Goal: Task Accomplishment & Management: Use online tool/utility

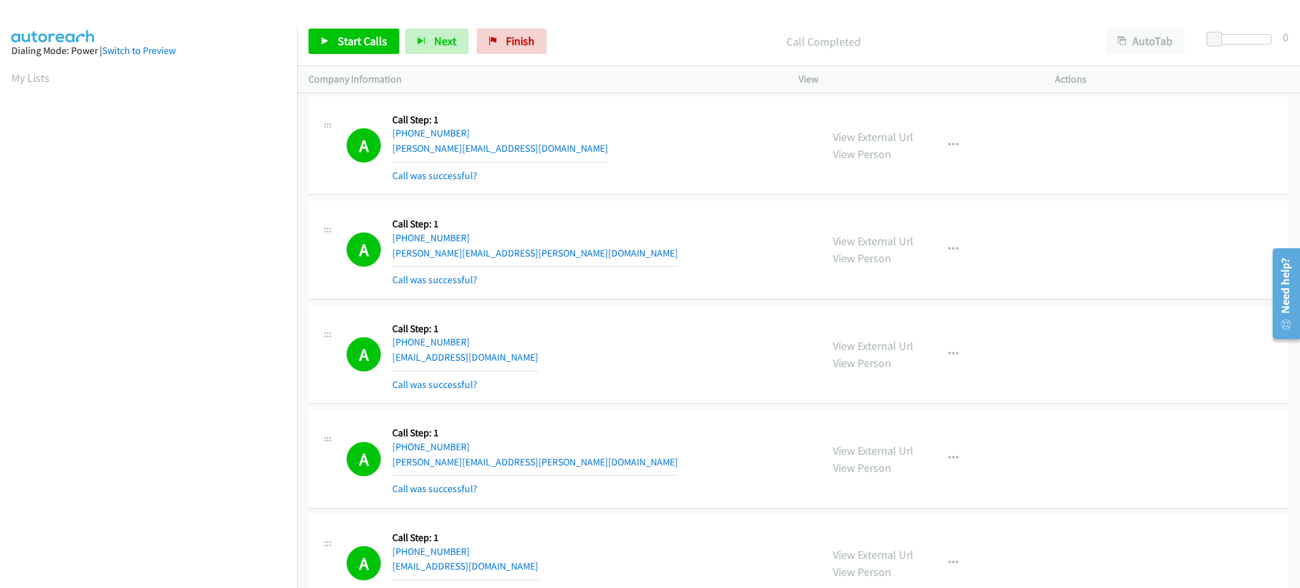
scroll to position [6, 0]
click at [29, 74] on link "My Lists" at bounding box center [30, 72] width 38 height 15
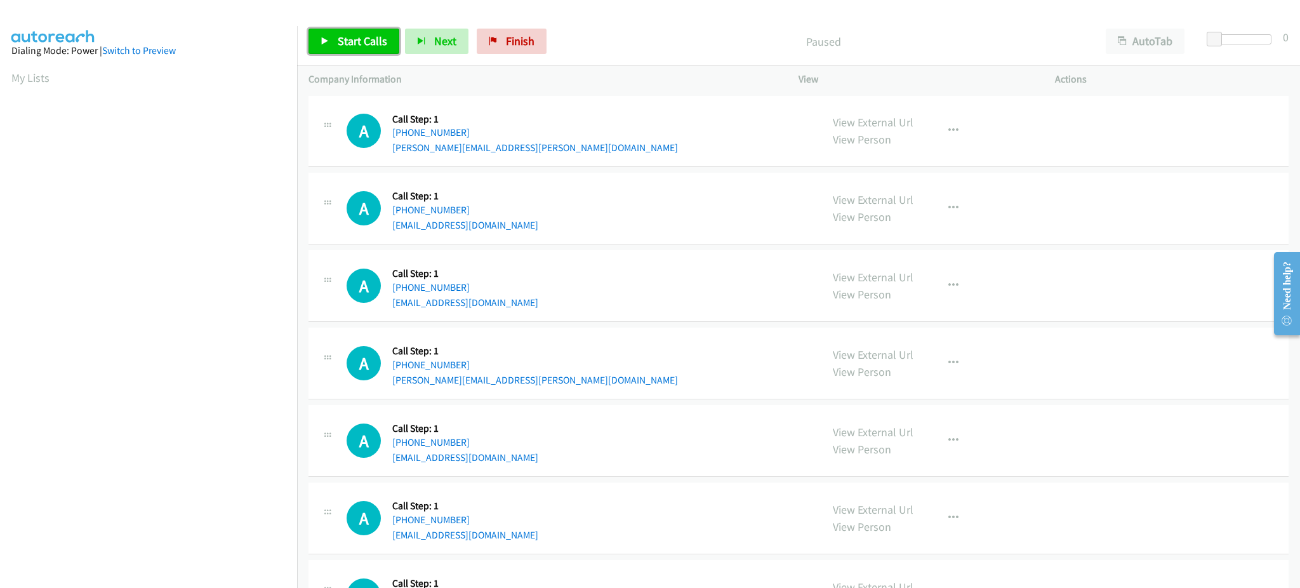
drag, startPoint x: 381, startPoint y: 37, endPoint x: 400, endPoint y: 41, distance: 19.4
click at [381, 37] on span "Start Calls" at bounding box center [363, 41] width 50 height 15
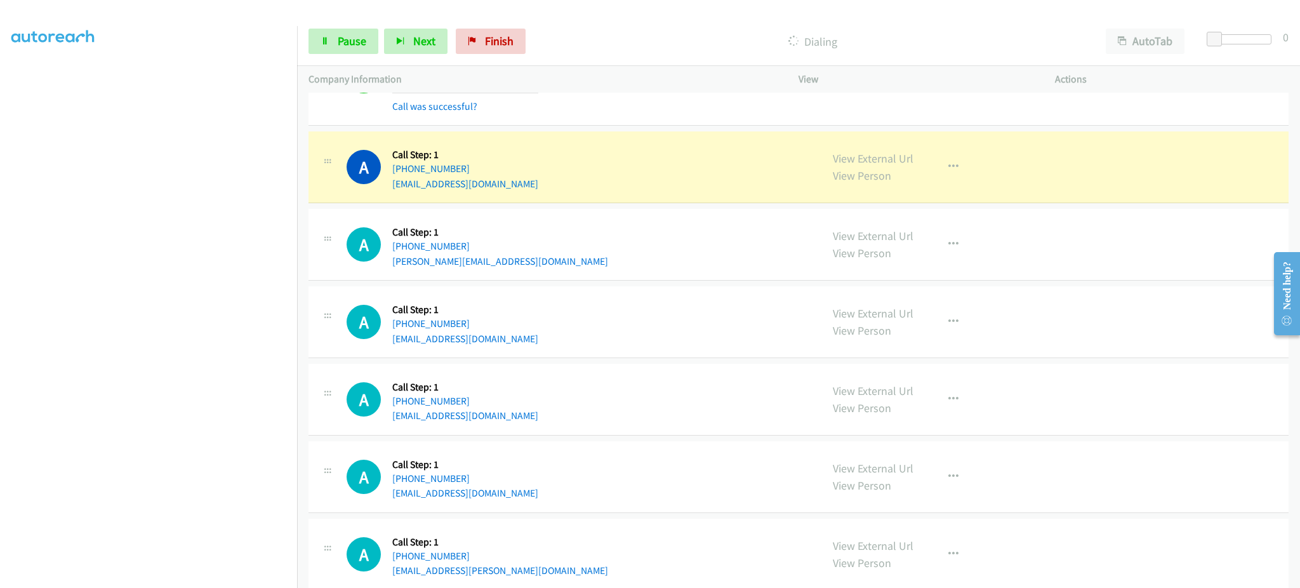
scroll to position [508, 0]
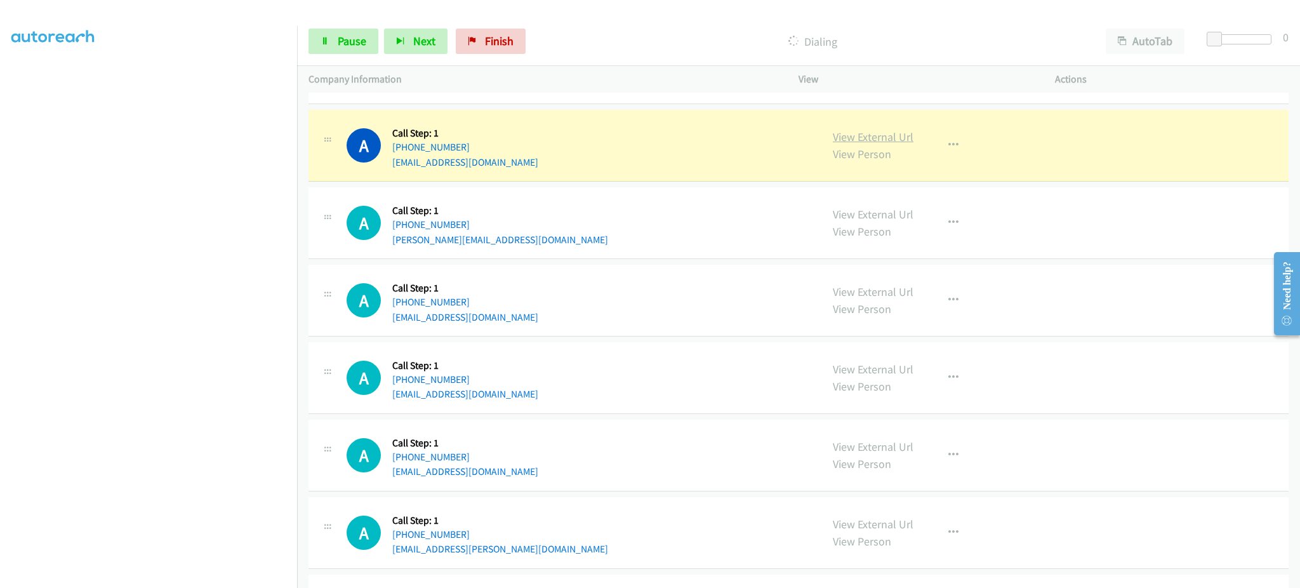
click at [854, 133] on link "View External Url" at bounding box center [873, 137] width 81 height 15
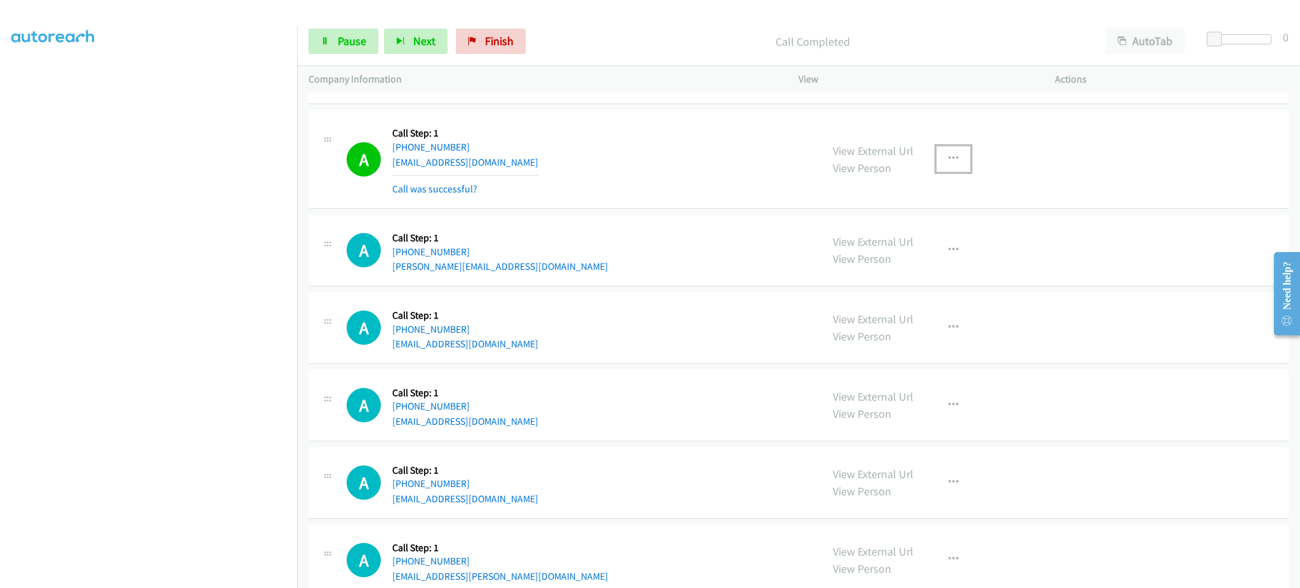
click at [956, 155] on button "button" at bounding box center [954, 158] width 34 height 25
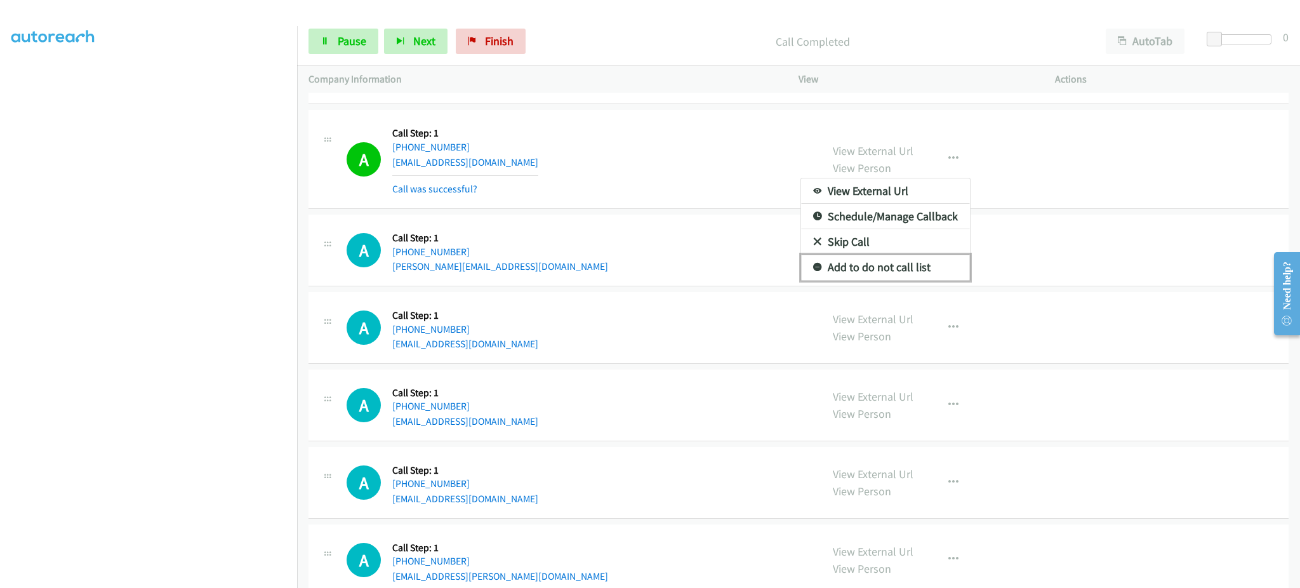
click at [907, 265] on link "Add to do not call list" at bounding box center [885, 267] width 169 height 25
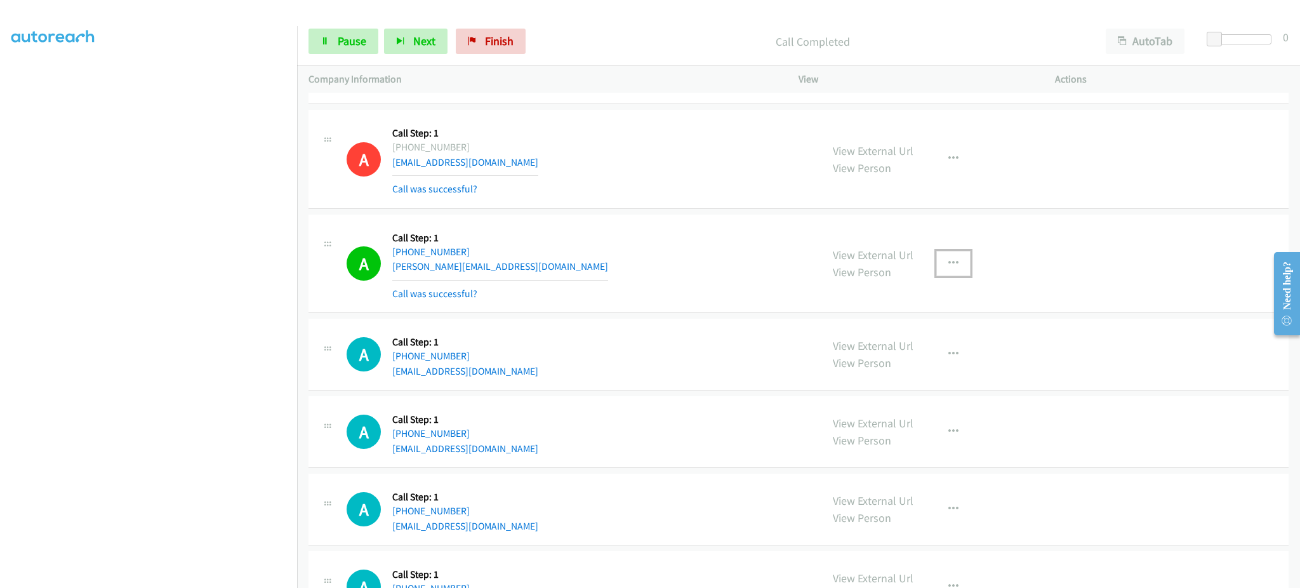
drag, startPoint x: 929, startPoint y: 264, endPoint x: 929, endPoint y: 288, distance: 24.1
click at [937, 264] on button "button" at bounding box center [954, 263] width 34 height 25
click at [902, 374] on link "Add to do not call list" at bounding box center [885, 371] width 169 height 25
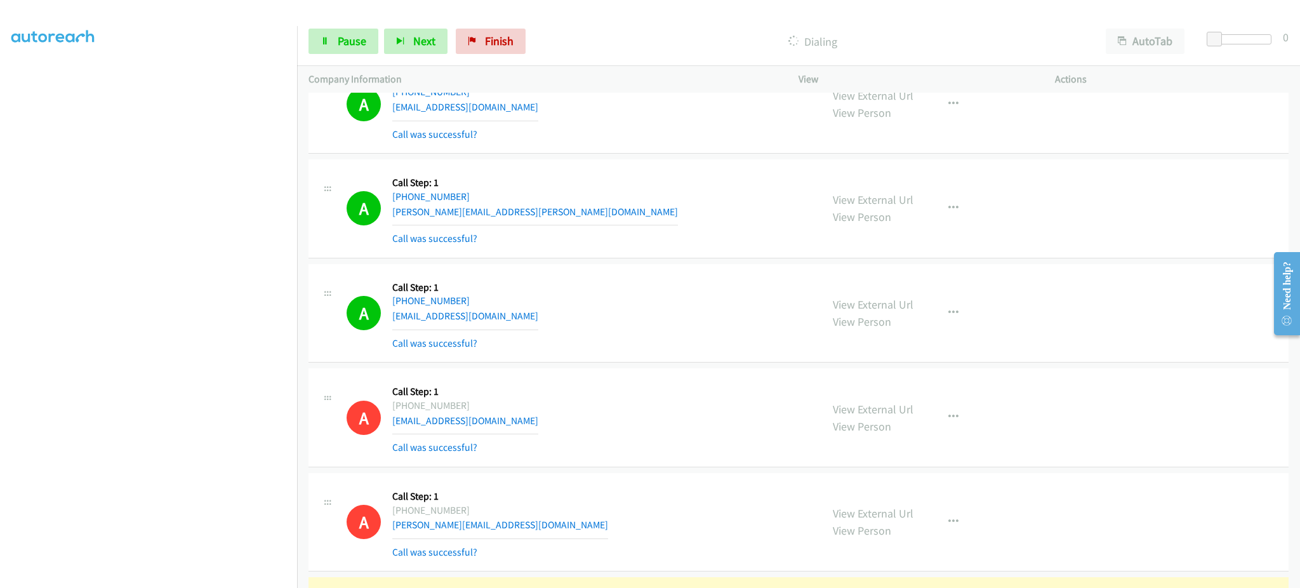
scroll to position [254, 0]
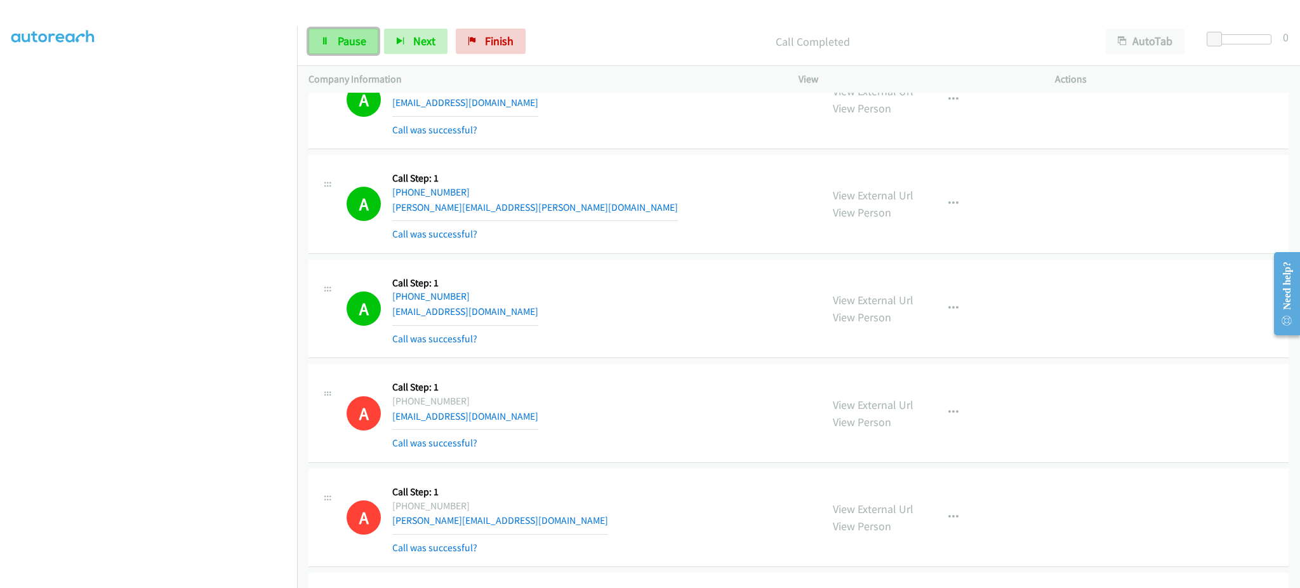
click at [327, 51] on link "Pause" at bounding box center [344, 41] width 70 height 25
click at [338, 46] on span "Start Calls" at bounding box center [363, 41] width 50 height 15
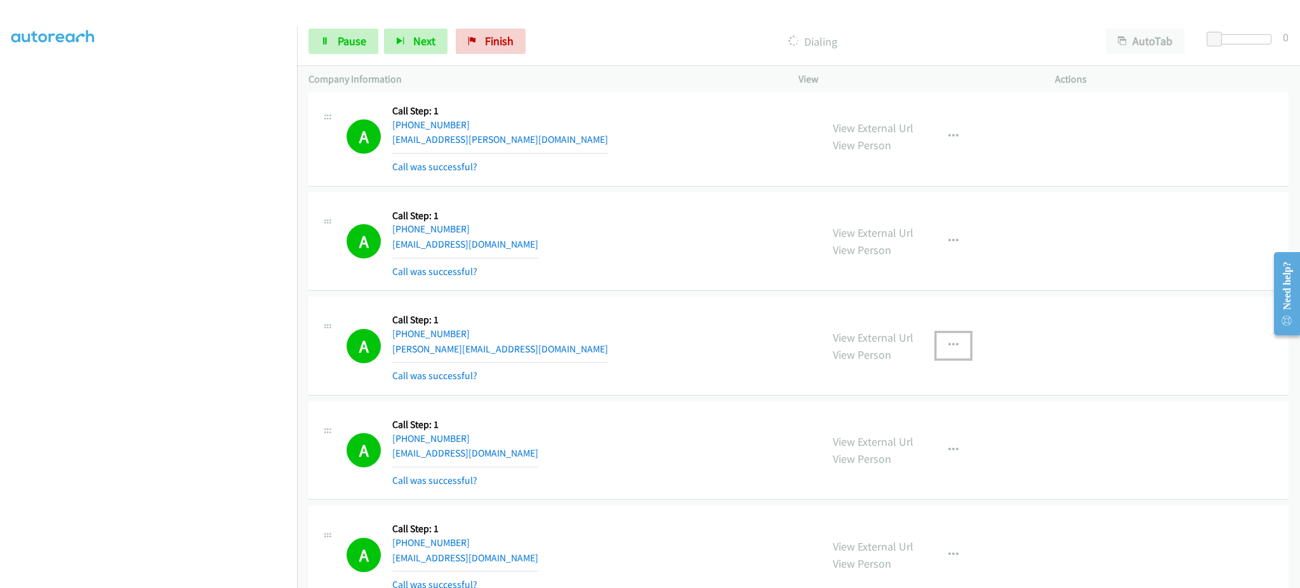
click at [946, 349] on button "button" at bounding box center [954, 345] width 34 height 25
click at [926, 450] on link "Add to do not call list" at bounding box center [885, 453] width 169 height 25
click at [231, 577] on section at bounding box center [148, 287] width 274 height 608
click at [378, 36] on div "Start Calls Pause Next Finish" at bounding box center [420, 41] width 223 height 25
click at [371, 37] on link "Pause" at bounding box center [344, 41] width 70 height 25
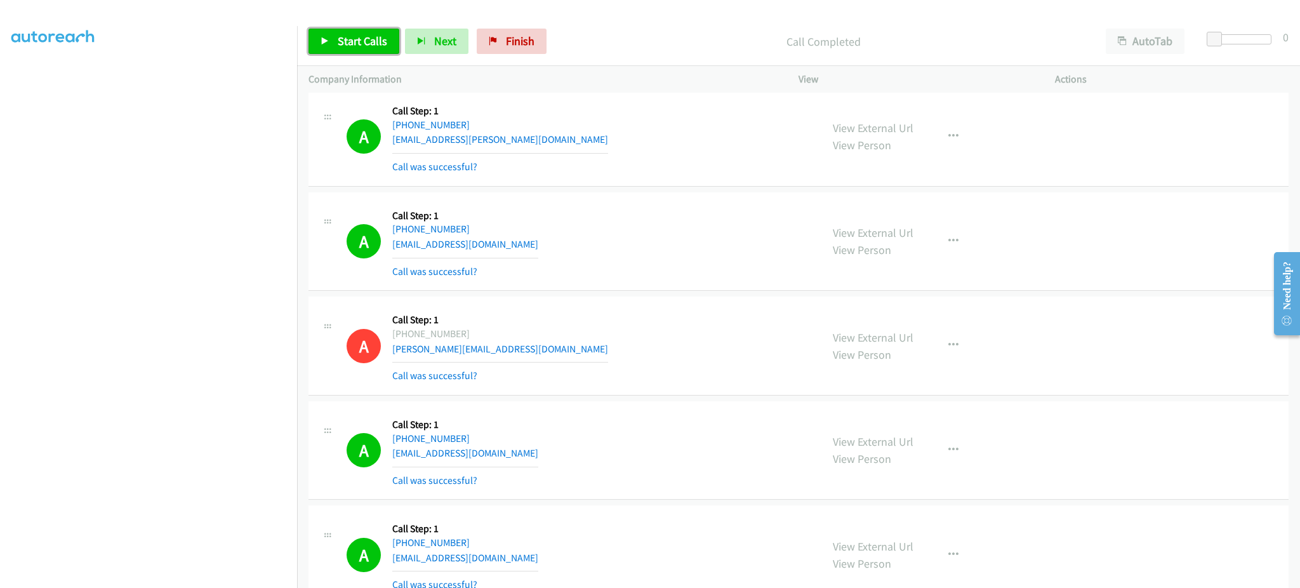
click at [340, 39] on span "Start Calls" at bounding box center [363, 41] width 50 height 15
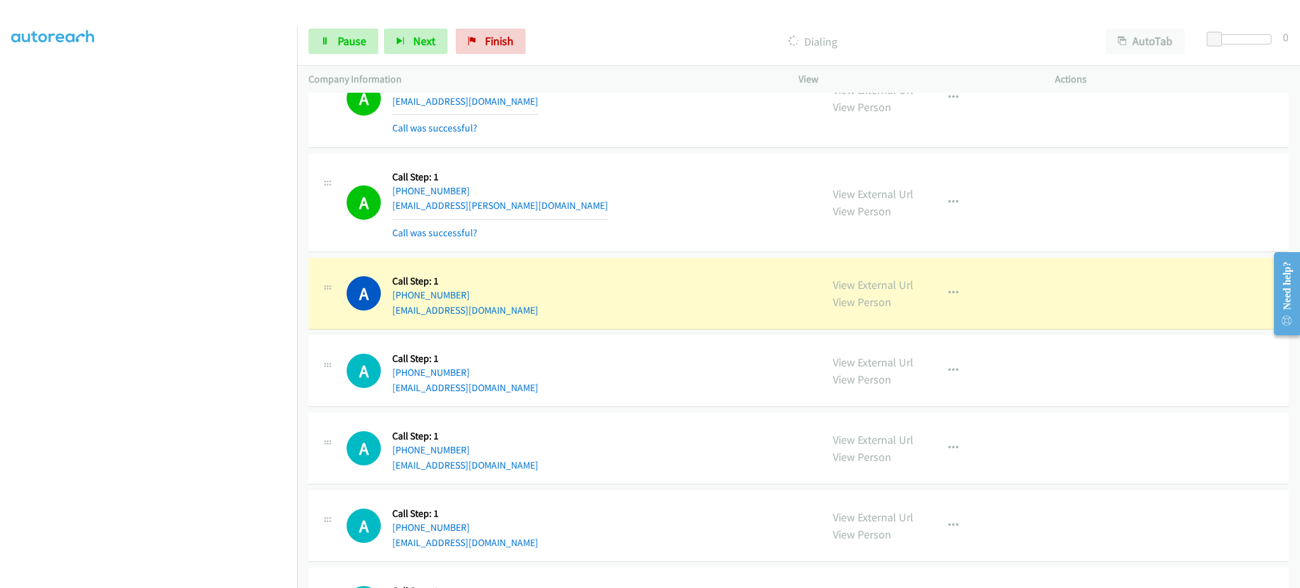
scroll to position [2323, 0]
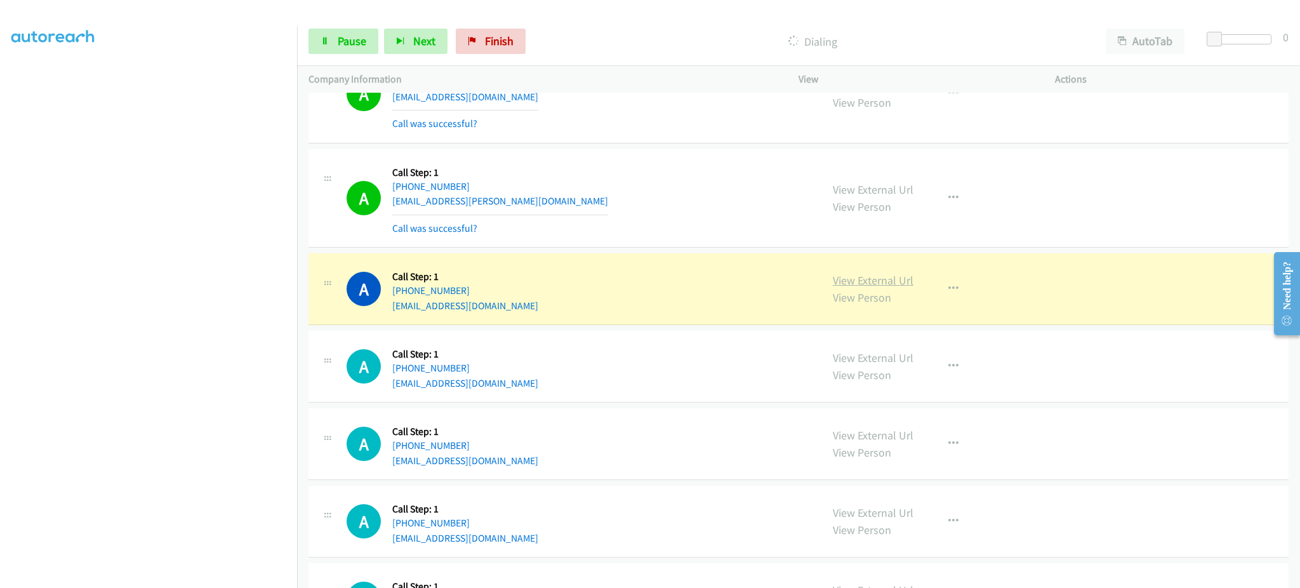
click at [878, 283] on link "View External Url" at bounding box center [873, 280] width 81 height 15
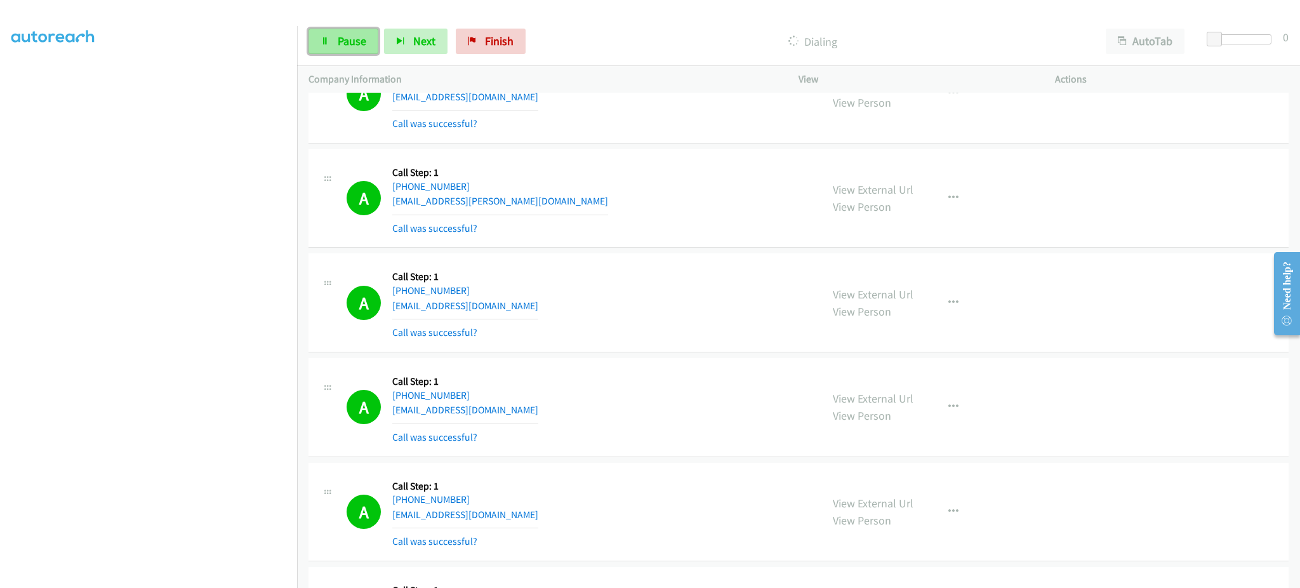
click at [362, 38] on span "Pause" at bounding box center [352, 41] width 29 height 15
click at [353, 45] on span "Start Calls" at bounding box center [363, 41] width 50 height 15
click at [338, 25] on div "Start Calls Pause Next Finish Dialing AutoTab AutoTab 0" at bounding box center [798, 41] width 1003 height 49
click at [347, 51] on link "Pause" at bounding box center [344, 41] width 70 height 25
drag, startPoint x: 352, startPoint y: 46, endPoint x: 425, endPoint y: 11, distance: 80.9
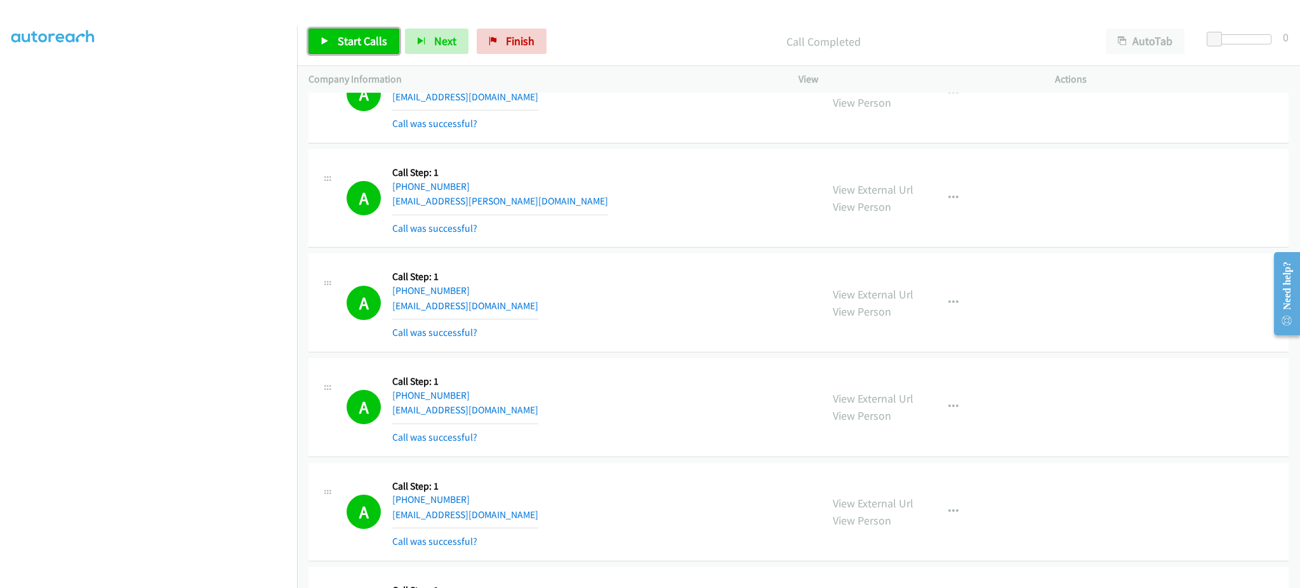
click at [352, 46] on span "Start Calls" at bounding box center [363, 41] width 50 height 15
click at [170, 577] on section at bounding box center [148, 287] width 274 height 608
click at [364, 49] on link "Pause" at bounding box center [344, 41] width 70 height 25
click at [373, 55] on div "Start Calls Pause Next Finish Call Completed AutoTab AutoTab 0" at bounding box center [798, 41] width 1003 height 49
click at [347, 36] on span "Start Calls" at bounding box center [363, 41] width 50 height 15
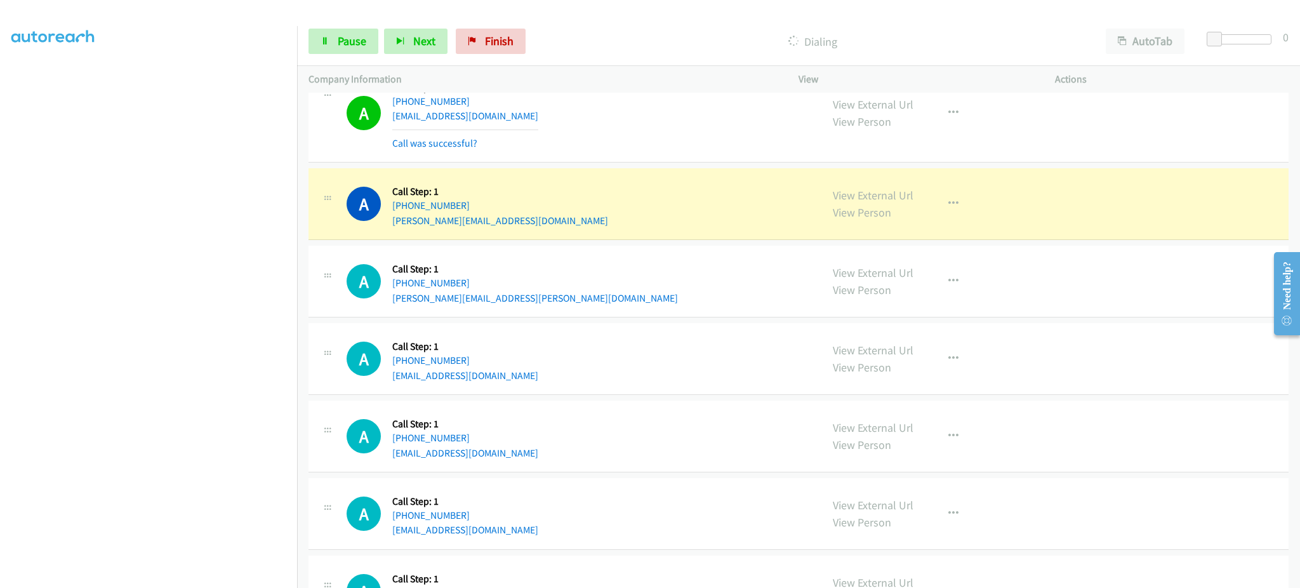
scroll to position [4101, 0]
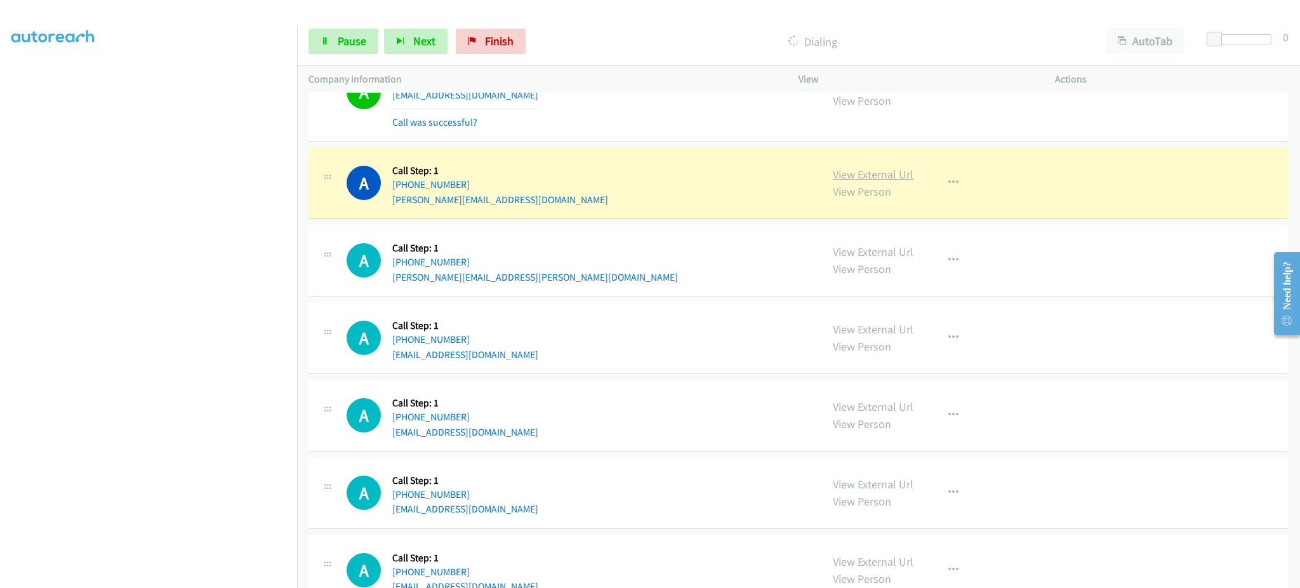
click at [897, 178] on link "View External Url" at bounding box center [873, 174] width 81 height 15
click at [339, 37] on span "Pause" at bounding box center [352, 41] width 29 height 15
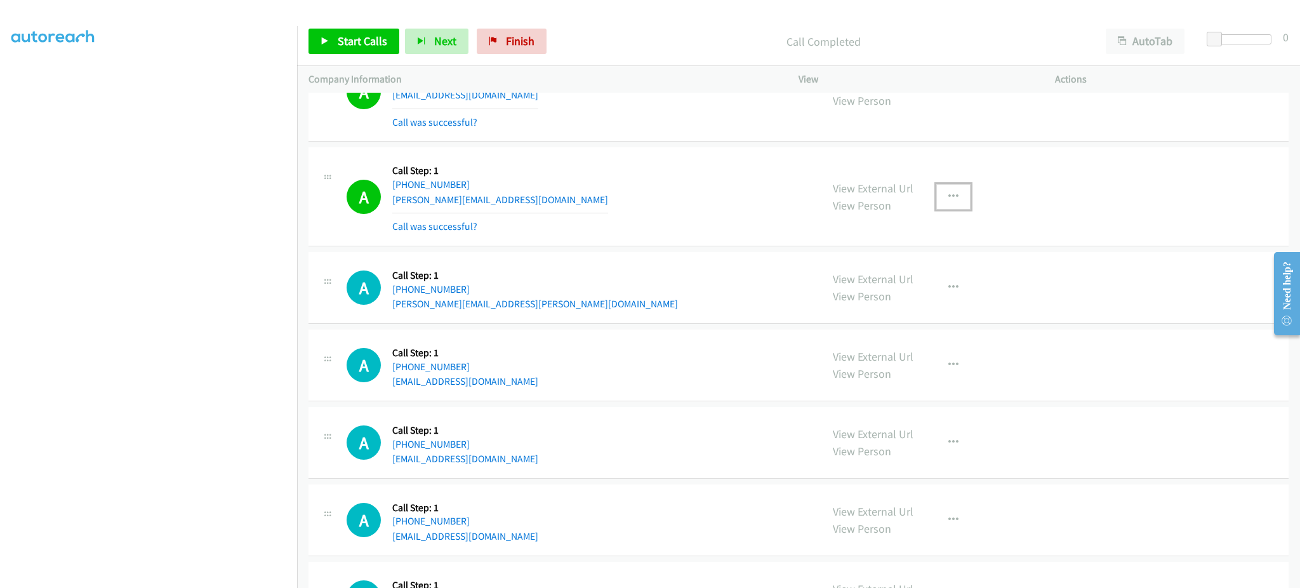
click at [951, 188] on button "button" at bounding box center [954, 196] width 34 height 25
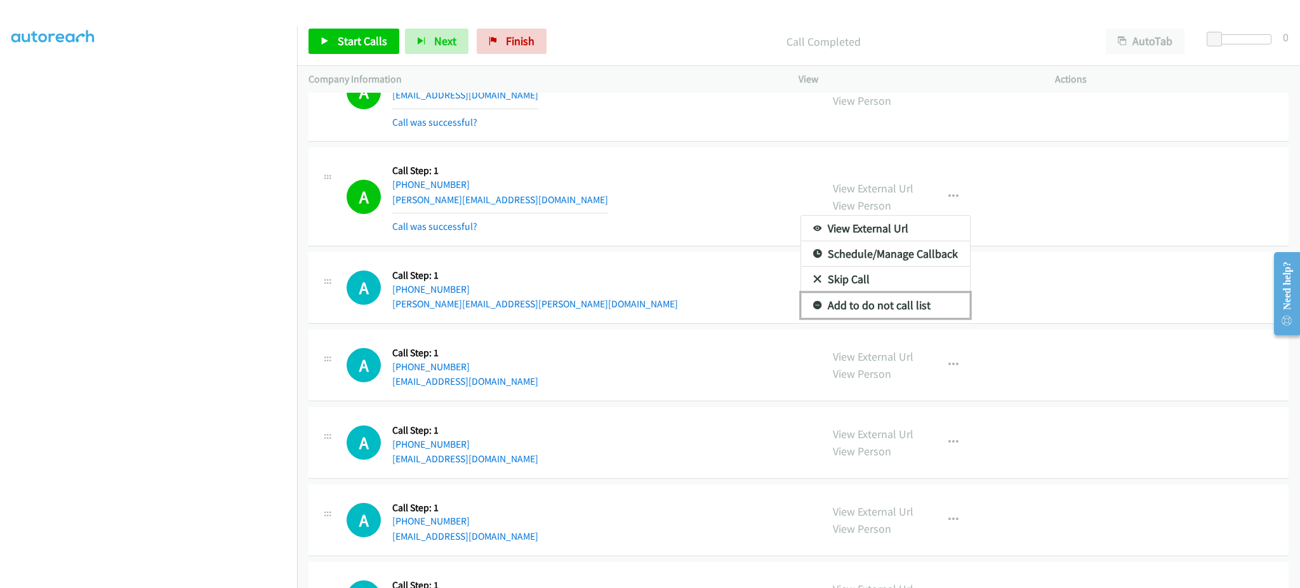
click at [935, 306] on link "Add to do not call list" at bounding box center [885, 305] width 169 height 25
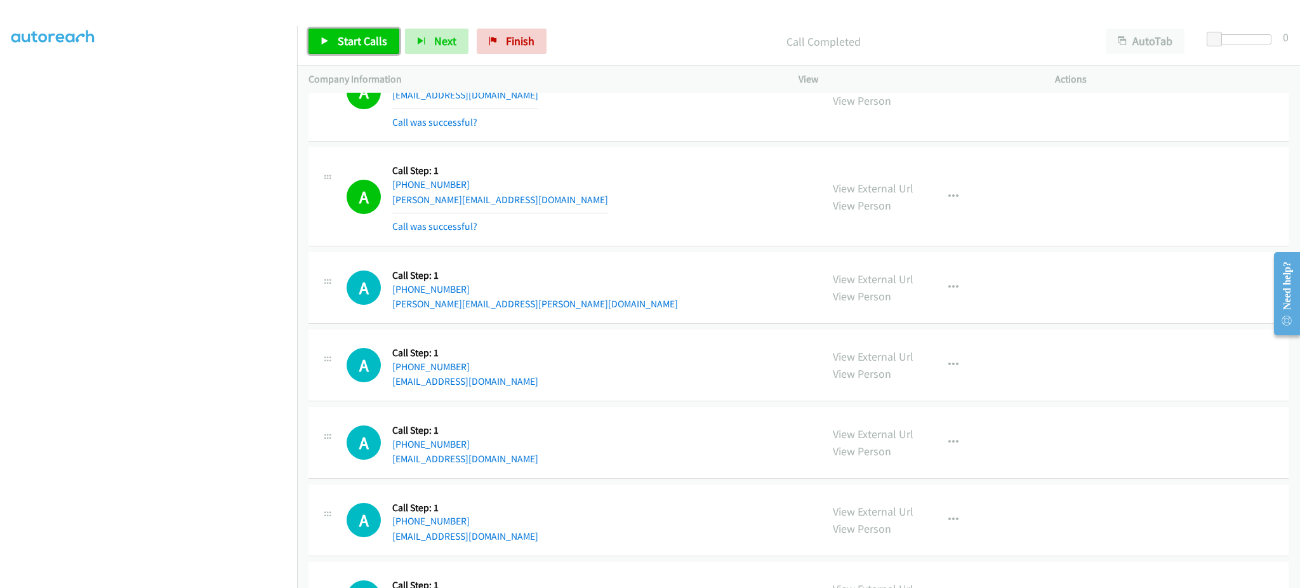
click at [329, 34] on link "Start Calls" at bounding box center [354, 41] width 91 height 25
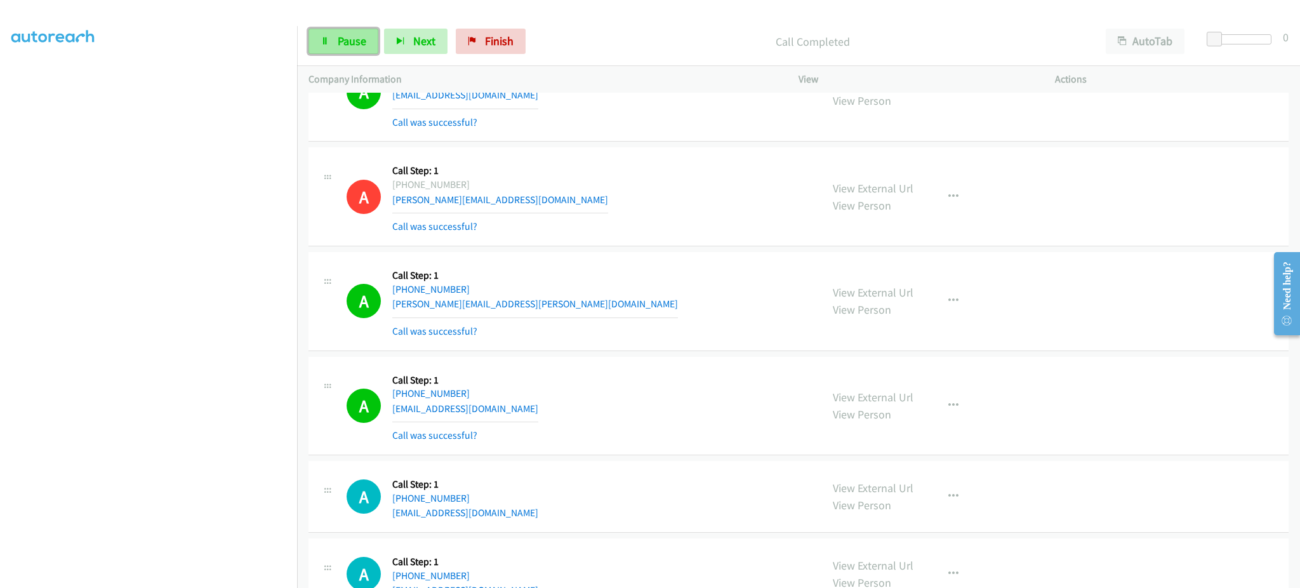
click at [330, 44] on link "Pause" at bounding box center [344, 41] width 70 height 25
click at [349, 38] on span "Start Calls" at bounding box center [363, 41] width 50 height 15
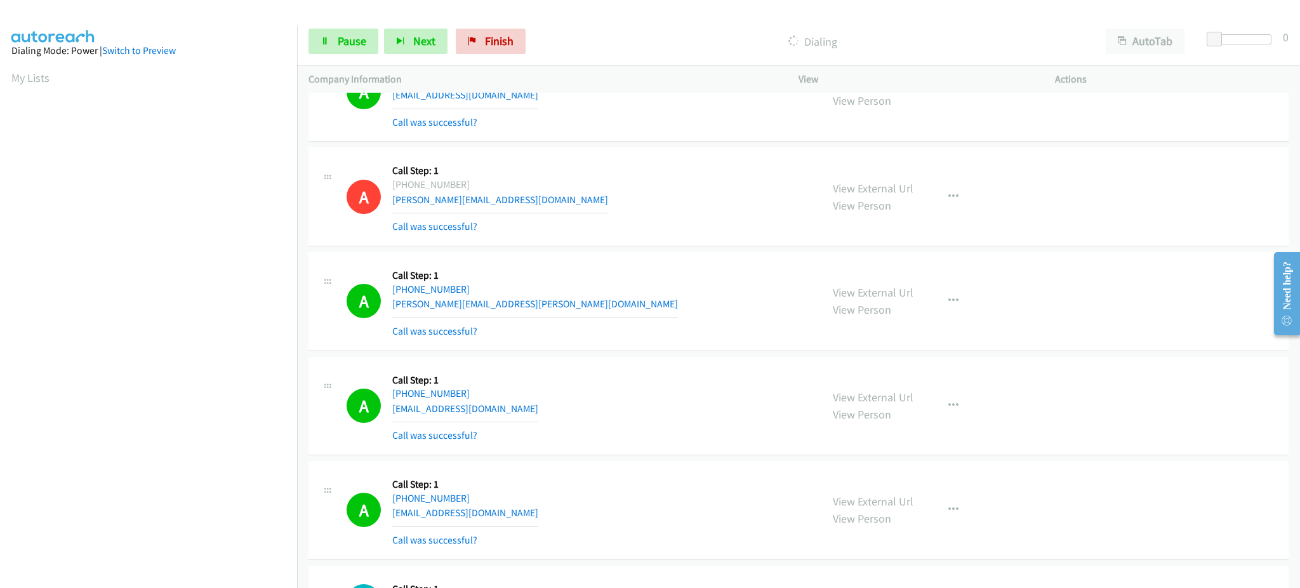
scroll to position [217, 0]
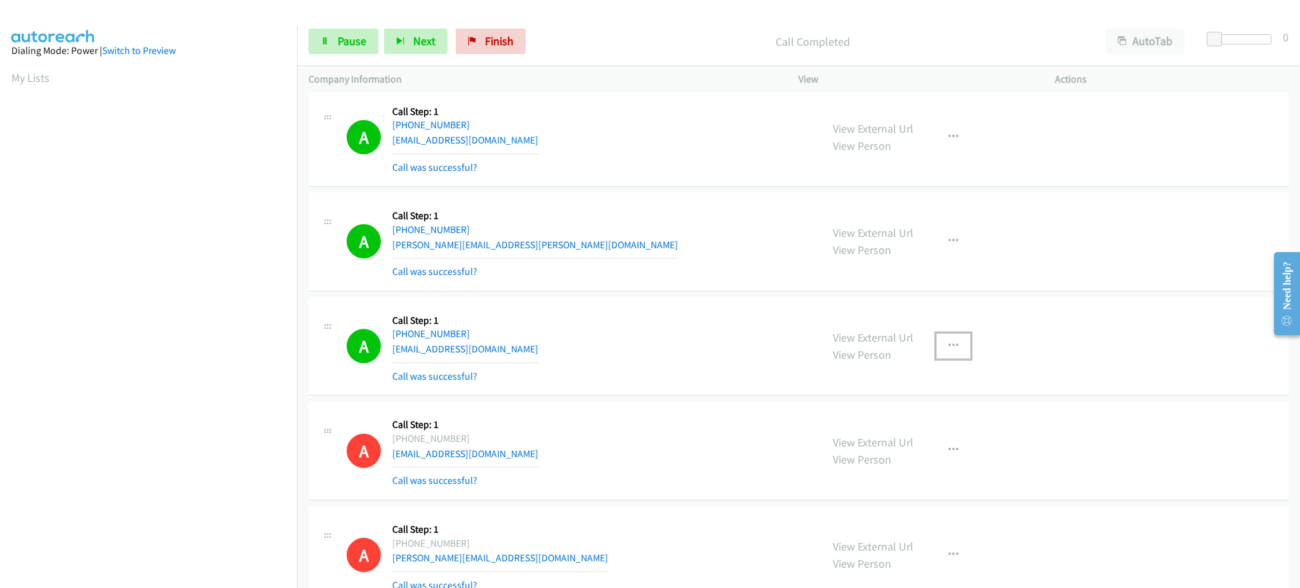
drag, startPoint x: 951, startPoint y: 354, endPoint x: 944, endPoint y: 371, distance: 18.5
click at [950, 354] on button "button" at bounding box center [954, 345] width 34 height 25
click at [905, 453] on link "Add to do not call list" at bounding box center [885, 454] width 169 height 25
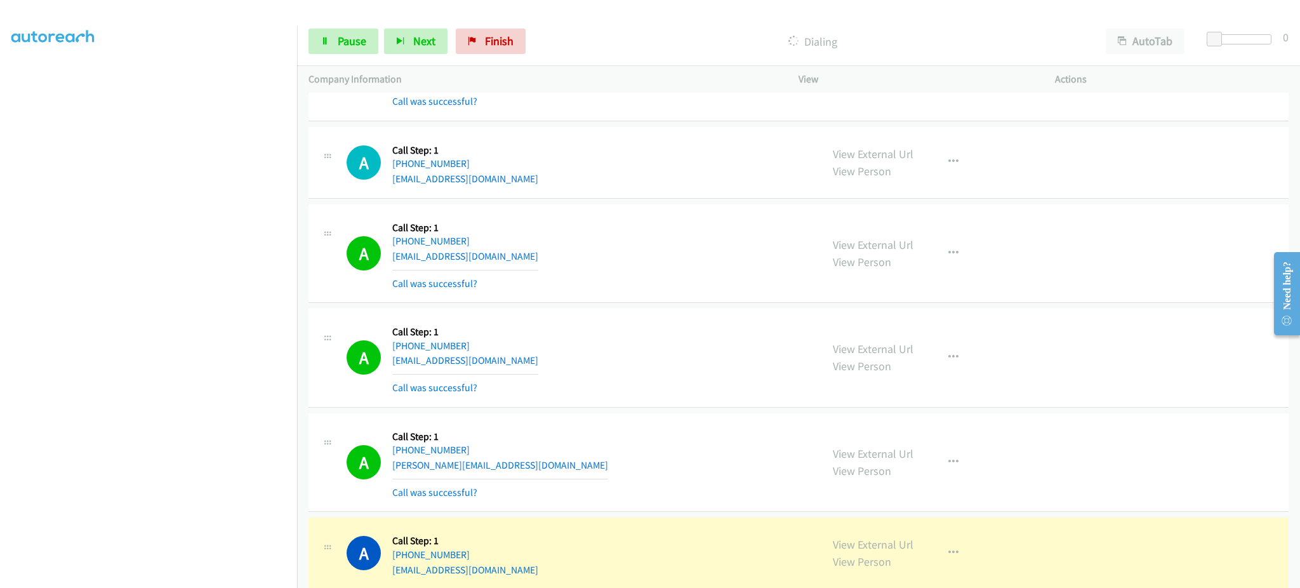
scroll to position [4534, 0]
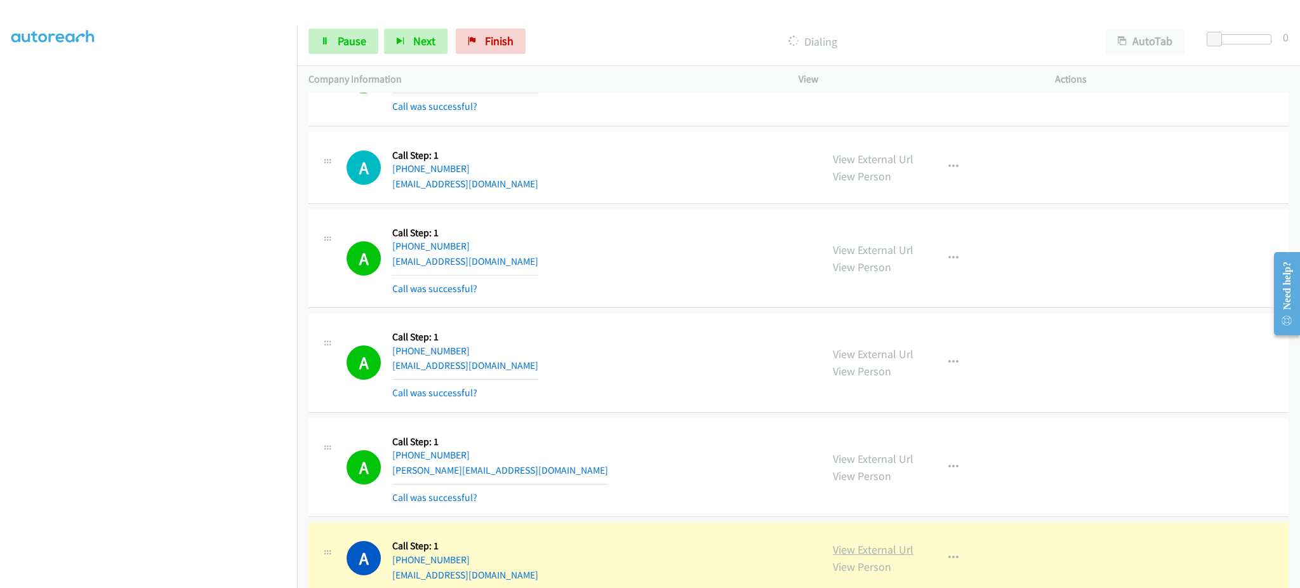
click at [893, 545] on link "View External Url" at bounding box center [873, 549] width 81 height 15
click at [346, 40] on span "Pause" at bounding box center [352, 41] width 29 height 15
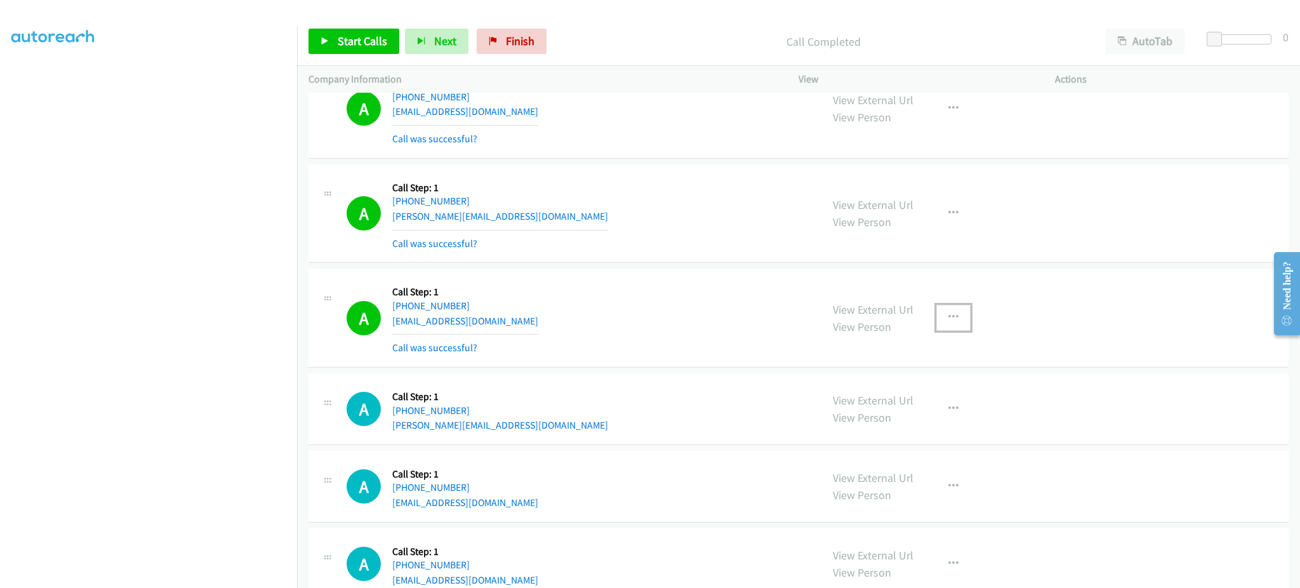
click at [949, 316] on icon "button" at bounding box center [954, 317] width 10 height 10
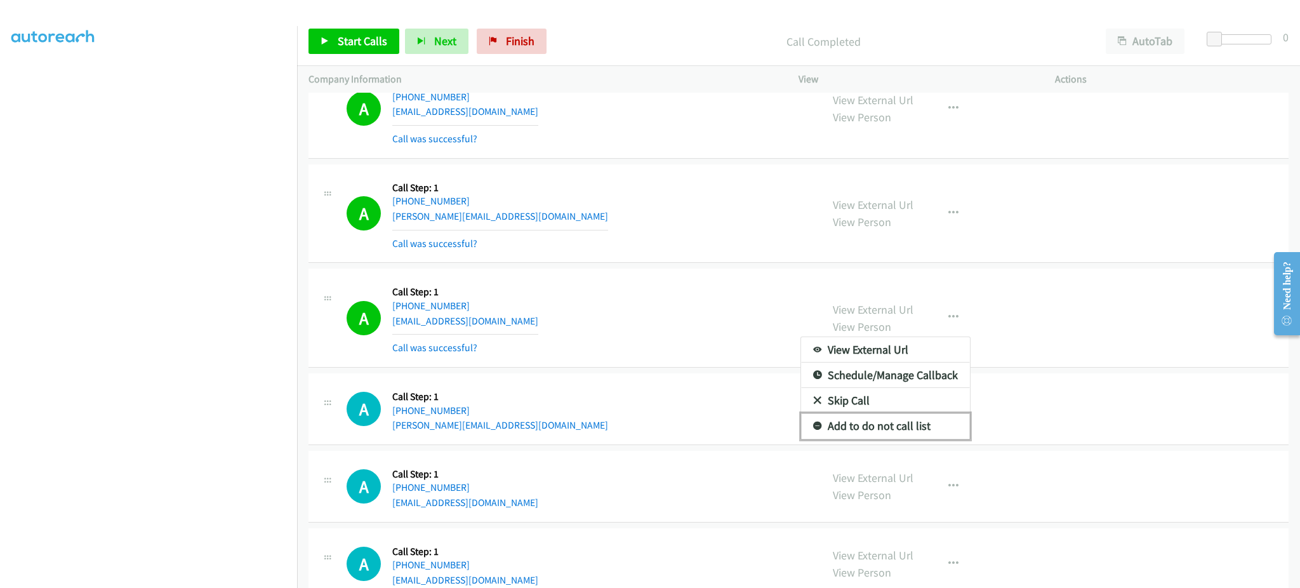
click at [869, 439] on link "Add to do not call list" at bounding box center [885, 425] width 169 height 25
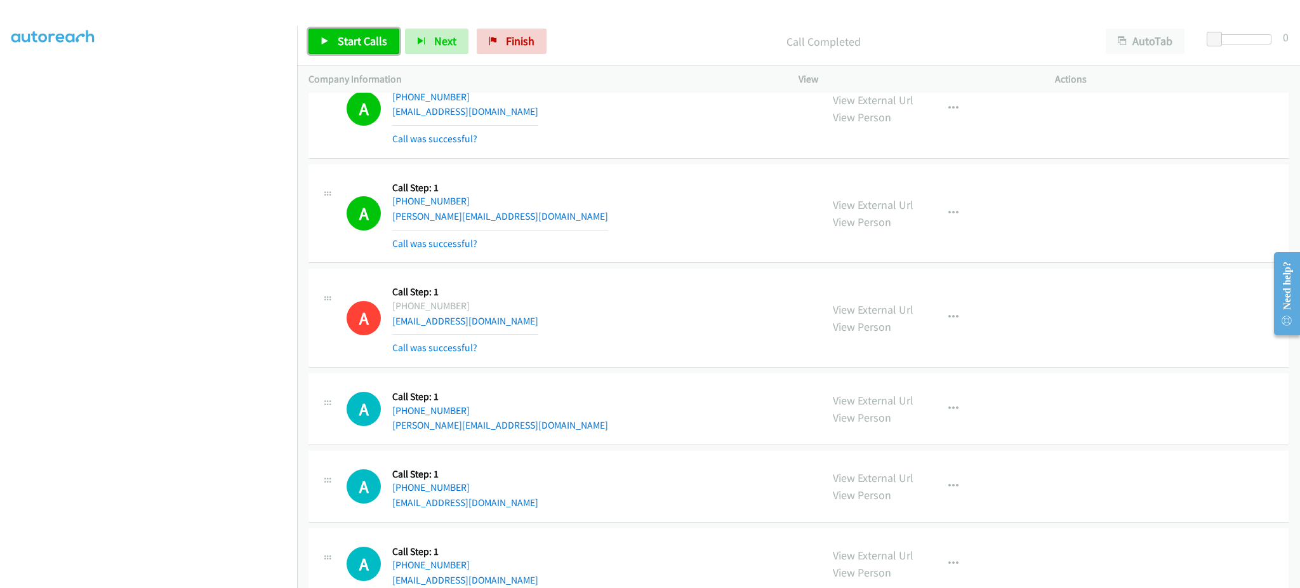
click at [369, 41] on span "Start Calls" at bounding box center [363, 41] width 50 height 15
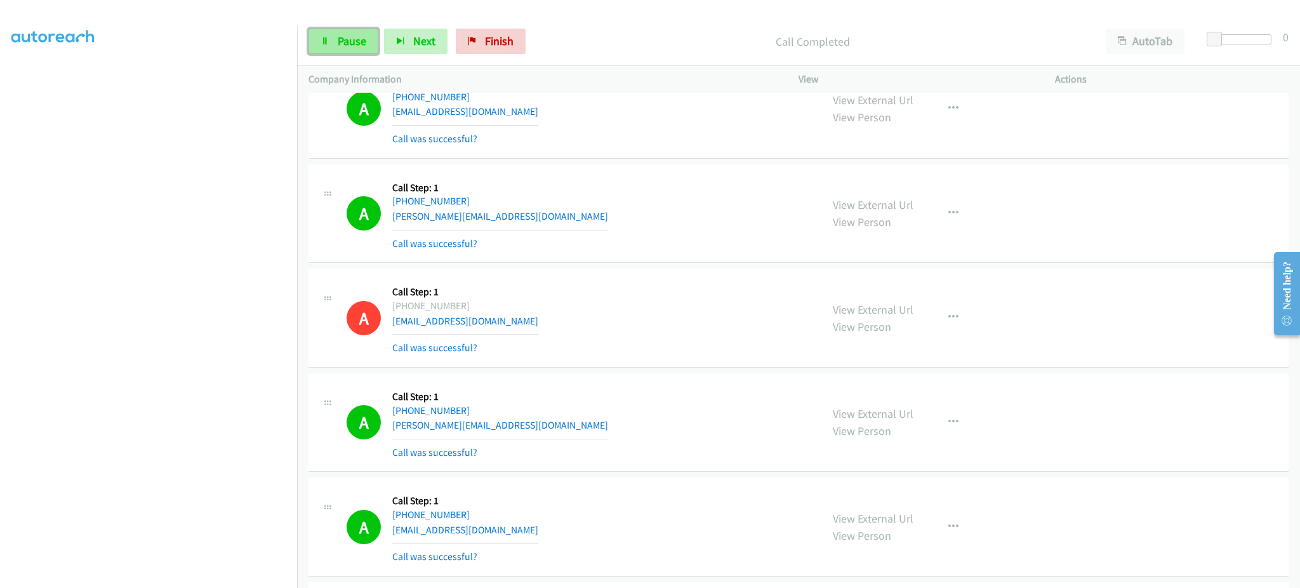
click at [357, 48] on span "Pause" at bounding box center [352, 41] width 29 height 15
click at [371, 46] on span "Start Calls" at bounding box center [363, 41] width 50 height 15
click at [367, 40] on link "Pause" at bounding box center [344, 41] width 70 height 25
click at [366, 36] on span "Start Calls" at bounding box center [363, 41] width 50 height 15
click at [343, 46] on span "Pause" at bounding box center [352, 41] width 29 height 15
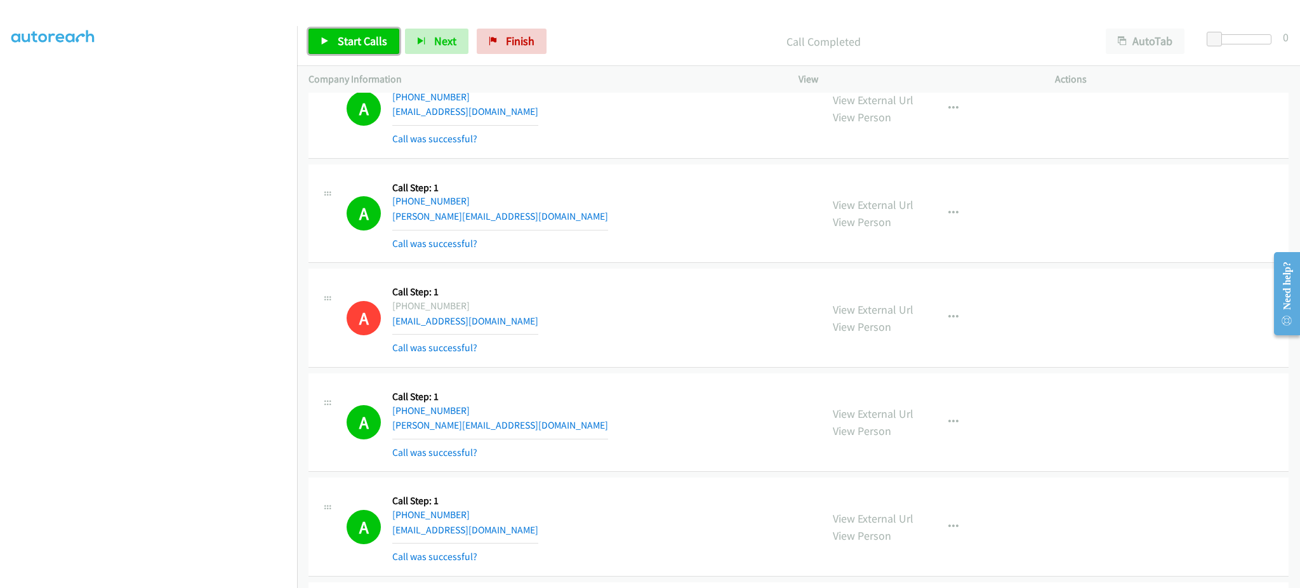
click at [348, 37] on span "Start Calls" at bounding box center [363, 41] width 50 height 15
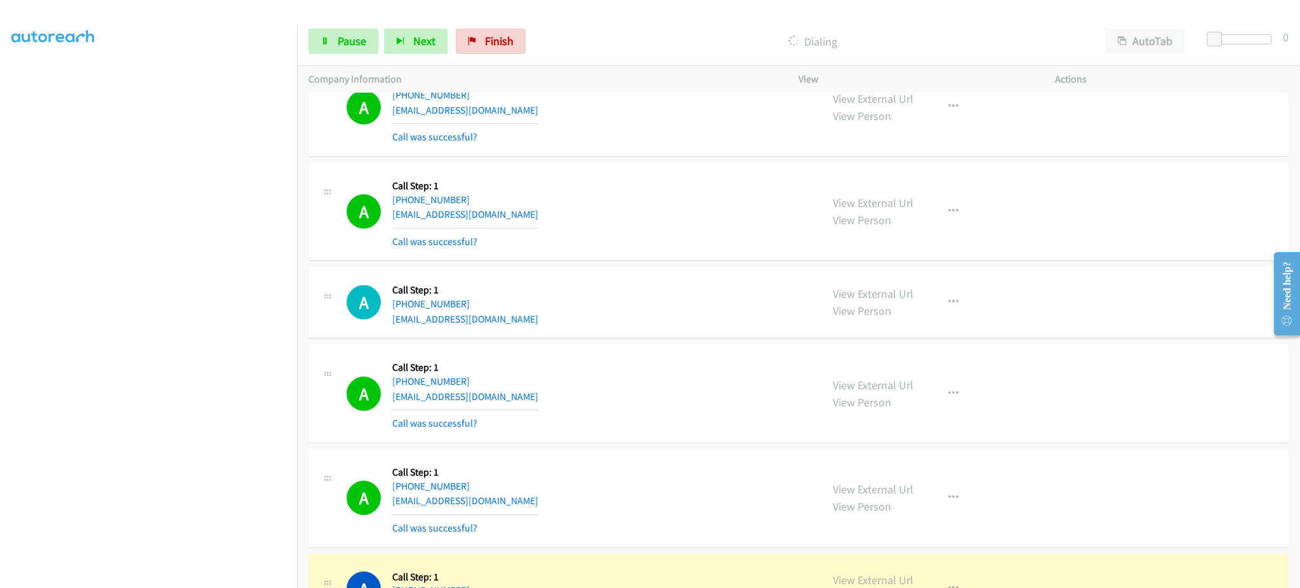
scroll to position [7074, 0]
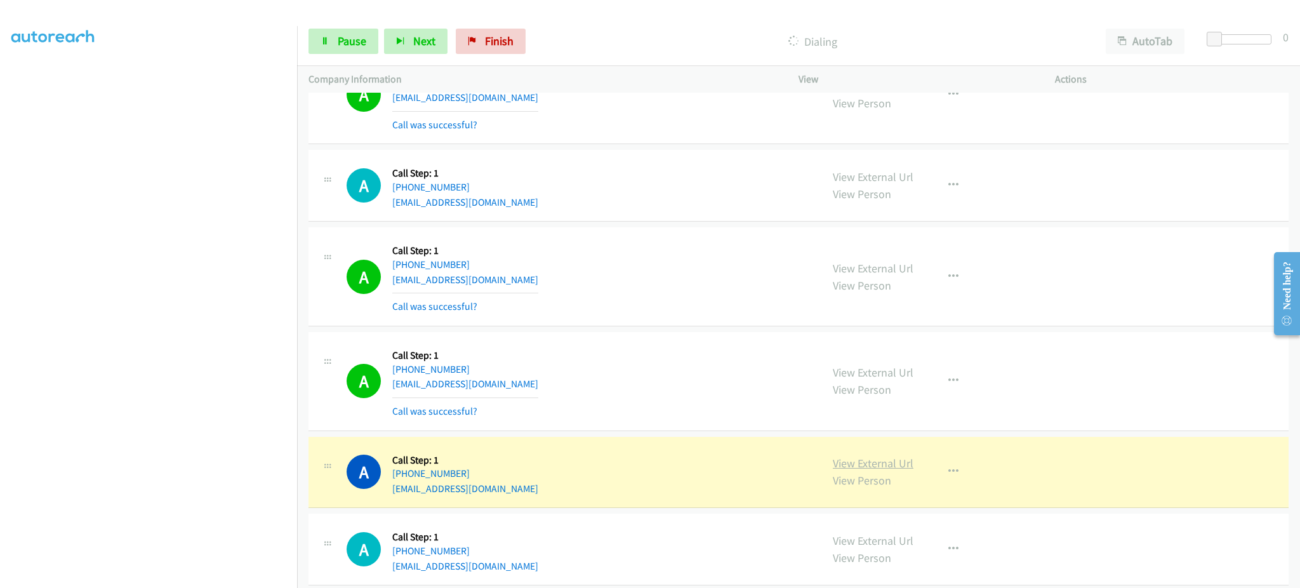
click at [886, 471] on link "View External Url" at bounding box center [873, 463] width 81 height 15
click at [357, 52] on link "Pause" at bounding box center [344, 41] width 70 height 25
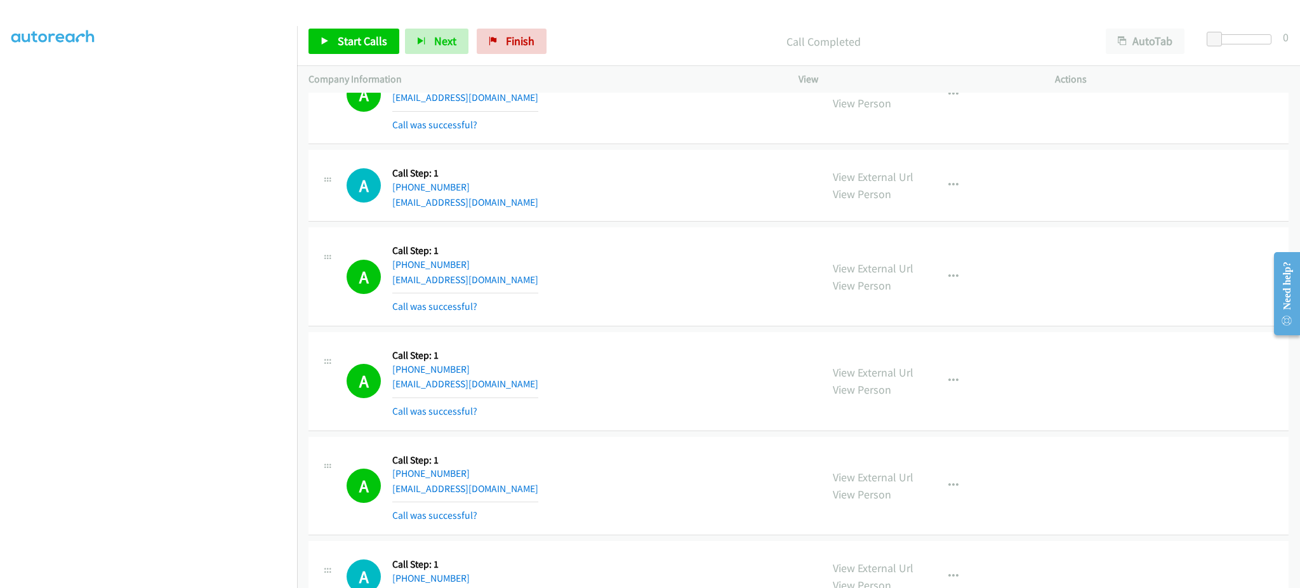
scroll to position [7328, 0]
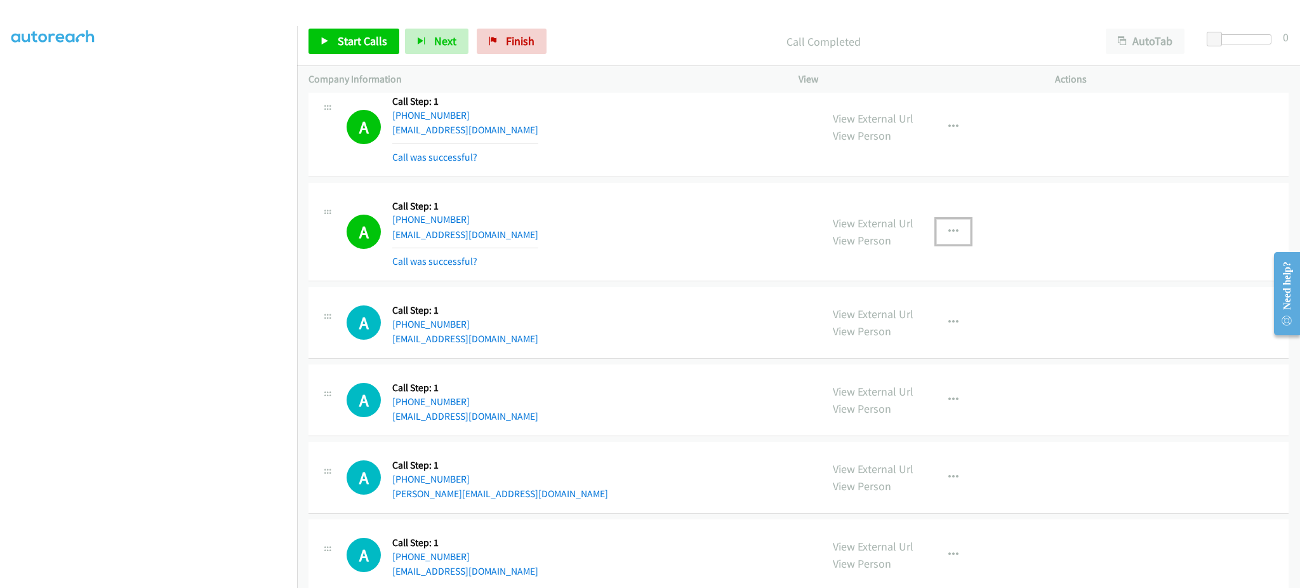
click at [949, 230] on icon "button" at bounding box center [954, 232] width 10 height 10
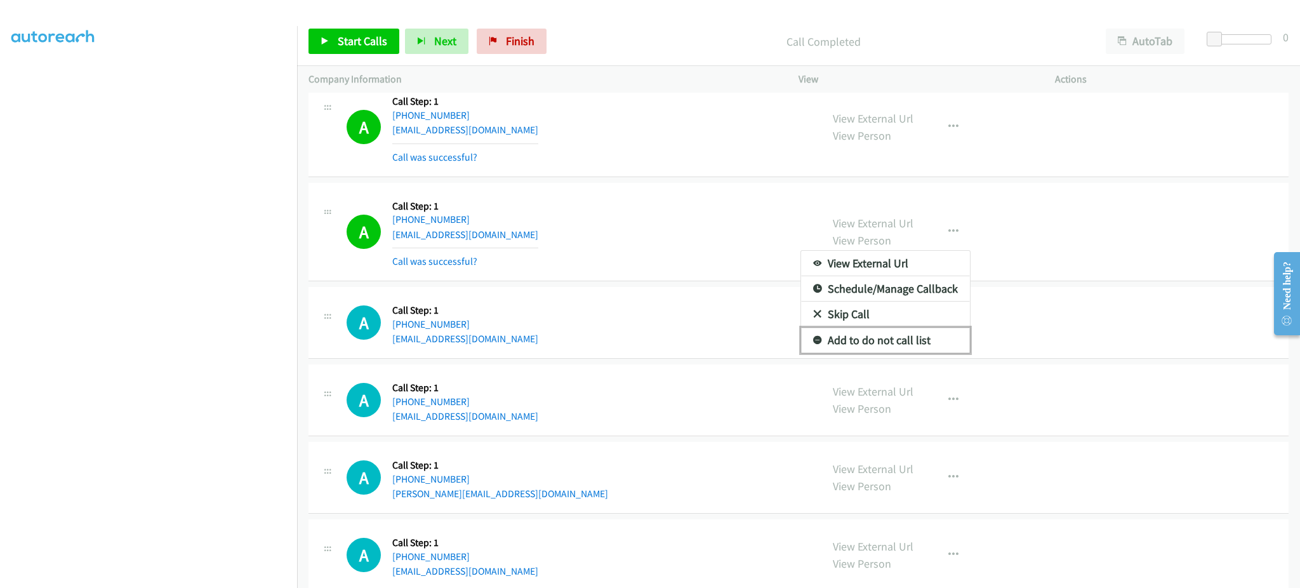
click at [907, 345] on link "Add to do not call list" at bounding box center [885, 340] width 169 height 25
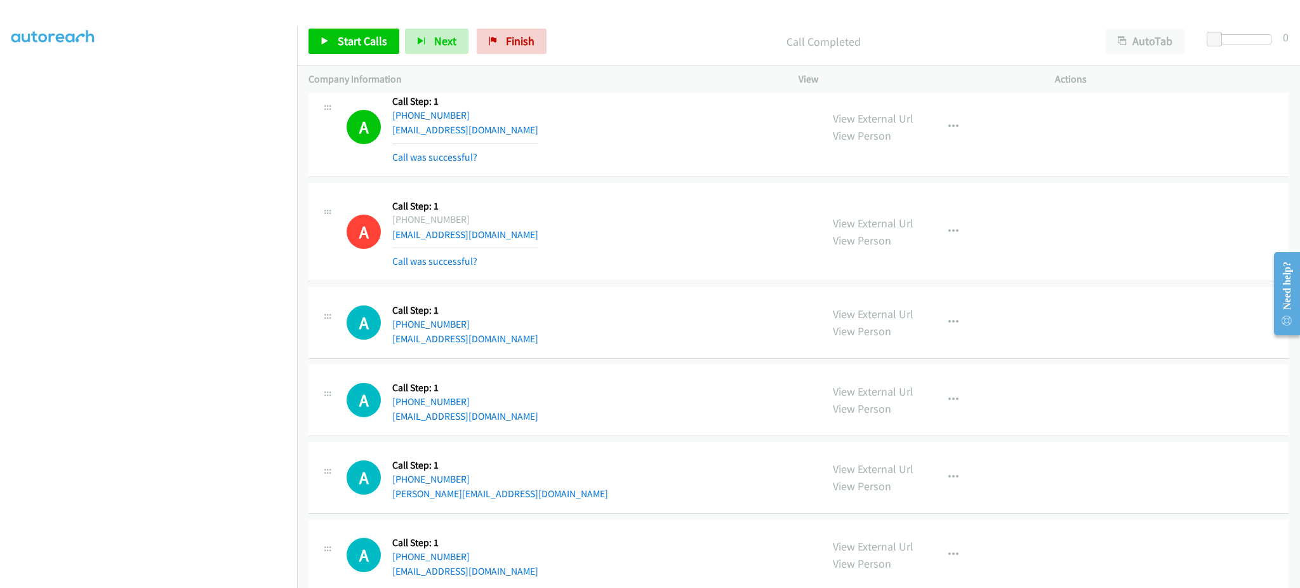
click at [380, 56] on div "Start Calls Pause Next Finish Call Completed AutoTab AutoTab 0" at bounding box center [798, 41] width 1003 height 49
click at [370, 44] on span "Start Calls" at bounding box center [363, 41] width 50 height 15
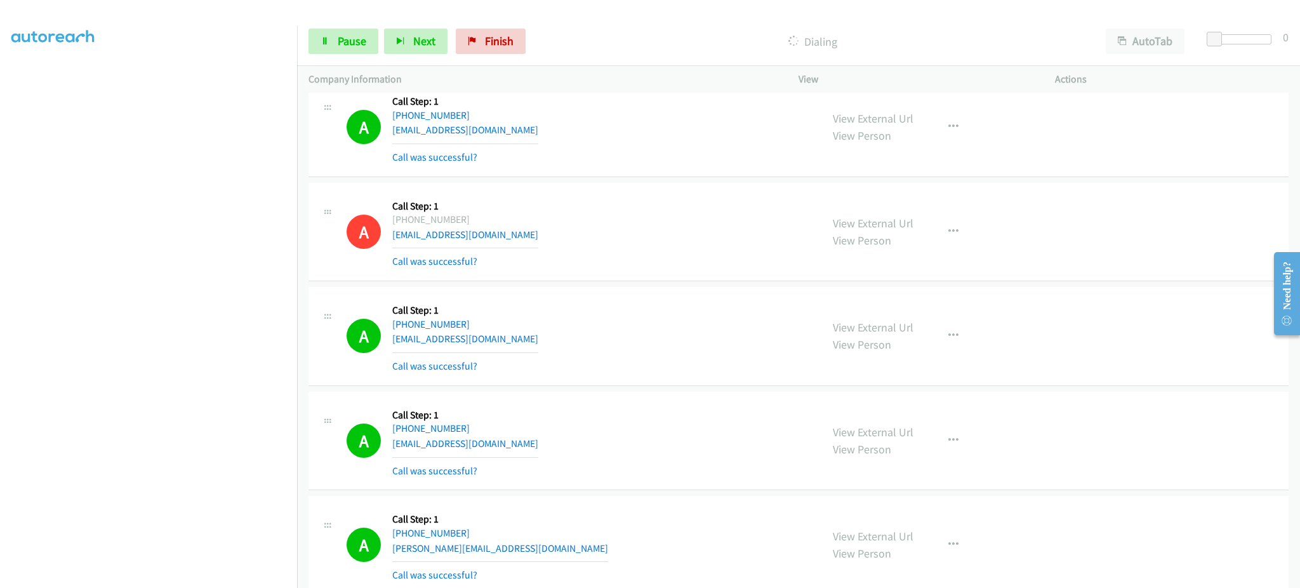
scroll to position [7836, 0]
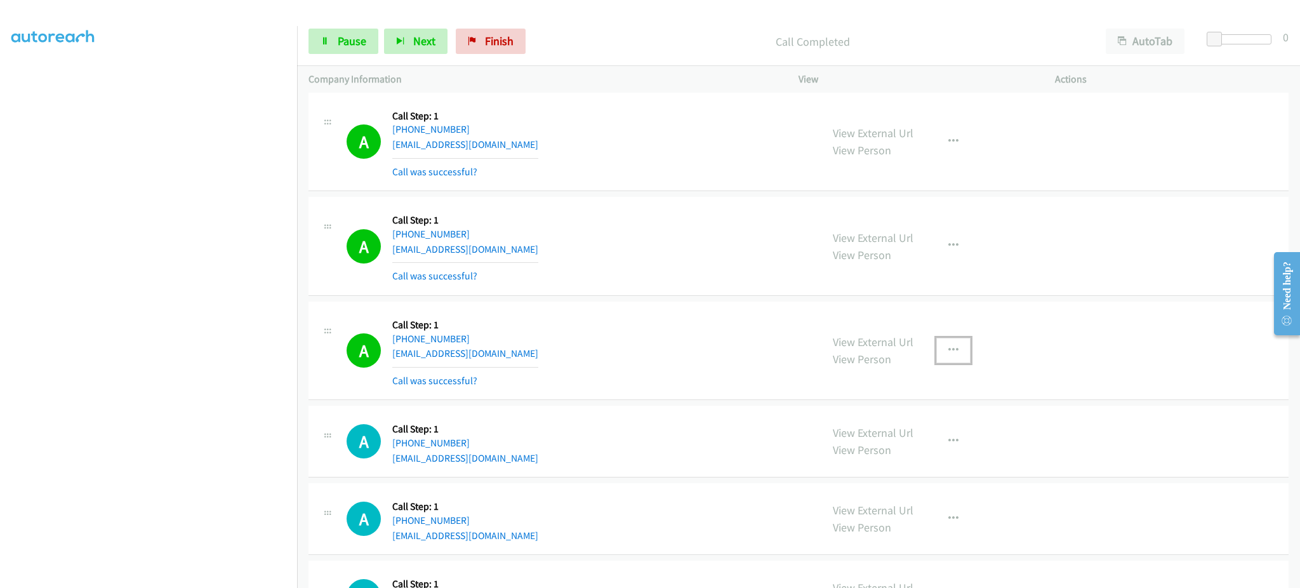
click at [949, 353] on icon "button" at bounding box center [954, 350] width 10 height 10
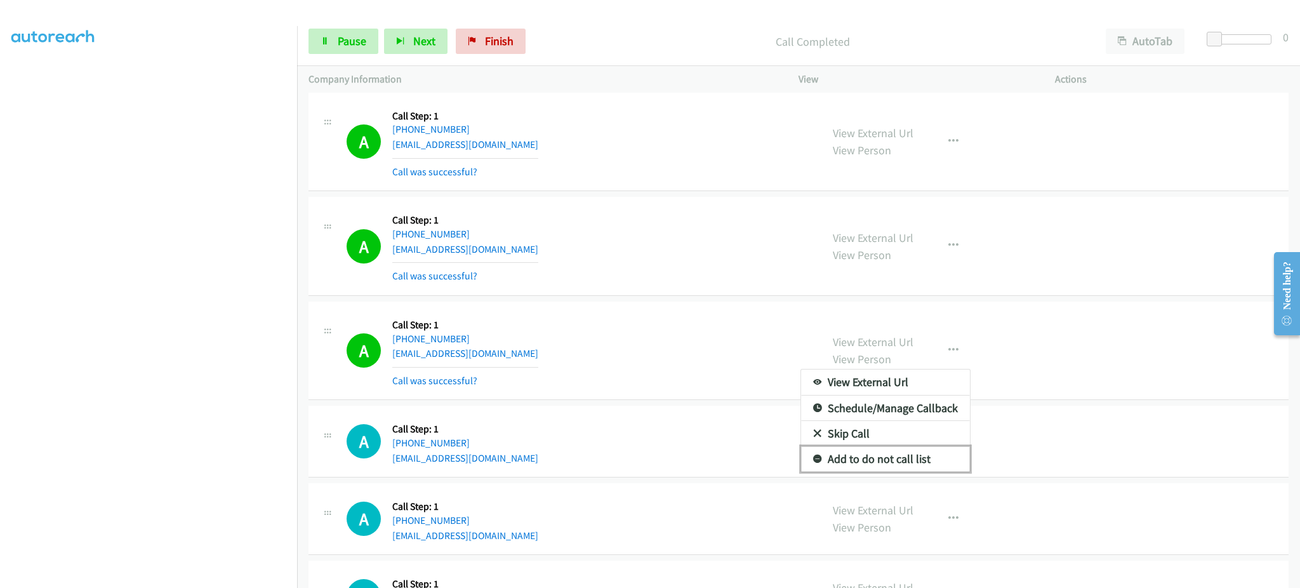
click at [939, 462] on link "Add to do not call list" at bounding box center [885, 458] width 169 height 25
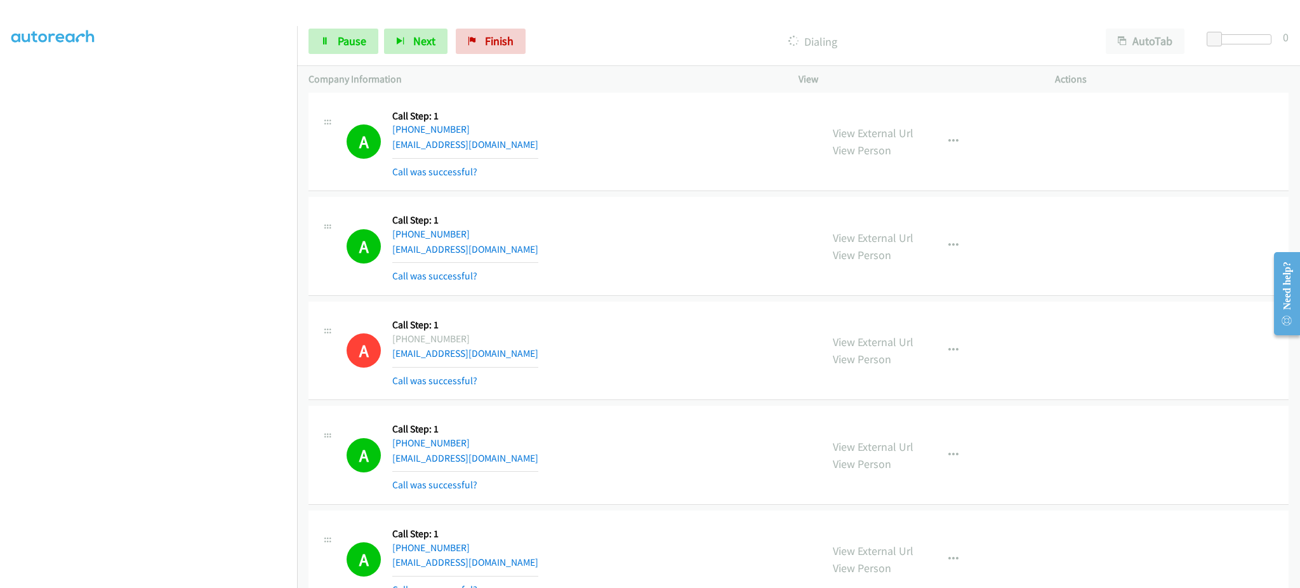
drag, startPoint x: 201, startPoint y: 578, endPoint x: 199, endPoint y: 570, distance: 7.7
click at [201, 577] on section at bounding box center [148, 287] width 274 height 608
click at [338, 50] on link "Pause" at bounding box center [344, 41] width 70 height 25
click at [321, 40] on icon at bounding box center [325, 41] width 9 height 9
click at [937, 248] on button "button" at bounding box center [954, 245] width 34 height 25
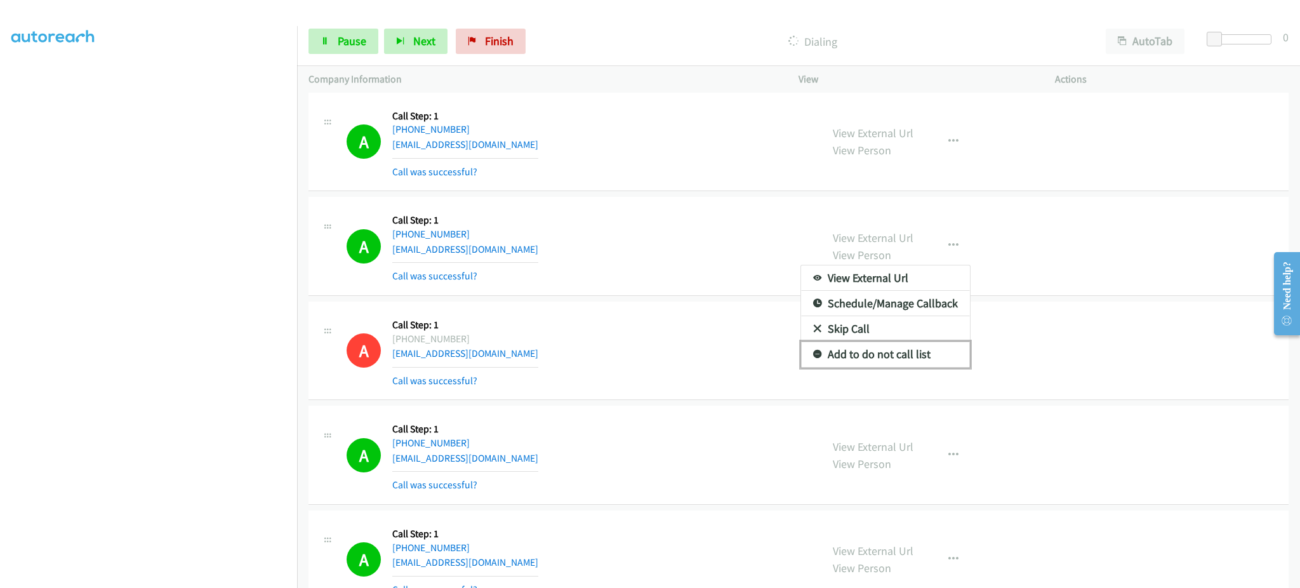
click at [909, 364] on link "Add to do not call list" at bounding box center [885, 354] width 169 height 25
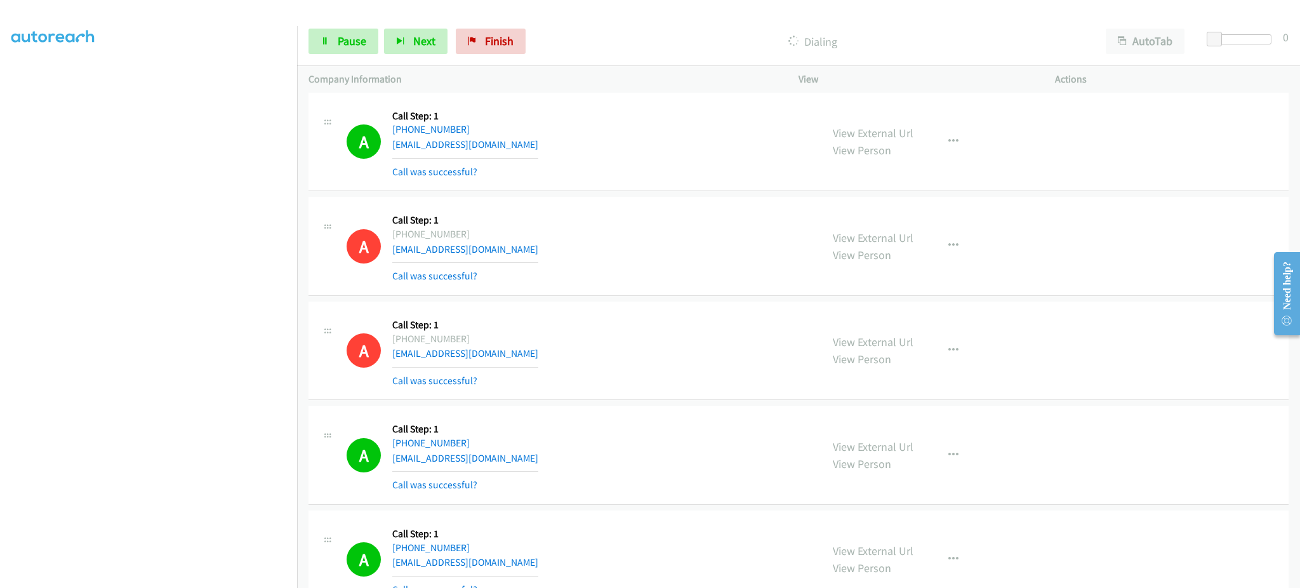
scroll to position [6408, 0]
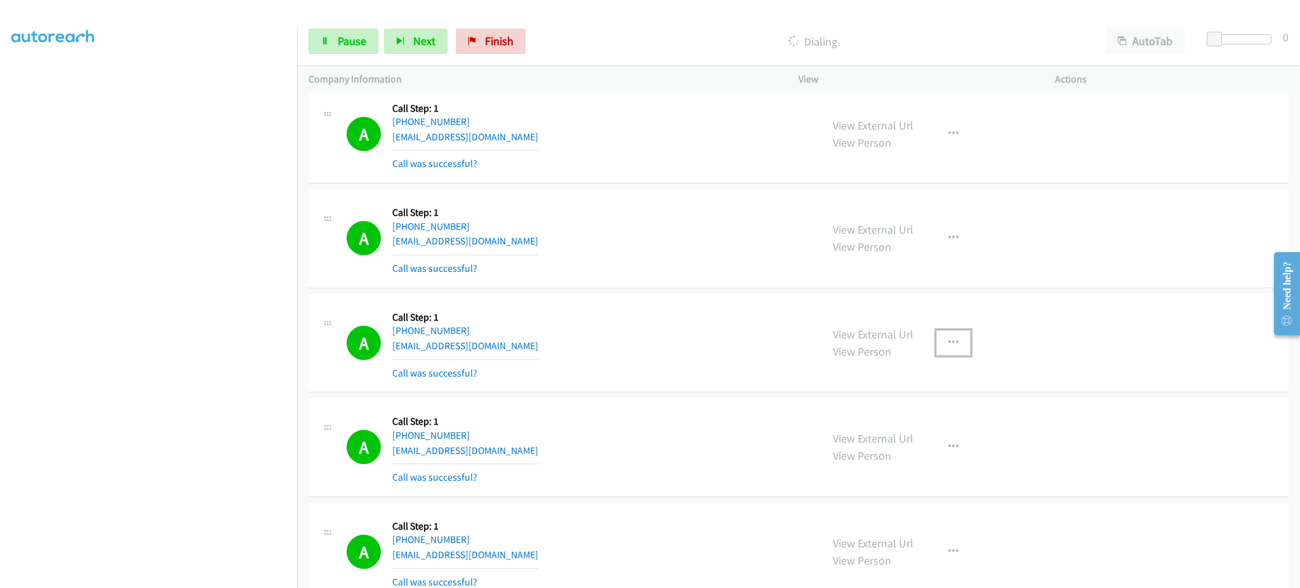
click at [947, 340] on button "button" at bounding box center [954, 342] width 34 height 25
click at [917, 448] on link "Add to do not call list" at bounding box center [885, 451] width 169 height 25
click at [351, 35] on span "Pause" at bounding box center [352, 41] width 29 height 15
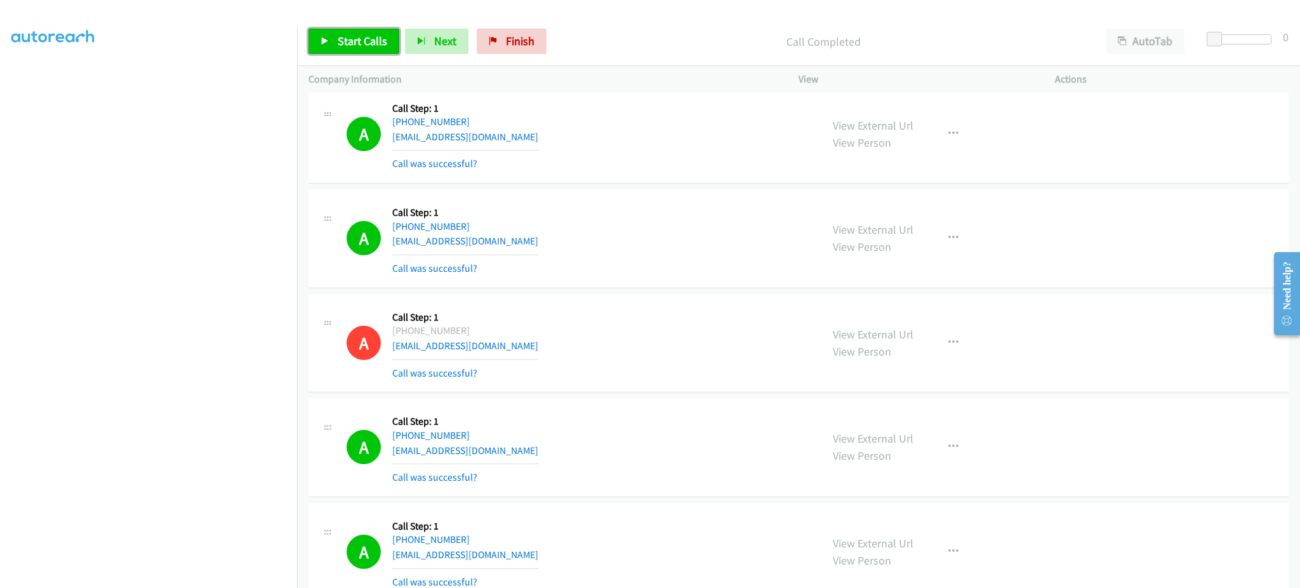
click at [378, 42] on span "Start Calls" at bounding box center [363, 41] width 50 height 15
click at [218, 578] on aside "Dialing Mode: Power | Switch to Preview My Lists" at bounding box center [148, 262] width 297 height 703
click at [357, 49] on link "Pause" at bounding box center [344, 41] width 70 height 25
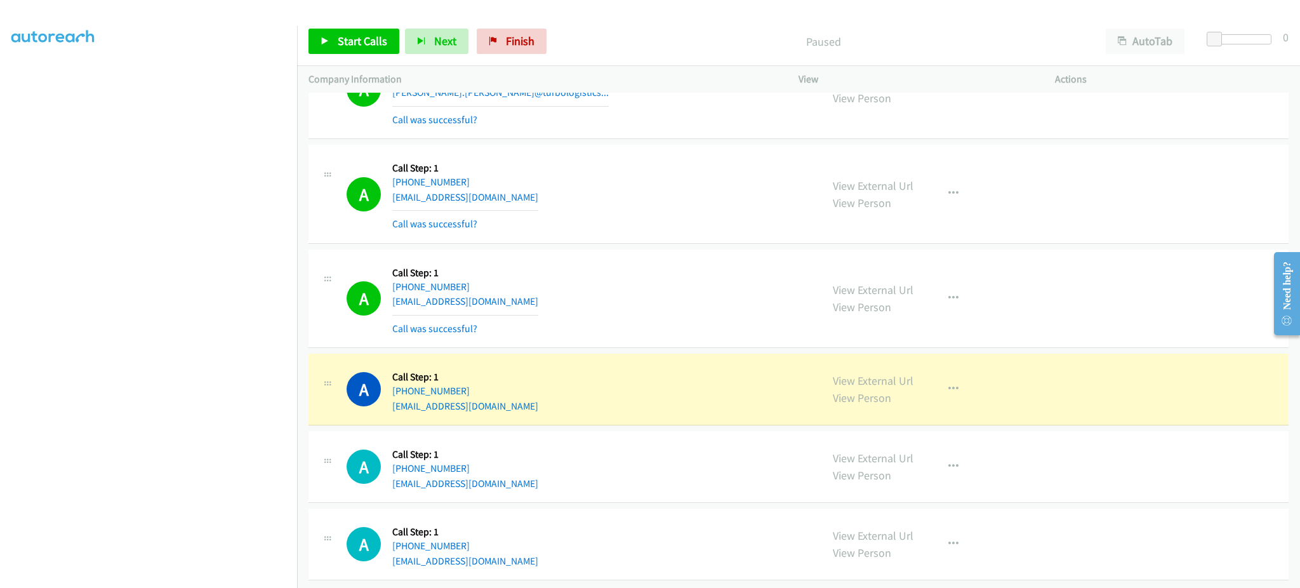
scroll to position [8926, 0]
click at [893, 371] on link "View External Url" at bounding box center [873, 378] width 81 height 15
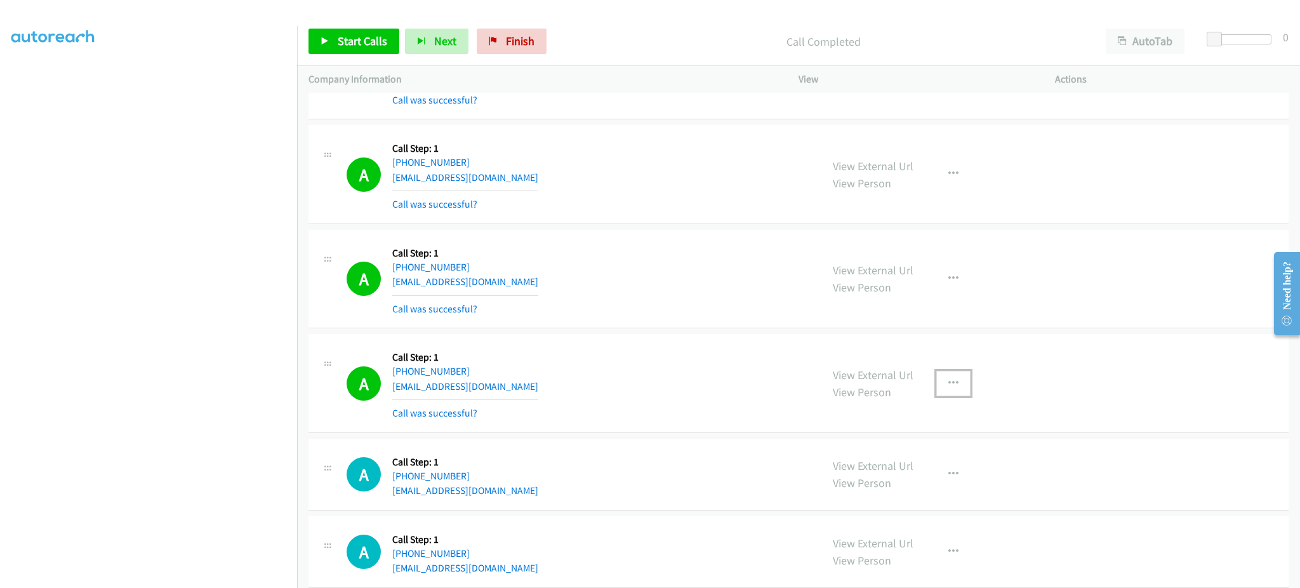
click at [937, 387] on button "button" at bounding box center [954, 383] width 34 height 25
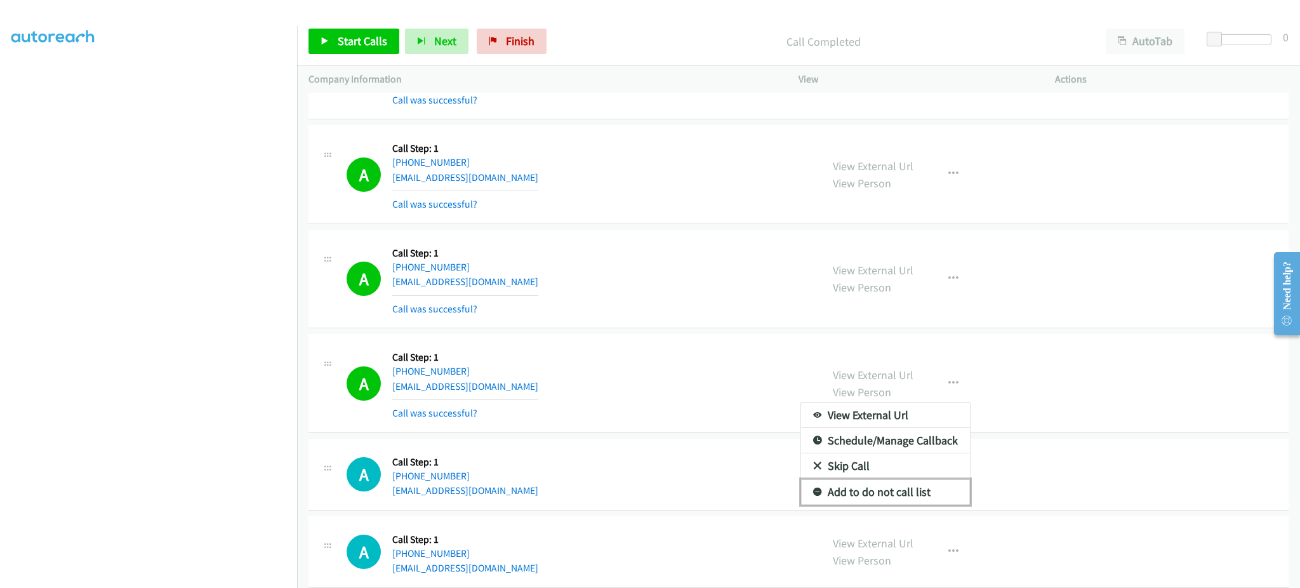
click at [892, 502] on link "Add to do not call list" at bounding box center [885, 491] width 169 height 25
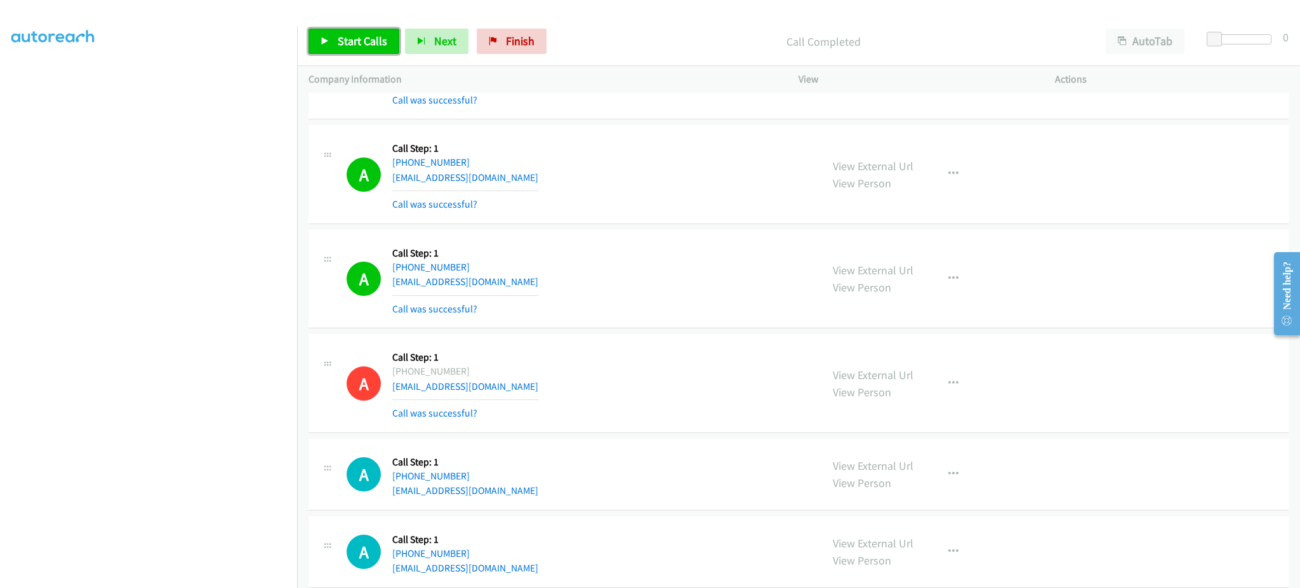
drag, startPoint x: 340, startPoint y: 48, endPoint x: 349, endPoint y: 41, distance: 10.4
click at [340, 48] on span "Start Calls" at bounding box center [363, 41] width 50 height 15
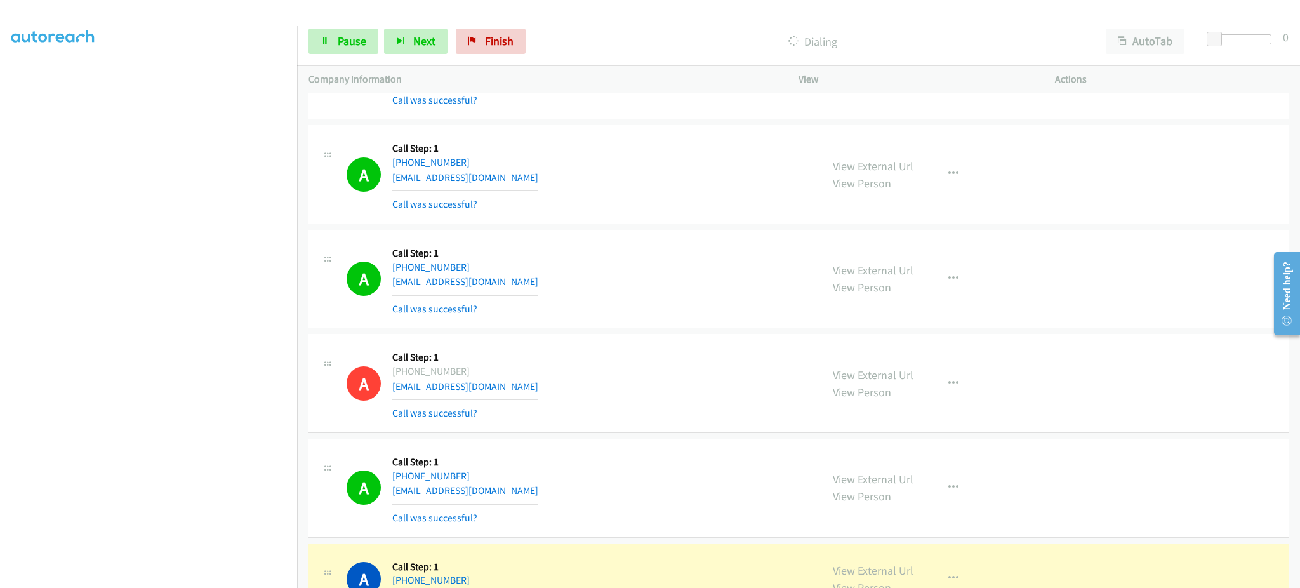
click at [359, 55] on div "Start Calls Pause Next Finish Dialing AutoTab AutoTab 0" at bounding box center [798, 41] width 1003 height 49
drag, startPoint x: 361, startPoint y: 45, endPoint x: 458, endPoint y: 13, distance: 103.0
click at [363, 44] on span "Pause" at bounding box center [352, 41] width 29 height 15
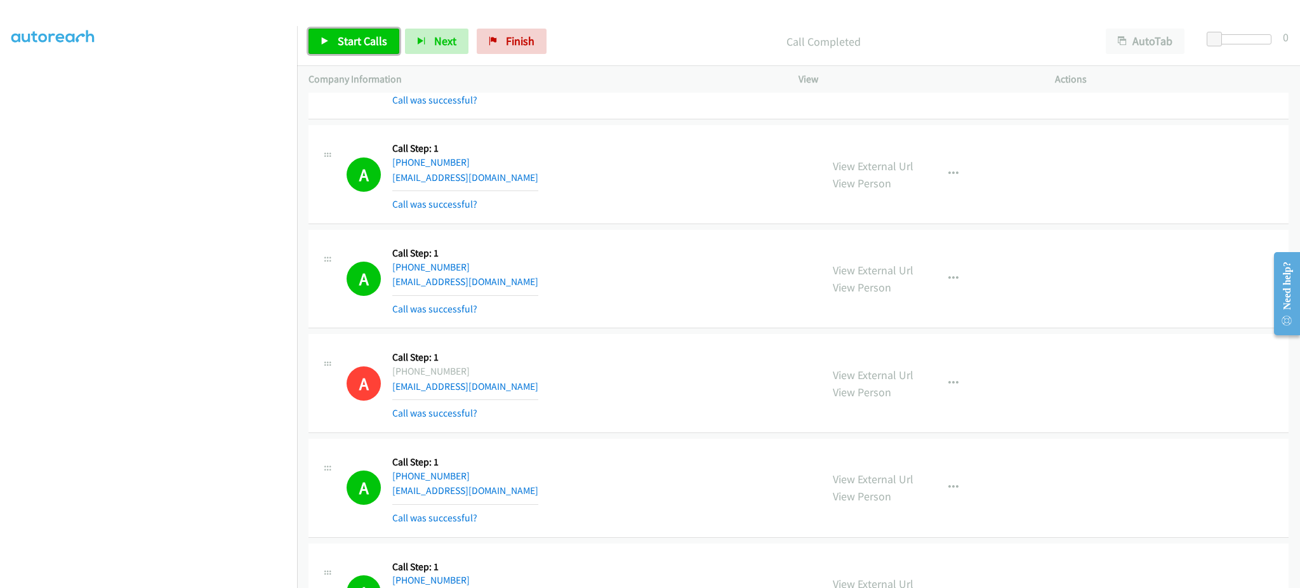
click at [363, 46] on span "Start Calls" at bounding box center [363, 41] width 50 height 15
click at [354, 41] on span "Pause" at bounding box center [352, 41] width 29 height 15
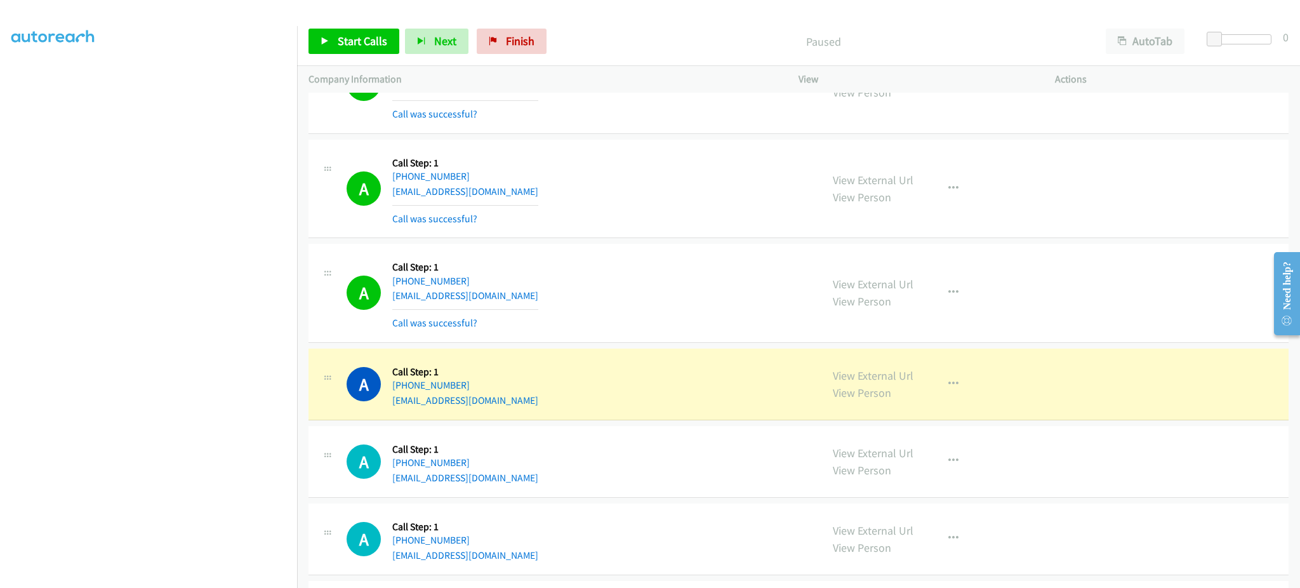
scroll to position [9434, 0]
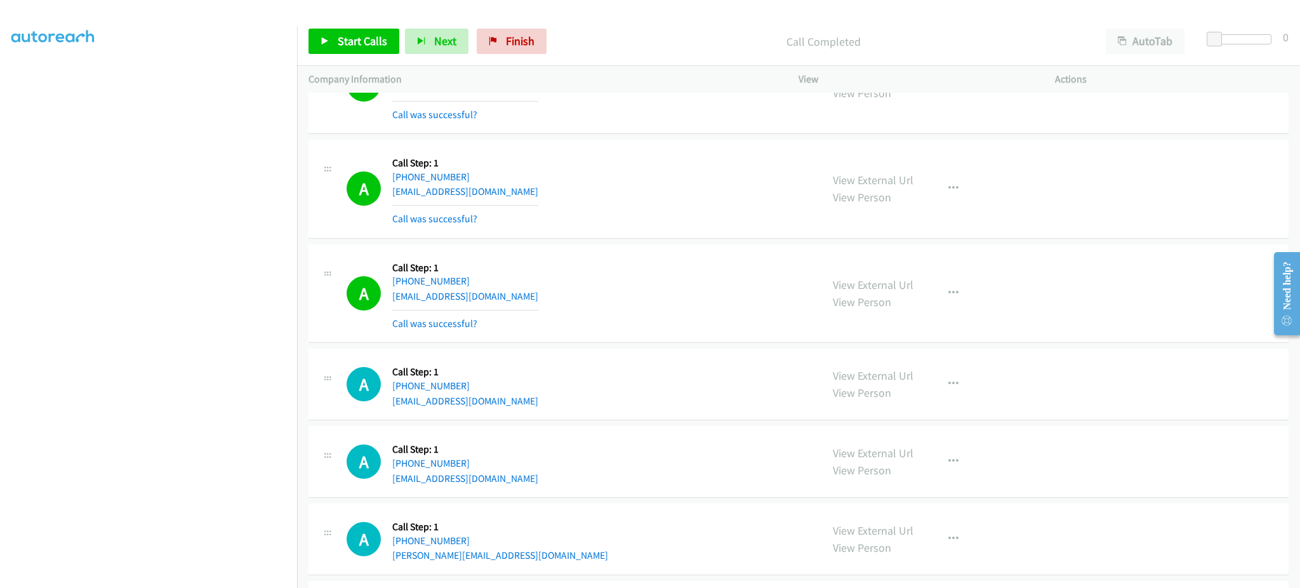
click at [925, 300] on div "View External Url View Person View External Url Email Schedule/Manage Callback …" at bounding box center [956, 294] width 268 height 76
click at [949, 298] on icon "button" at bounding box center [954, 293] width 10 height 10
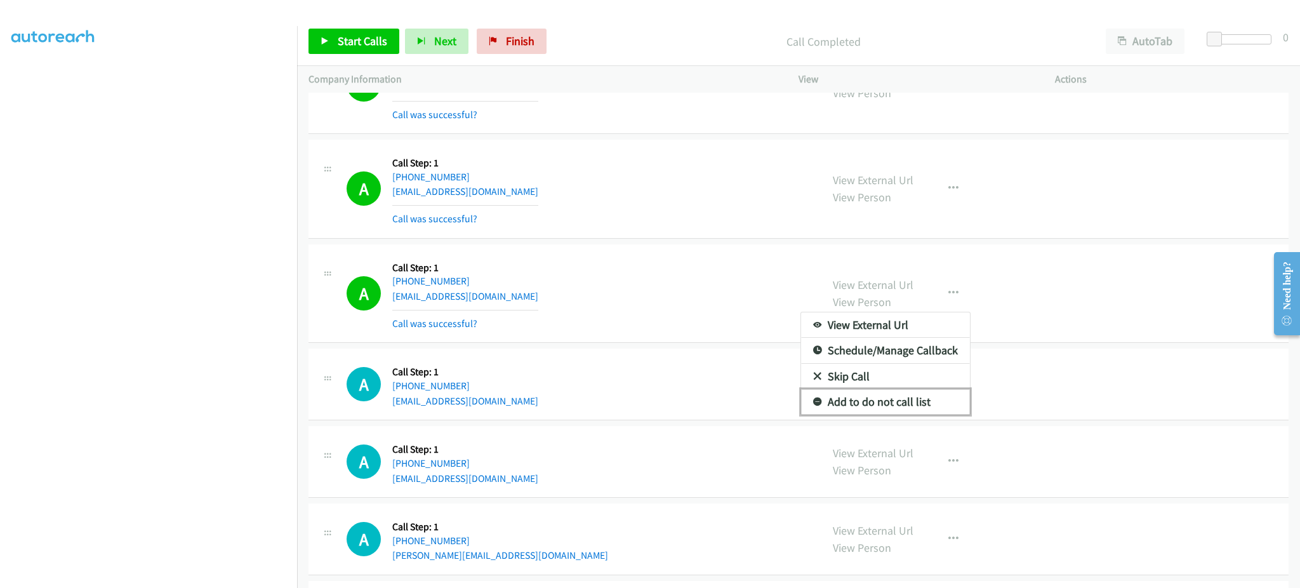
click at [900, 410] on link "Add to do not call list" at bounding box center [885, 401] width 169 height 25
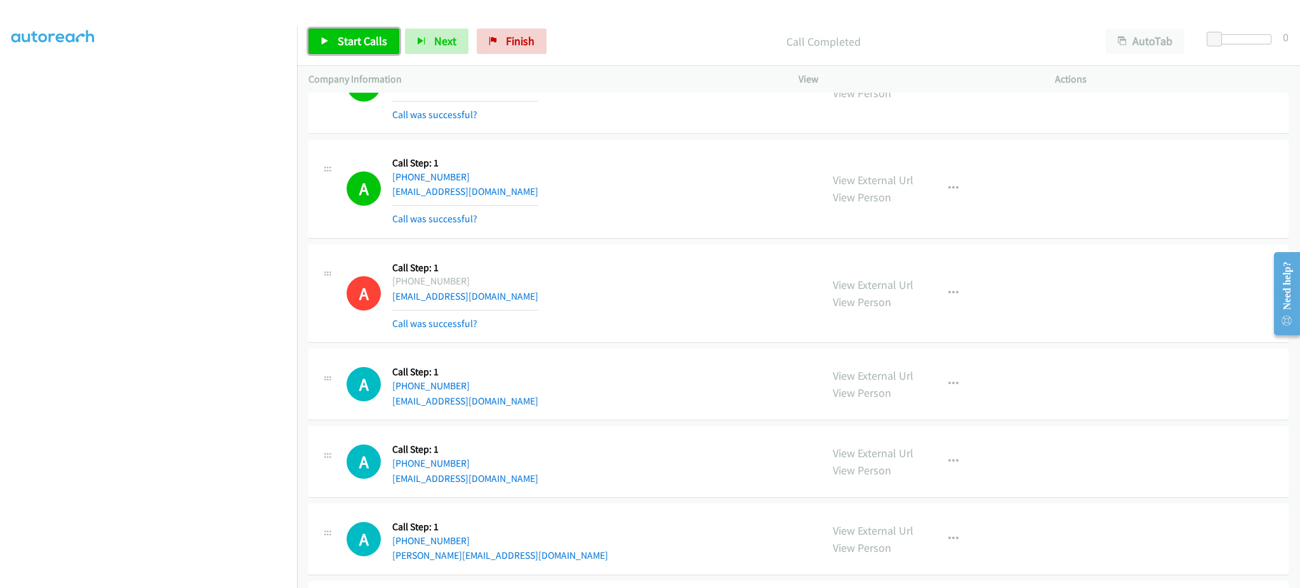
click at [377, 30] on link "Start Calls" at bounding box center [354, 41] width 91 height 25
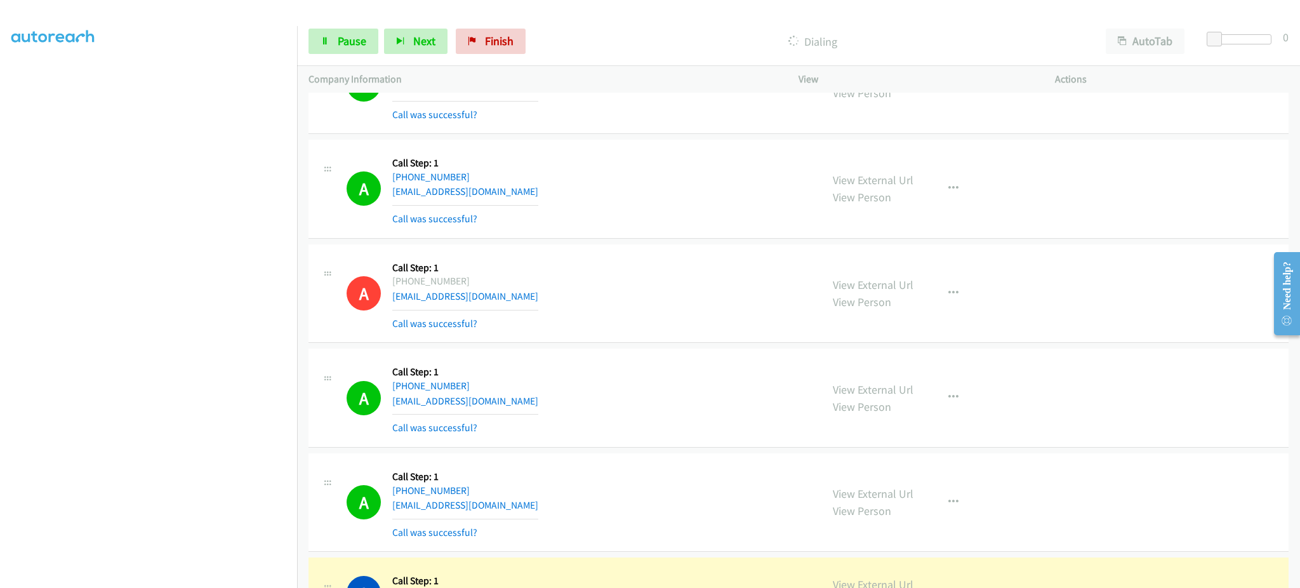
scroll to position [9688, 0]
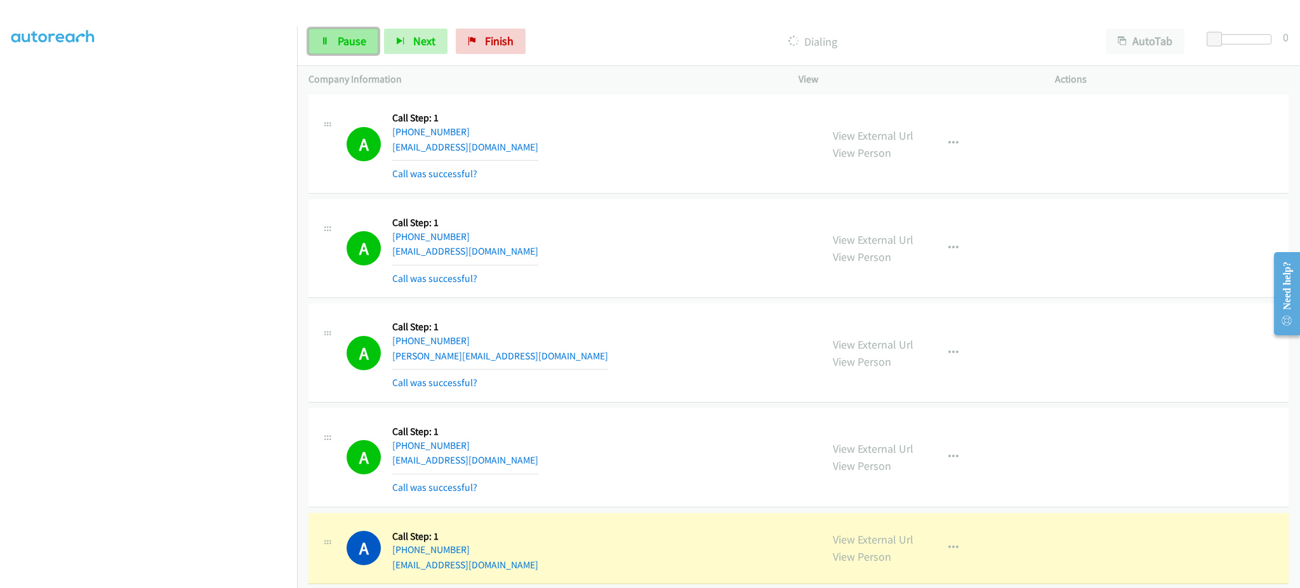
click at [350, 46] on span "Pause" at bounding box center [352, 41] width 29 height 15
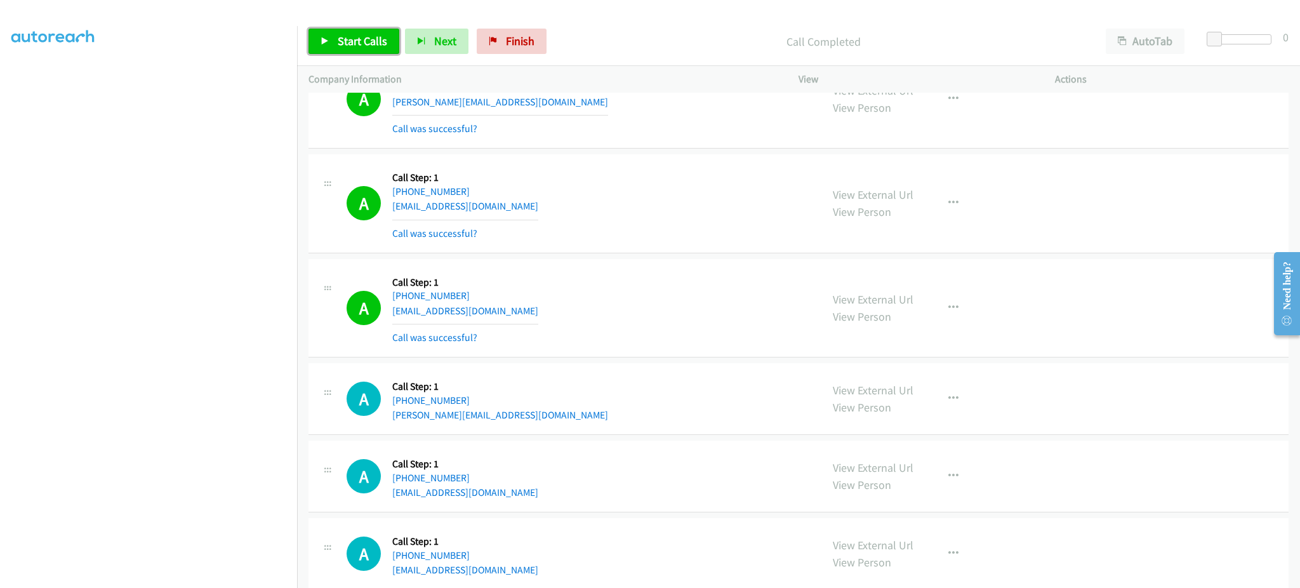
click at [377, 51] on link "Start Calls" at bounding box center [354, 41] width 91 height 25
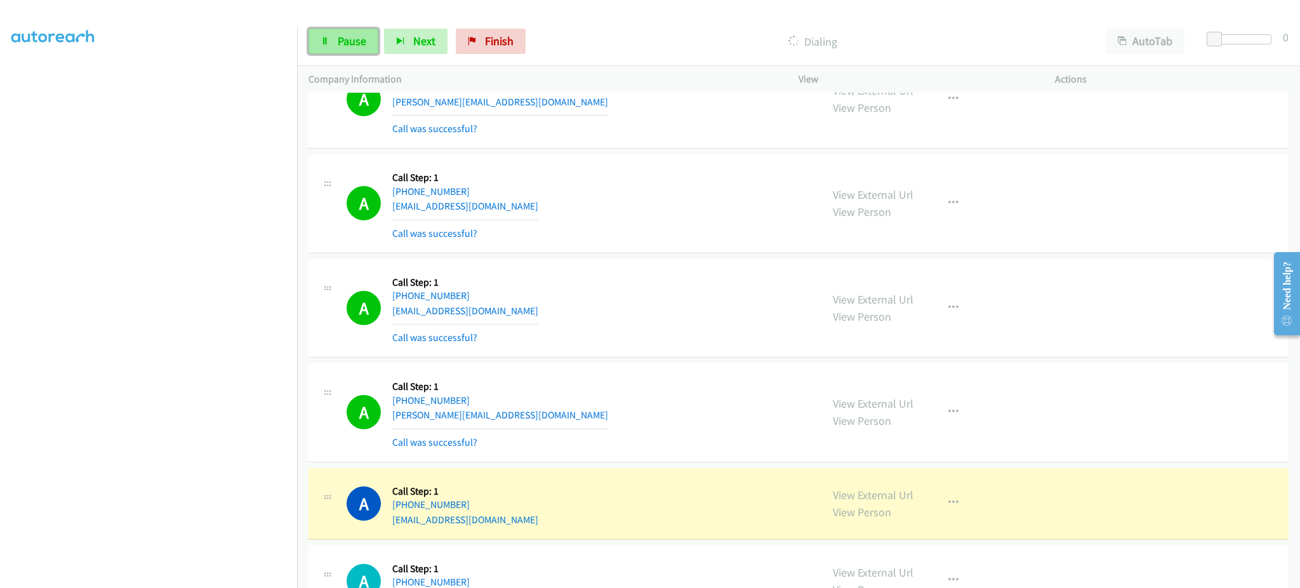
click at [356, 46] on span "Pause" at bounding box center [352, 41] width 29 height 15
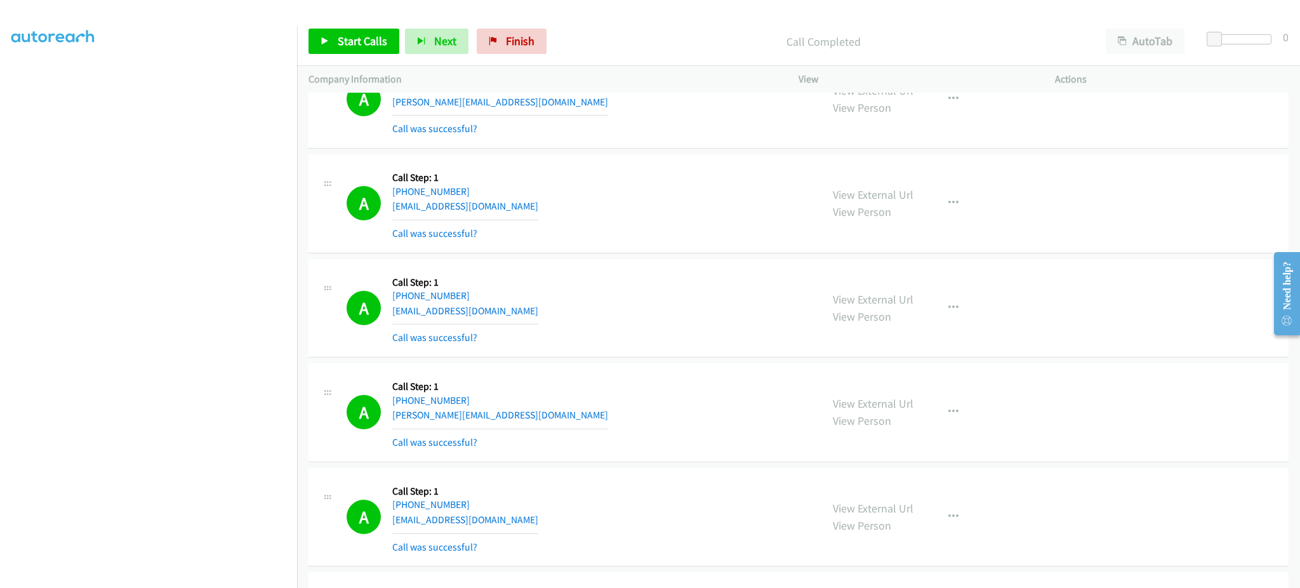
scroll to position [8160, 0]
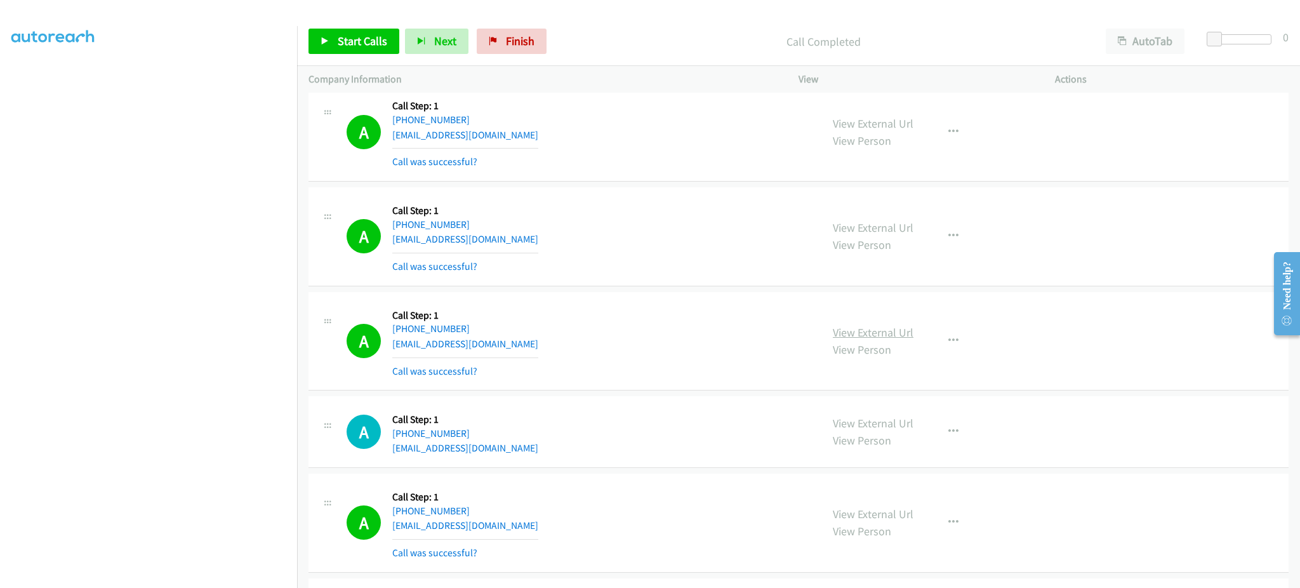
click at [869, 340] on link "View External Url" at bounding box center [873, 332] width 81 height 15
click at [955, 345] on button "button" at bounding box center [954, 340] width 34 height 25
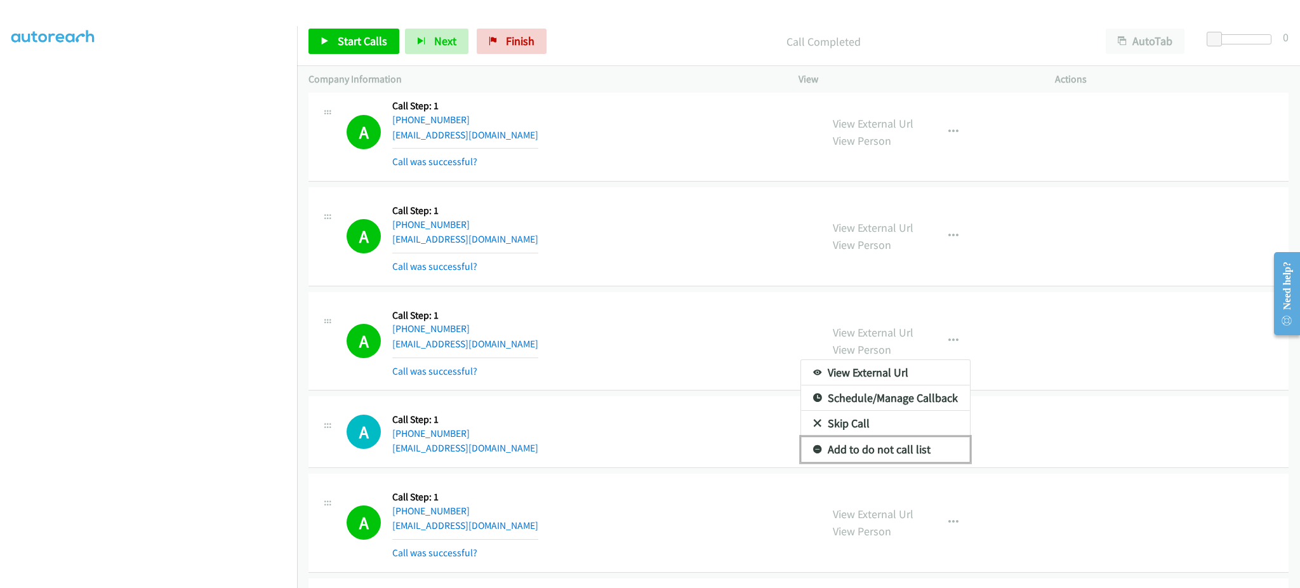
click at [913, 455] on link "Add to do not call list" at bounding box center [885, 449] width 169 height 25
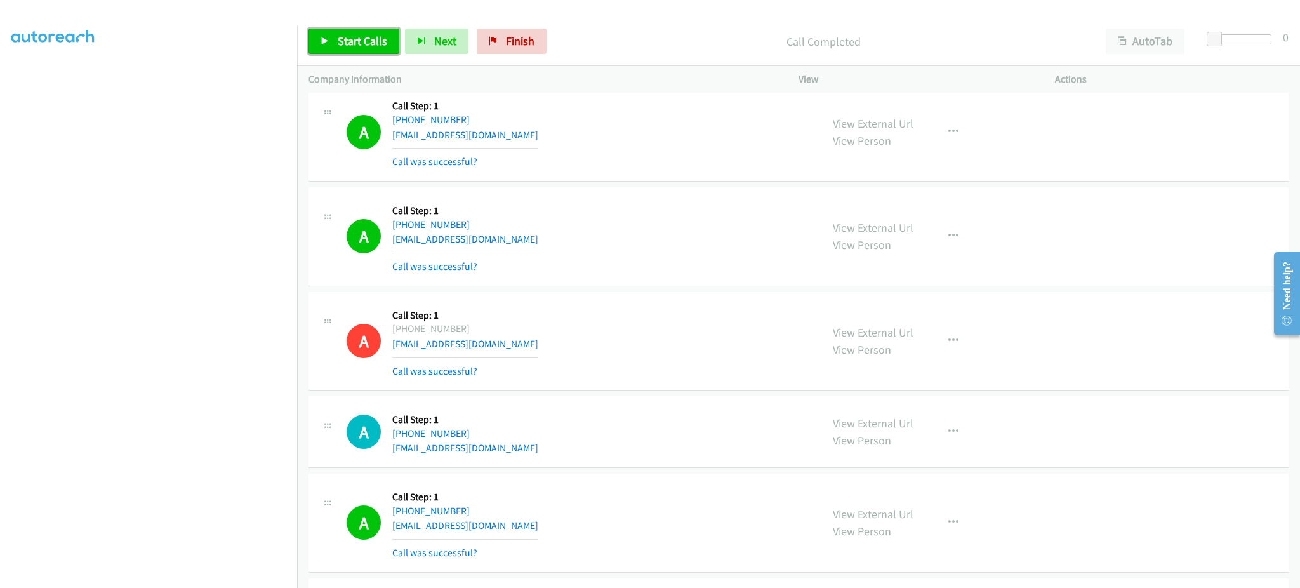
drag, startPoint x: 364, startPoint y: 37, endPoint x: 380, endPoint y: 38, distance: 15.9
click at [364, 37] on span "Start Calls" at bounding box center [363, 41] width 50 height 15
click at [361, 39] on span "Pause" at bounding box center [352, 41] width 29 height 15
click at [375, 45] on span "Start Calls" at bounding box center [363, 41] width 50 height 15
click at [342, 46] on span "Pause" at bounding box center [352, 41] width 29 height 15
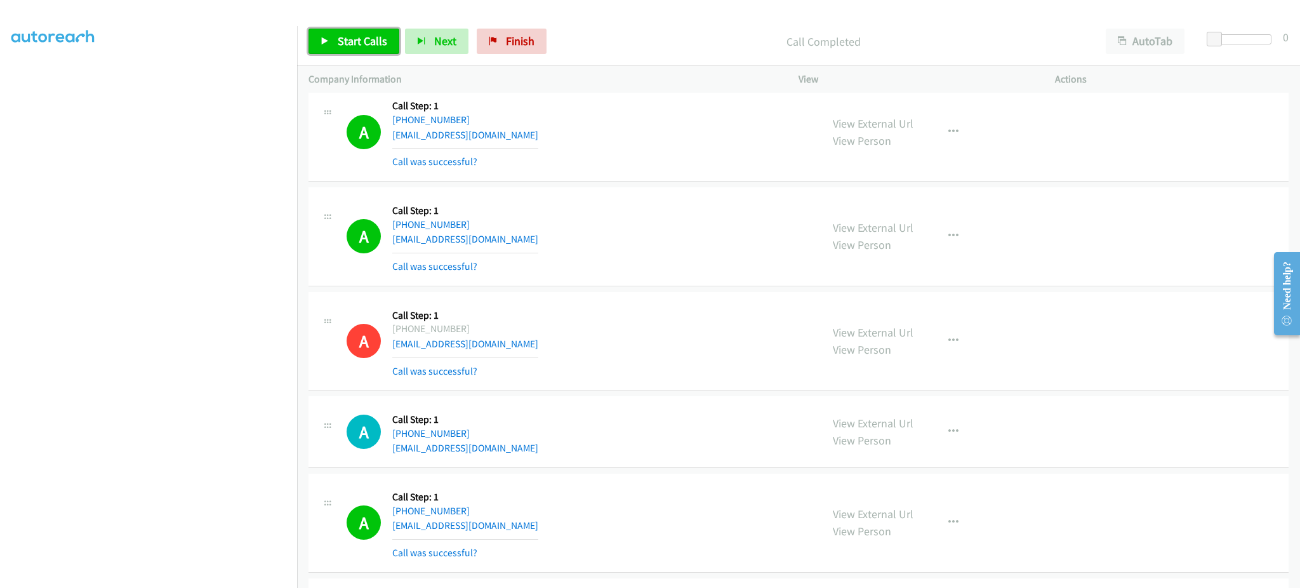
click at [360, 29] on link "Start Calls" at bounding box center [354, 41] width 91 height 25
click at [344, 60] on div "Start Calls Pause Next Finish Dialing AutoTab AutoTab 0" at bounding box center [798, 41] width 1003 height 49
click at [349, 52] on link "Pause" at bounding box center [344, 41] width 70 height 25
click at [370, 57] on div "Start Calls Pause Next Finish Call Completed AutoTab AutoTab 0" at bounding box center [798, 41] width 1003 height 49
click at [369, 51] on link "Start Calls" at bounding box center [354, 41] width 91 height 25
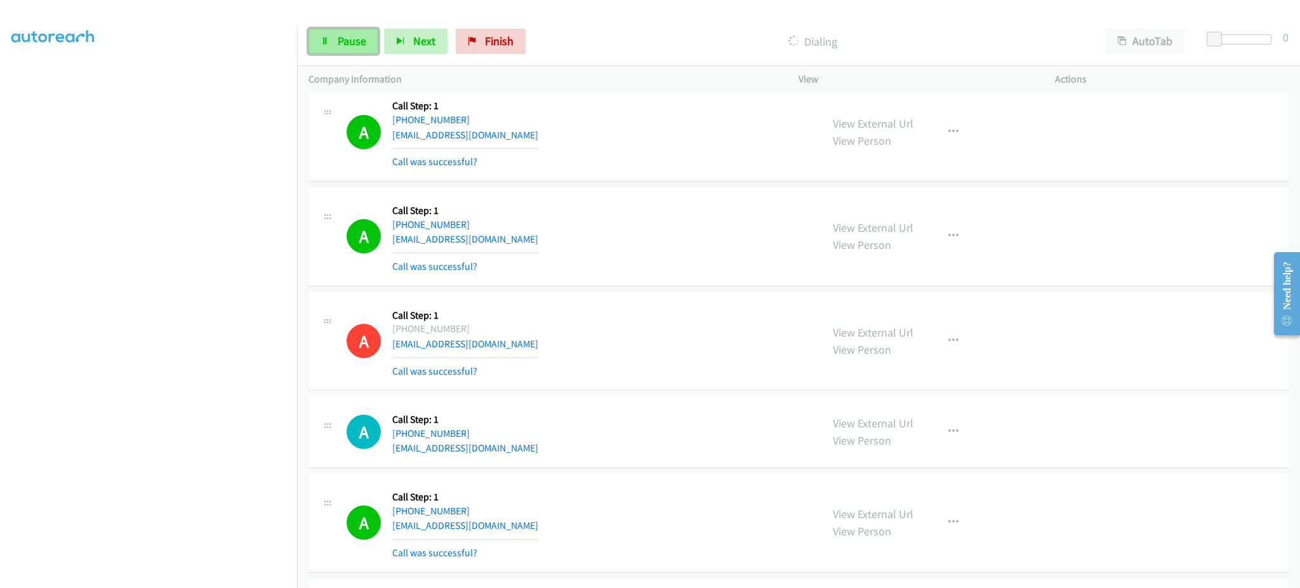
click at [338, 39] on span "Pause" at bounding box center [352, 41] width 29 height 15
click at [349, 52] on link "Start Calls" at bounding box center [354, 41] width 91 height 25
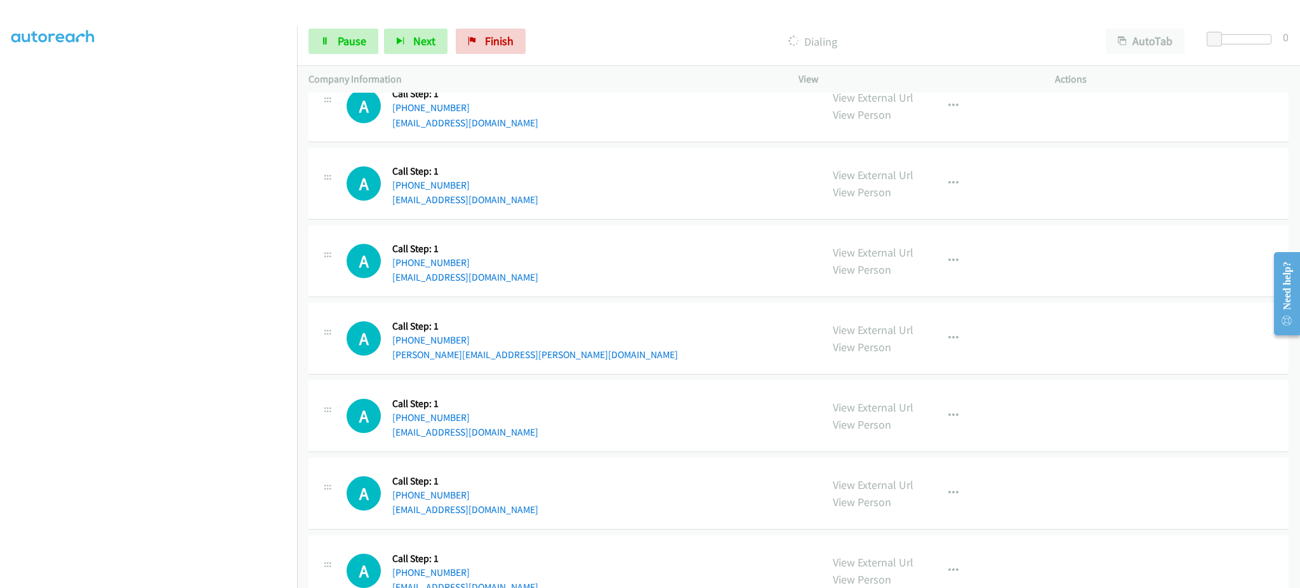
scroll to position [11207, 0]
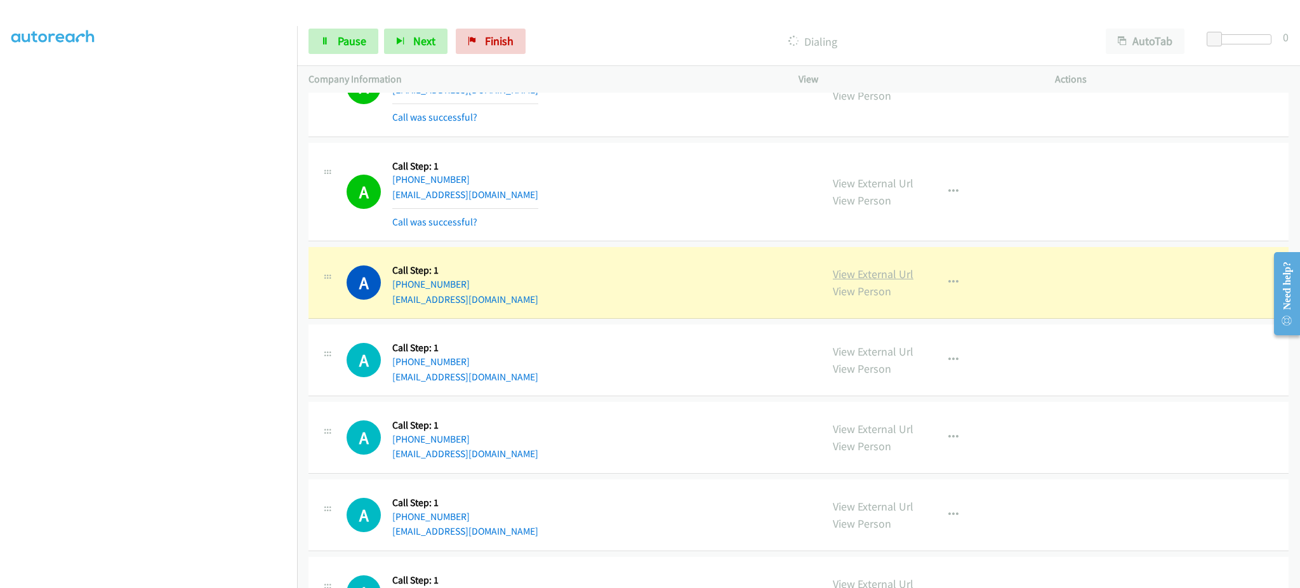
click at [886, 276] on link "View External Url" at bounding box center [873, 274] width 81 height 15
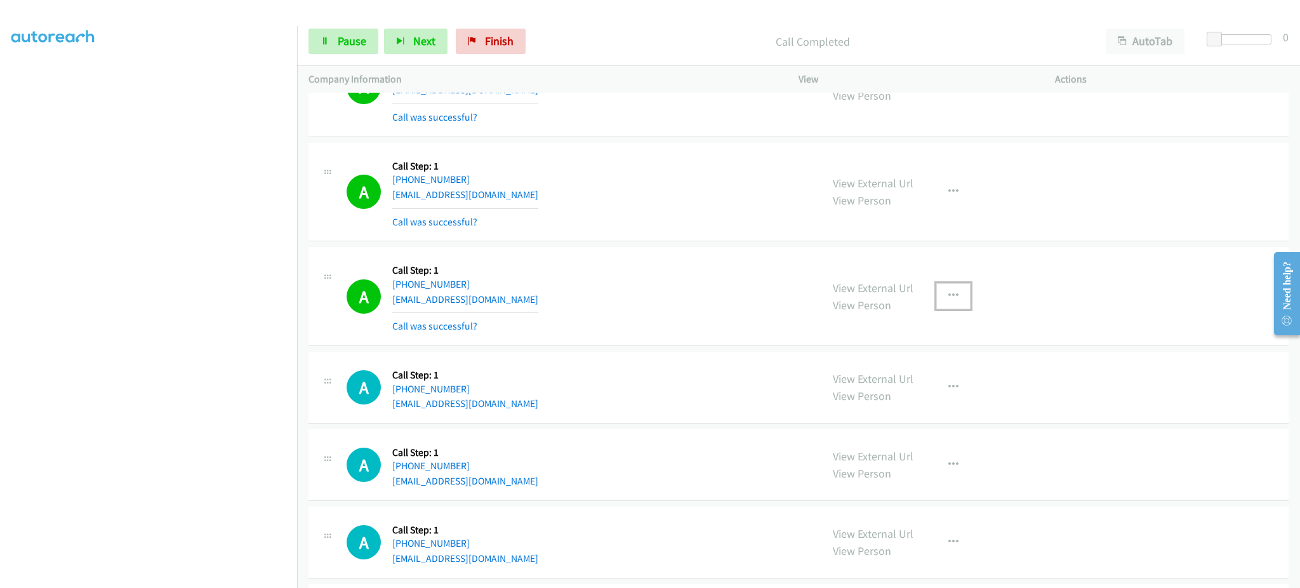
click at [937, 295] on button "button" at bounding box center [954, 295] width 34 height 25
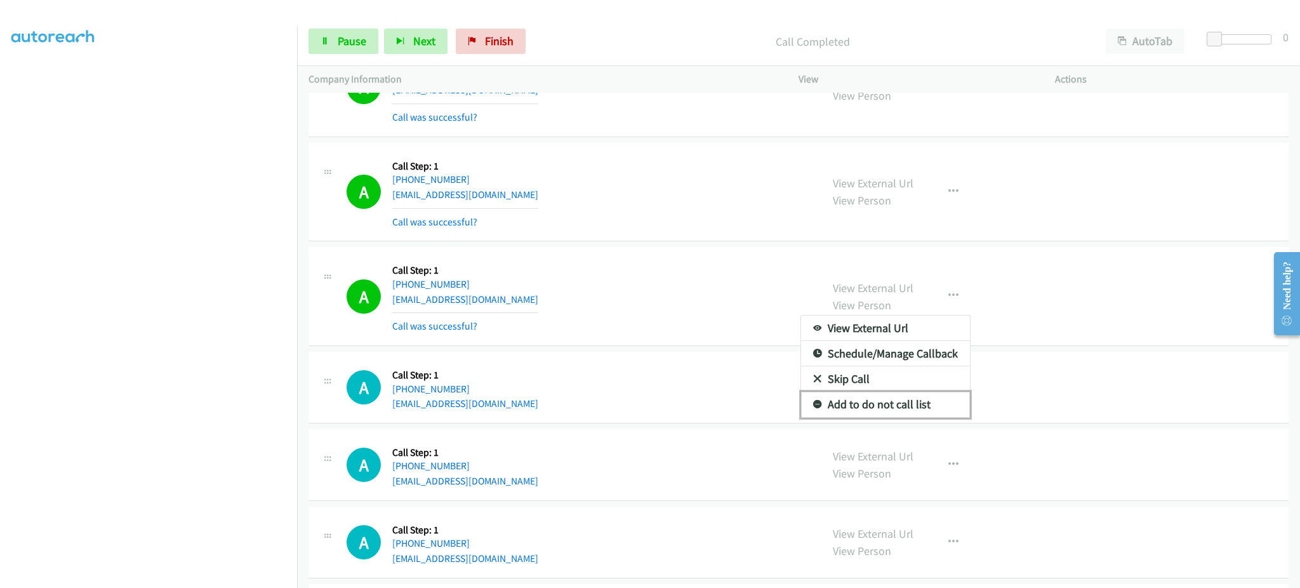
click at [901, 417] on link "Add to do not call list" at bounding box center [885, 404] width 169 height 25
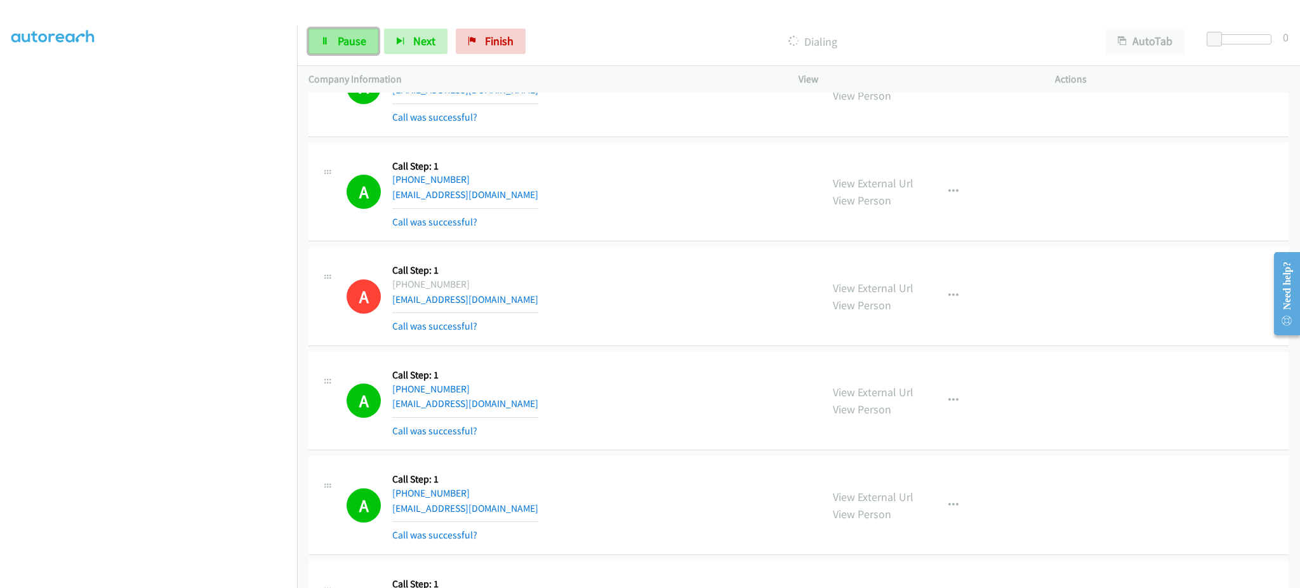
click at [359, 30] on link "Pause" at bounding box center [344, 41] width 70 height 25
click at [375, 42] on span "Start Calls" at bounding box center [363, 41] width 50 height 15
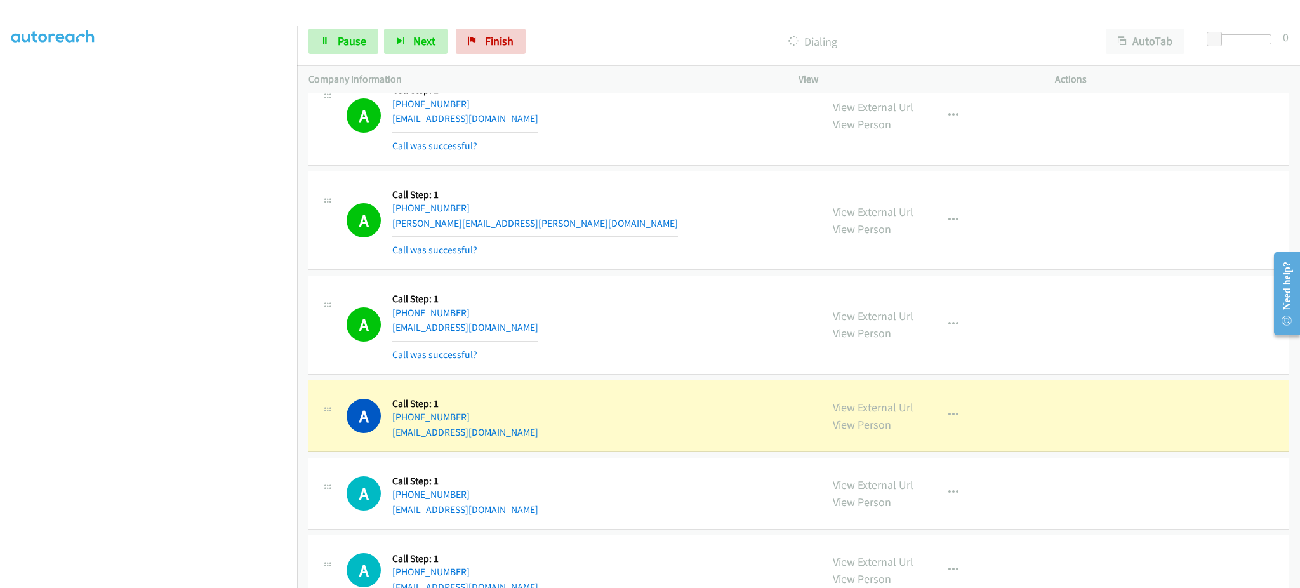
scroll to position [11749, 0]
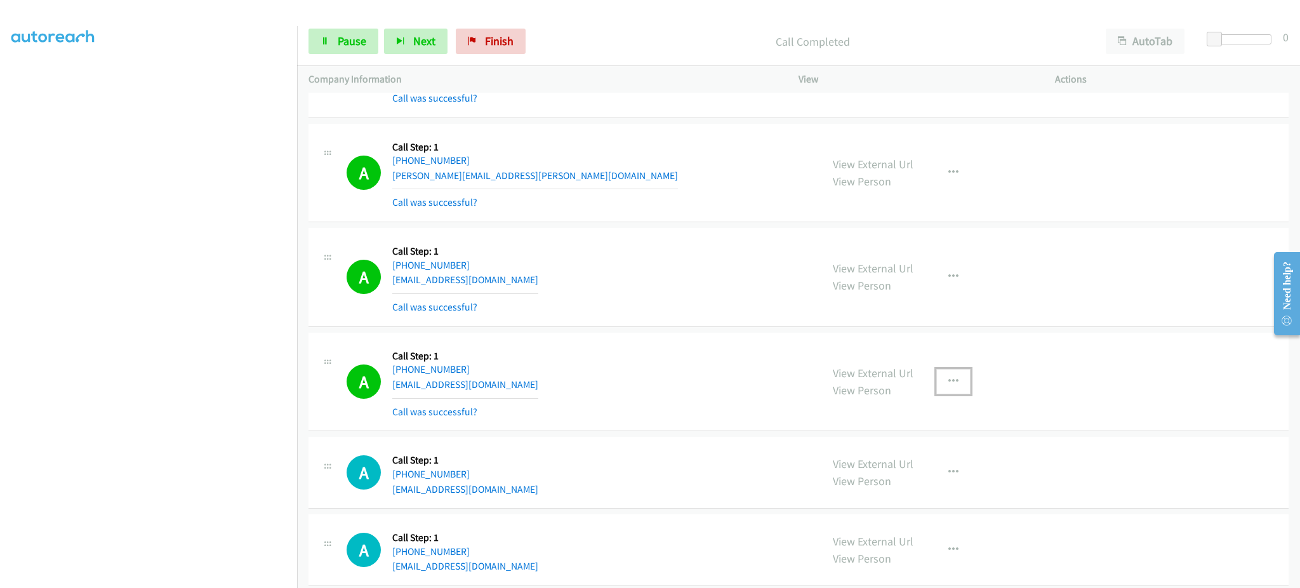
click at [949, 385] on icon "button" at bounding box center [954, 382] width 10 height 10
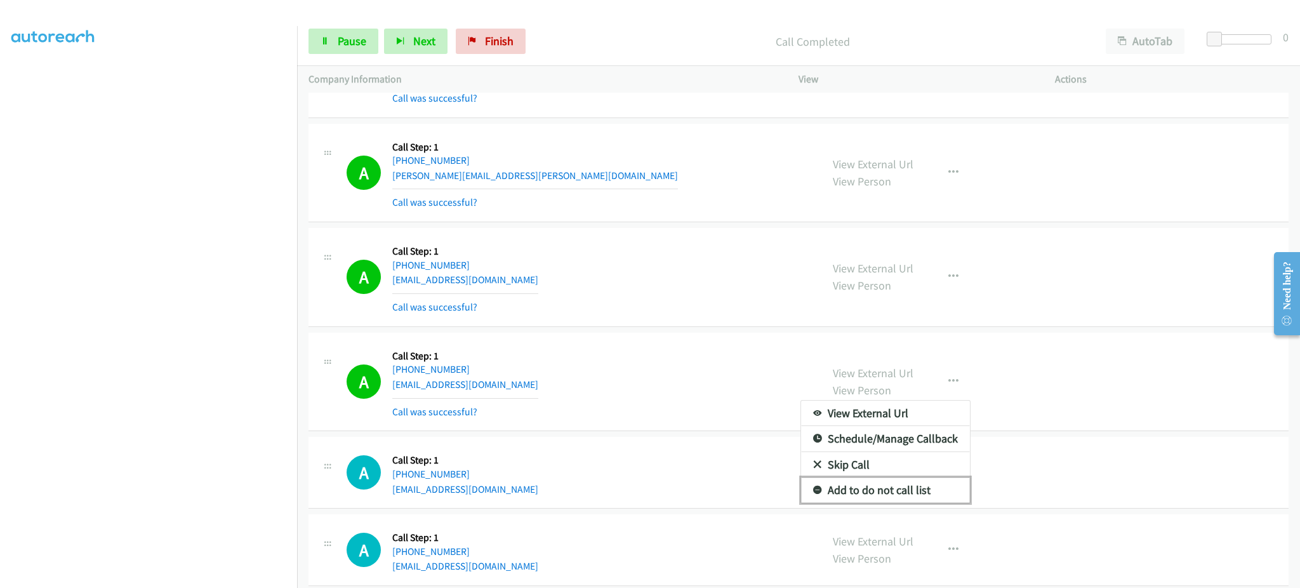
click at [925, 488] on link "Add to do not call list" at bounding box center [885, 490] width 169 height 25
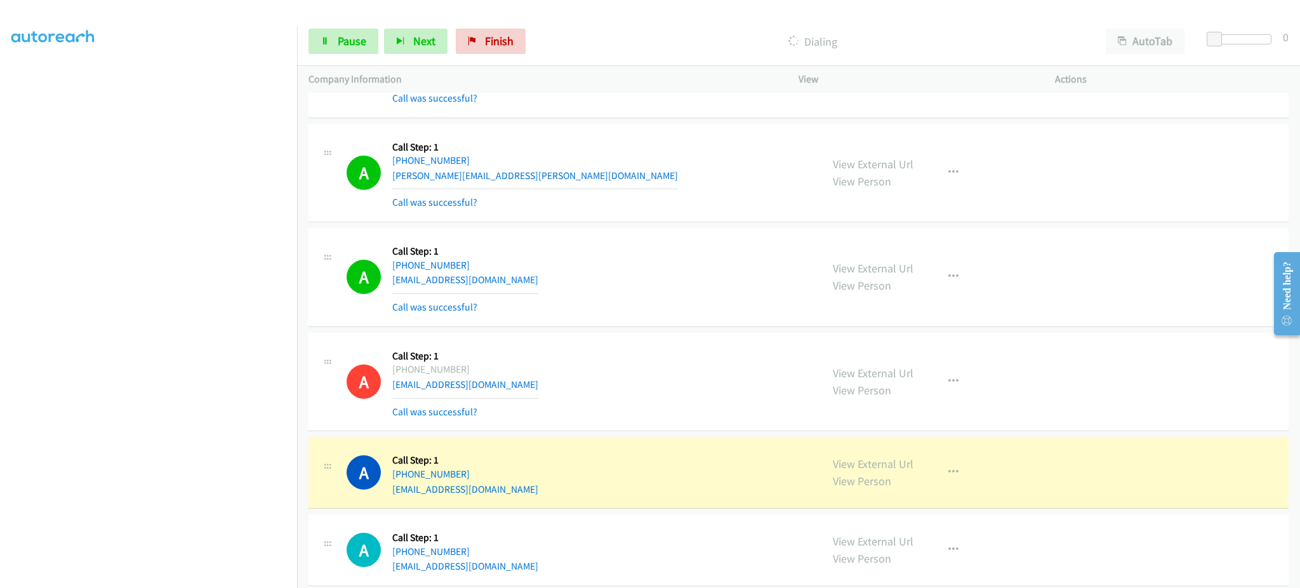
click at [160, 576] on section at bounding box center [148, 287] width 274 height 608
click at [312, 39] on link "Pause" at bounding box center [344, 41] width 70 height 25
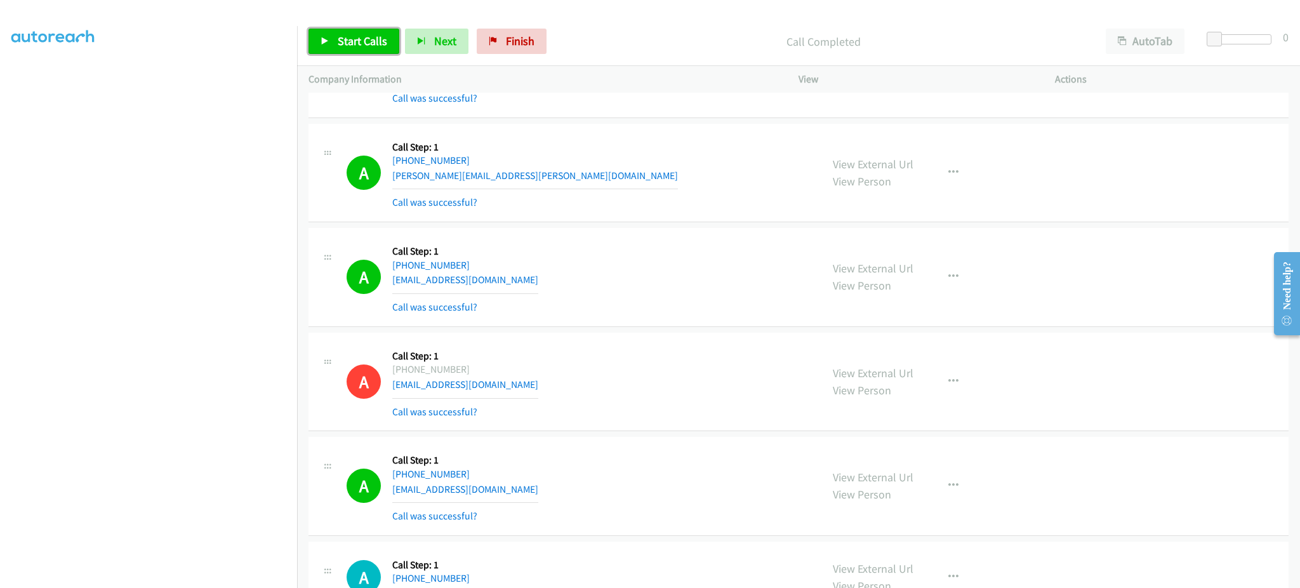
click at [378, 51] on link "Start Calls" at bounding box center [354, 41] width 91 height 25
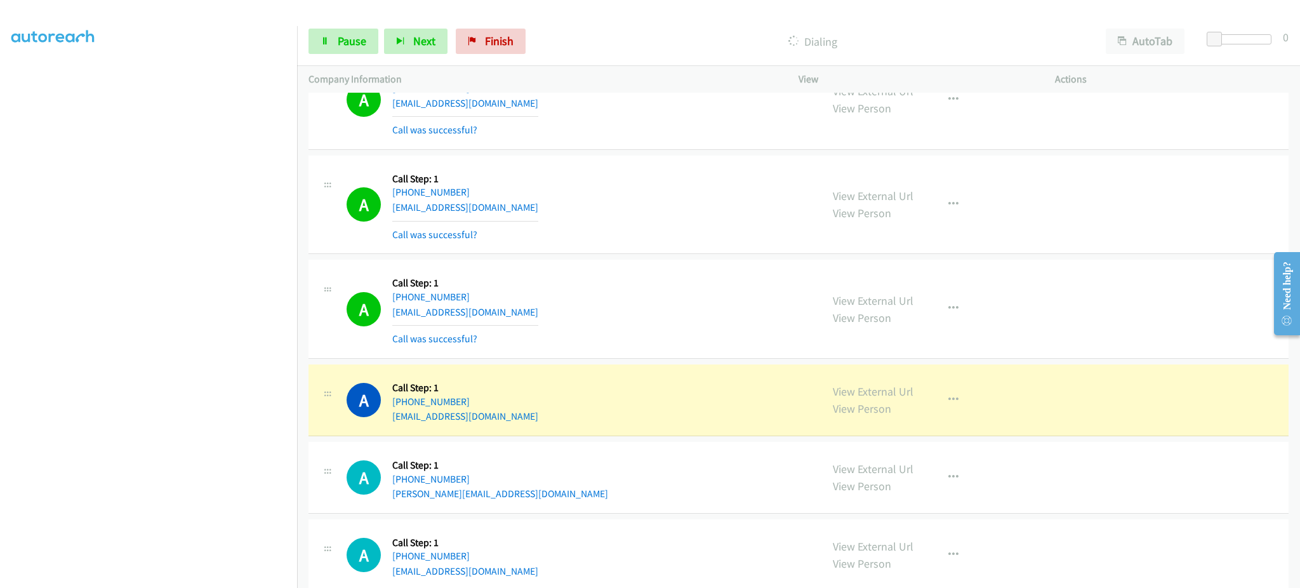
scroll to position [12257, 0]
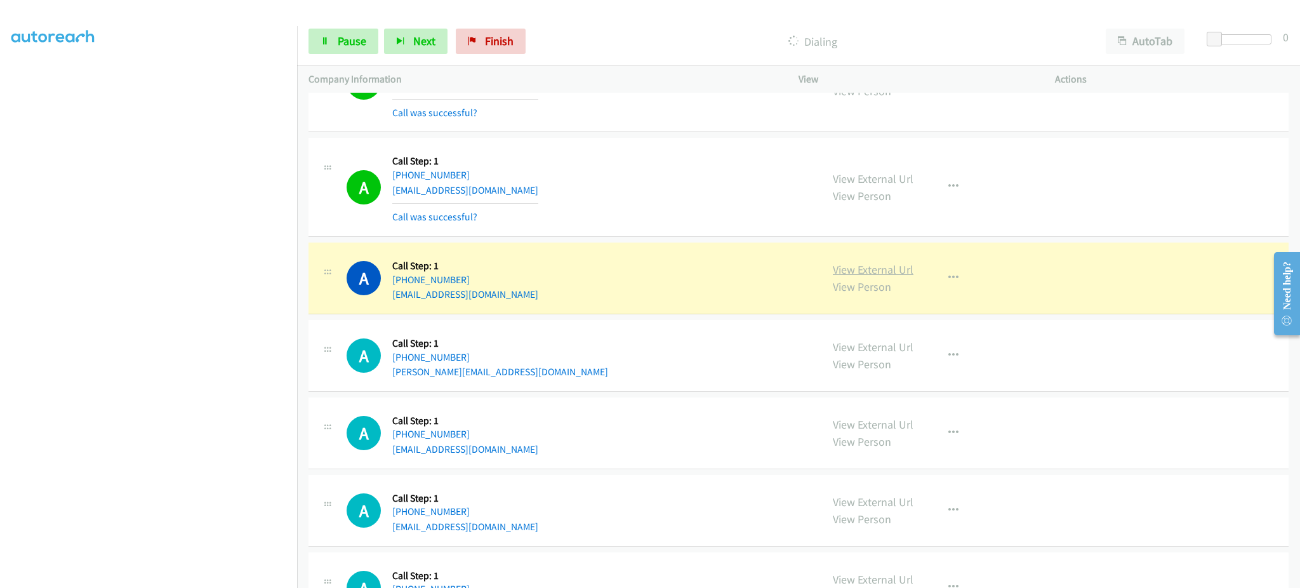
click at [880, 271] on link "View External Url" at bounding box center [873, 269] width 81 height 15
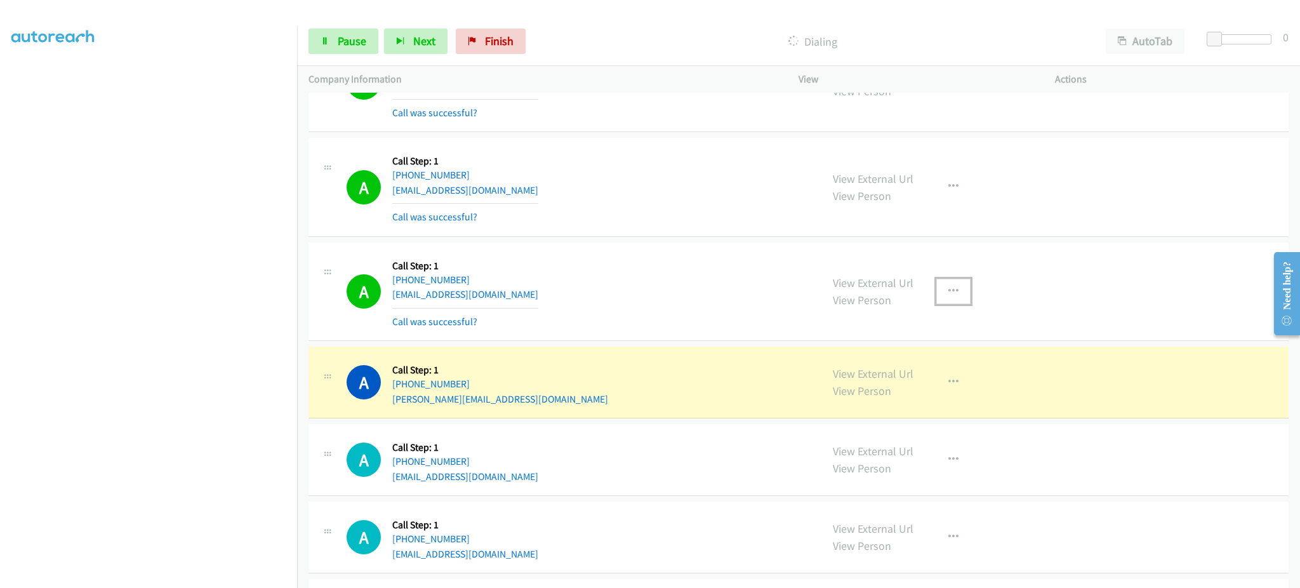
click at [954, 302] on button "button" at bounding box center [954, 291] width 34 height 25
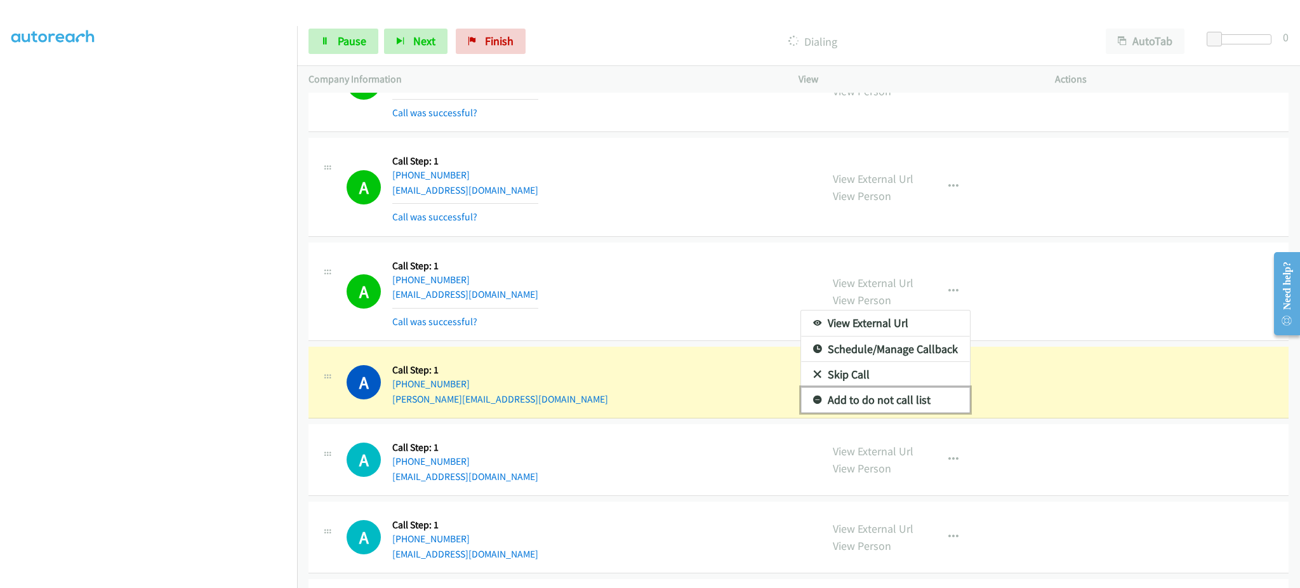
click at [929, 411] on link "Add to do not call list" at bounding box center [885, 399] width 169 height 25
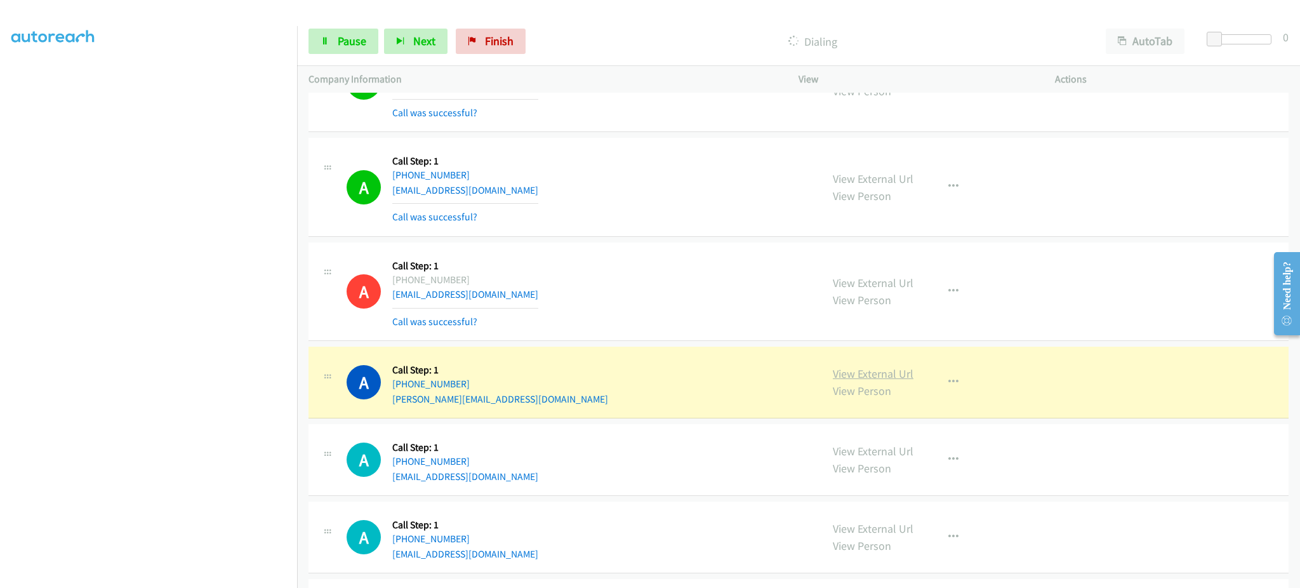
click at [858, 381] on link "View External Url" at bounding box center [873, 373] width 81 height 15
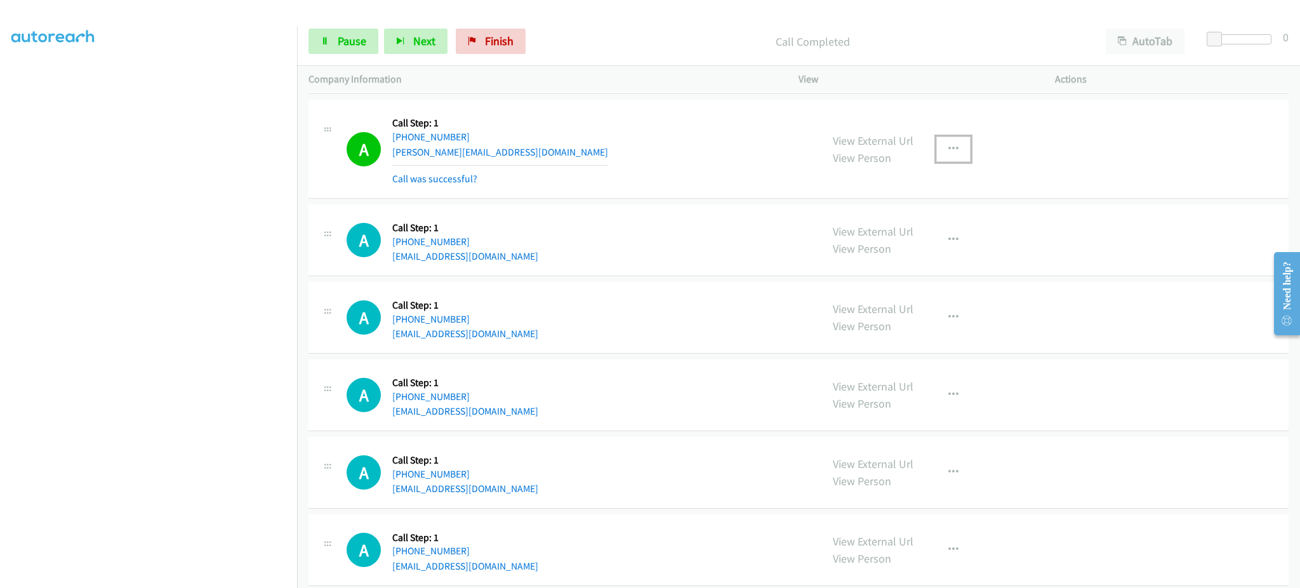
click at [937, 149] on button "button" at bounding box center [954, 149] width 34 height 25
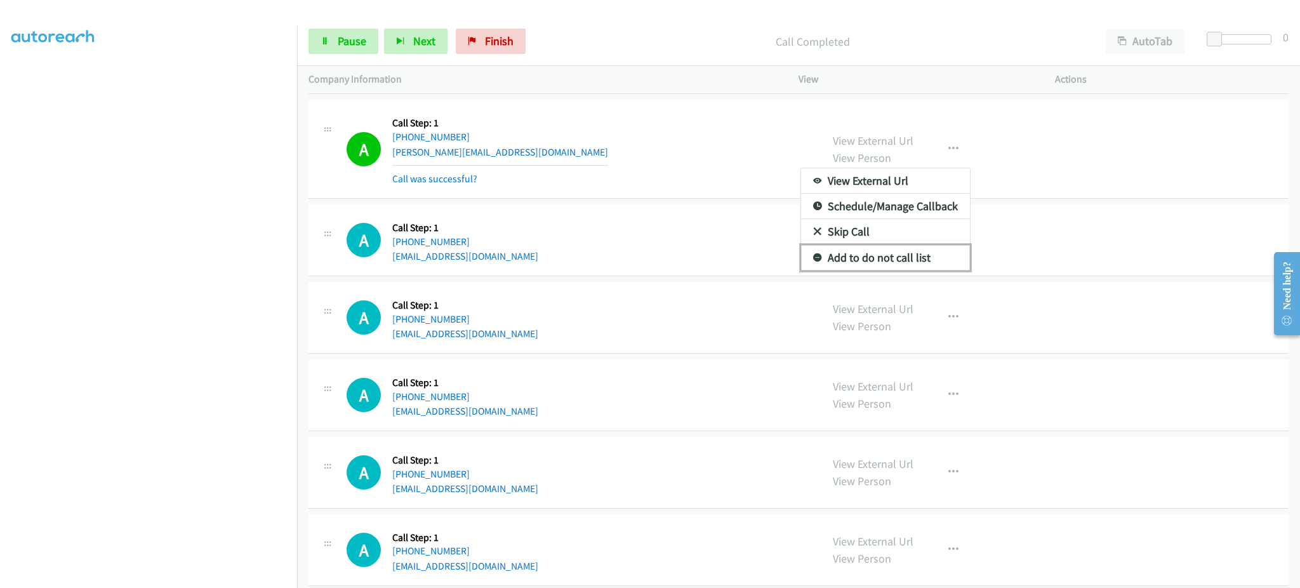
click at [903, 269] on link "Add to do not call list" at bounding box center [885, 257] width 169 height 25
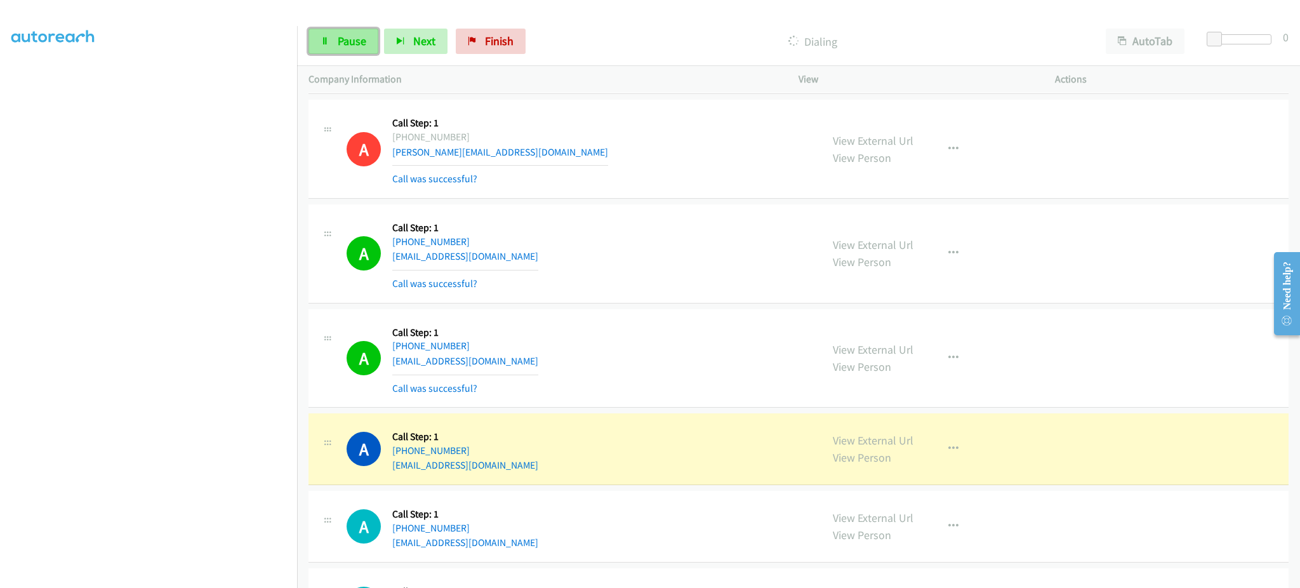
click at [339, 41] on span "Pause" at bounding box center [352, 41] width 29 height 15
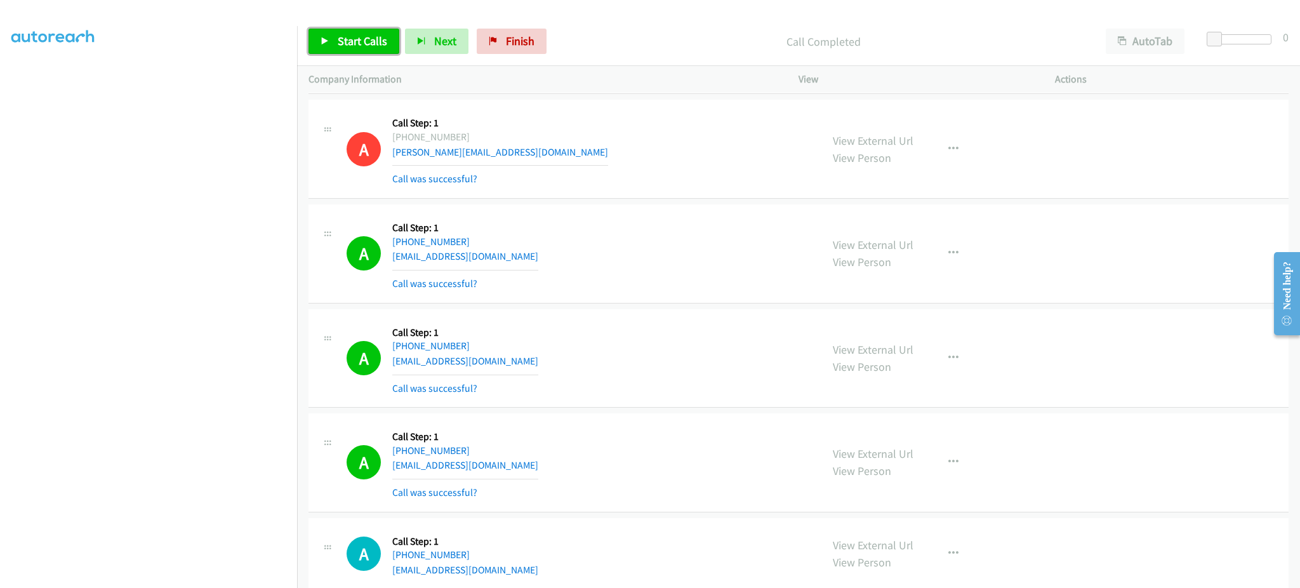
click at [371, 31] on link "Start Calls" at bounding box center [354, 41] width 91 height 25
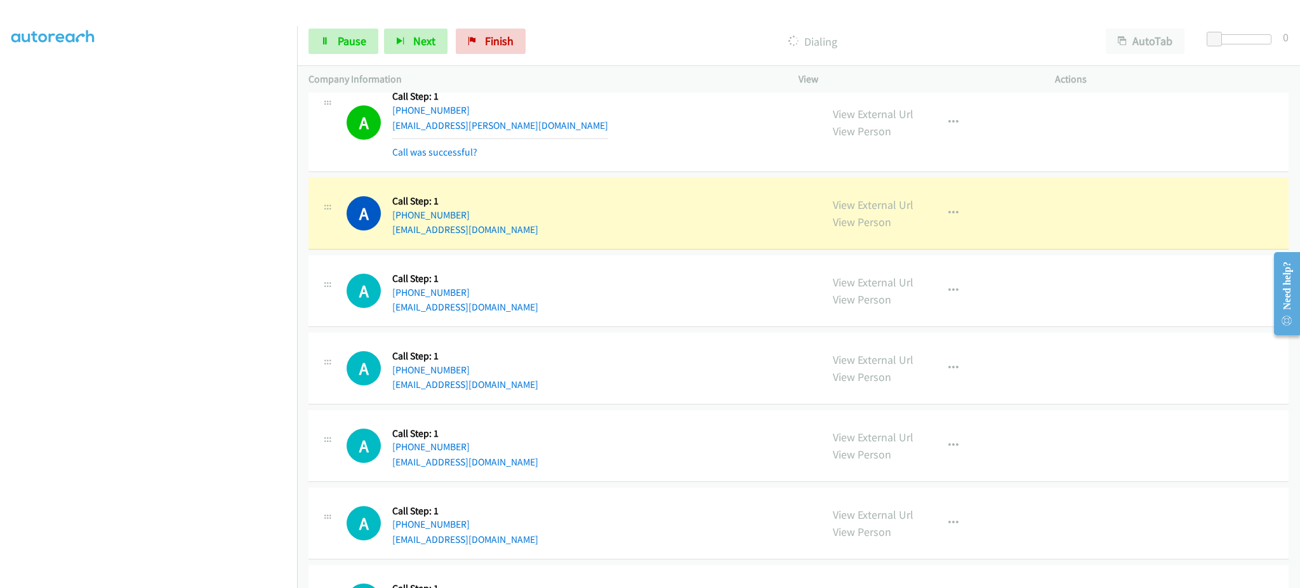
scroll to position [13266, 0]
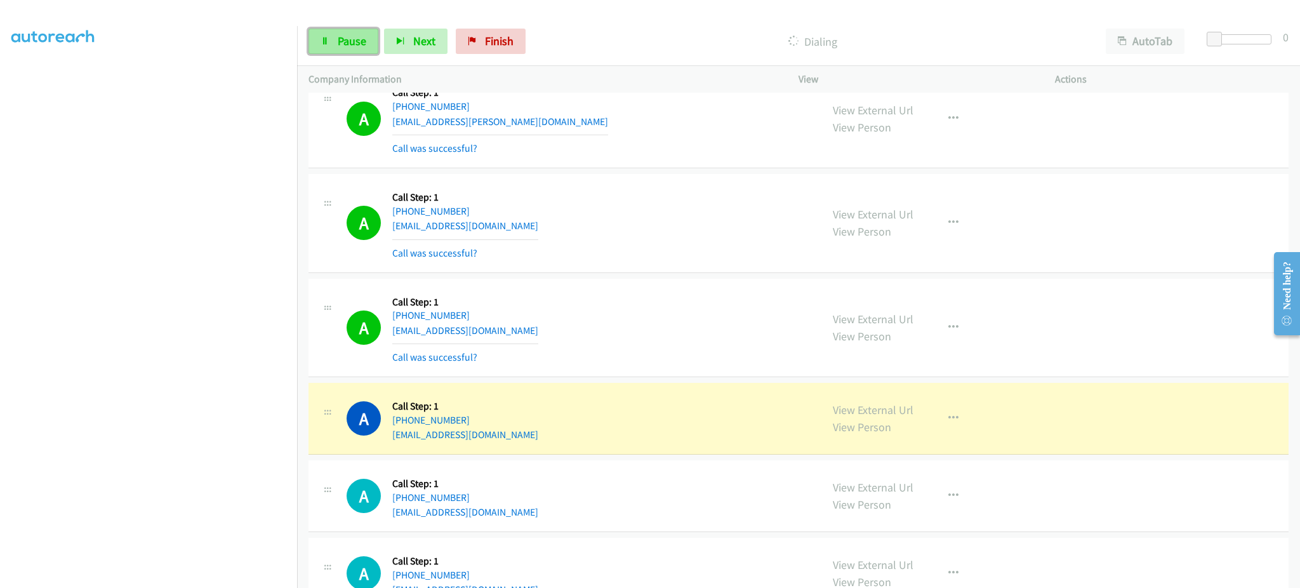
click at [323, 44] on icon at bounding box center [325, 41] width 9 height 9
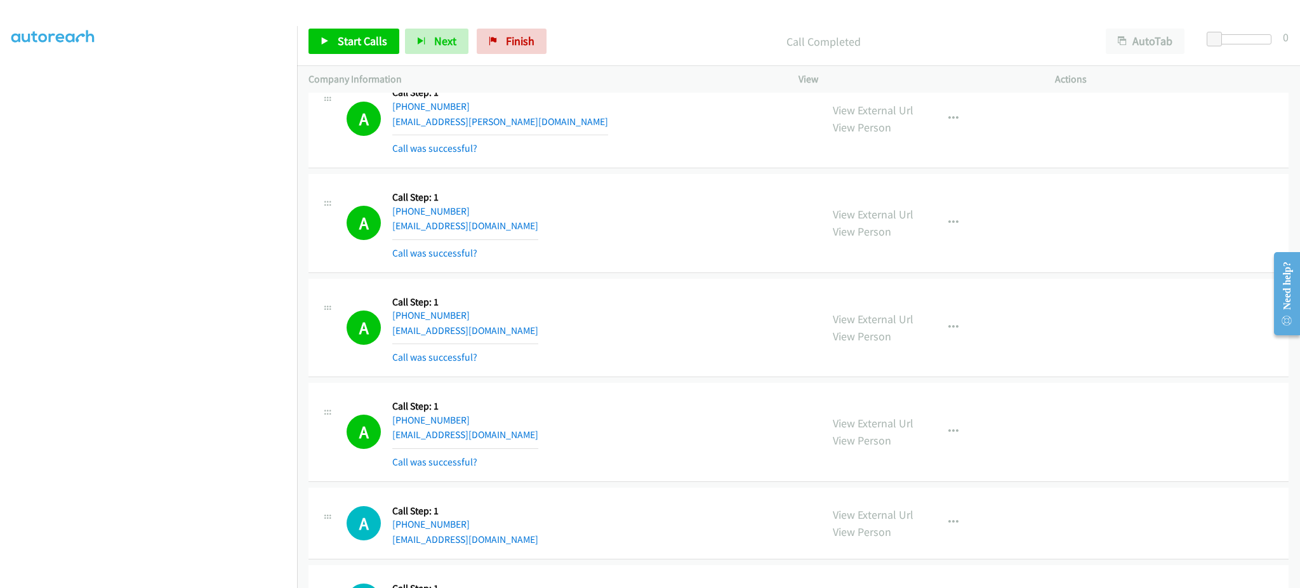
click at [378, 57] on div "Start Calls Pause Next Finish Call Completed AutoTab AutoTab 0" at bounding box center [798, 41] width 1003 height 49
drag, startPoint x: 376, startPoint y: 37, endPoint x: 393, endPoint y: 70, distance: 37.8
click at [376, 37] on span "Start Calls" at bounding box center [363, 41] width 50 height 15
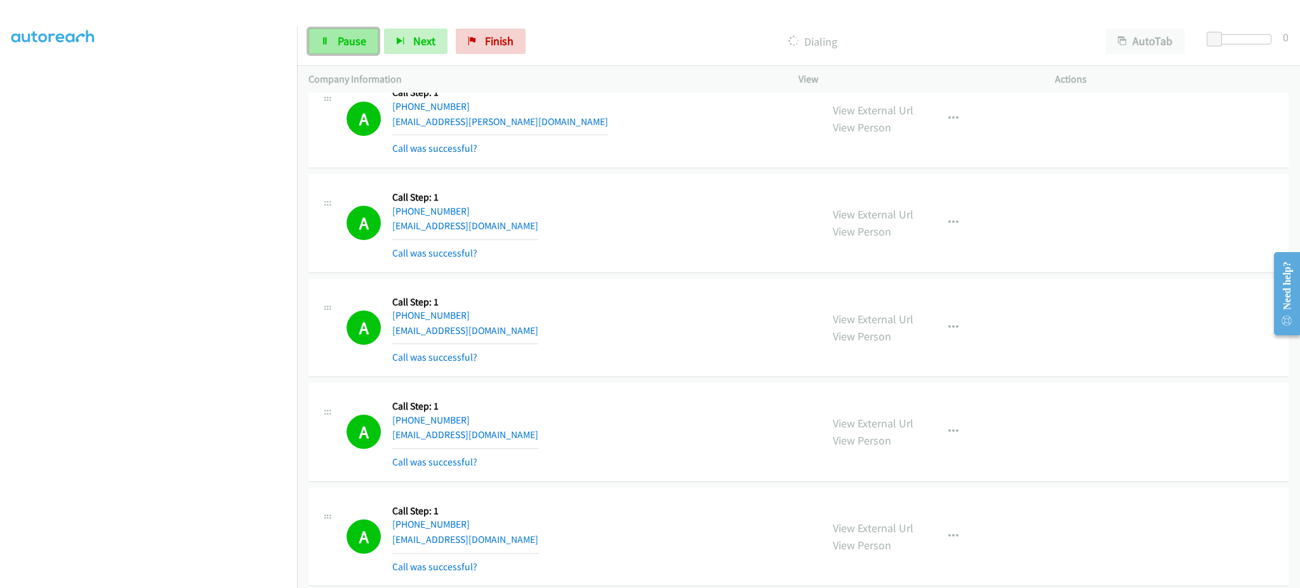
click at [351, 51] on link "Pause" at bounding box center [344, 41] width 70 height 25
click at [338, 41] on span "Start Calls" at bounding box center [363, 41] width 50 height 15
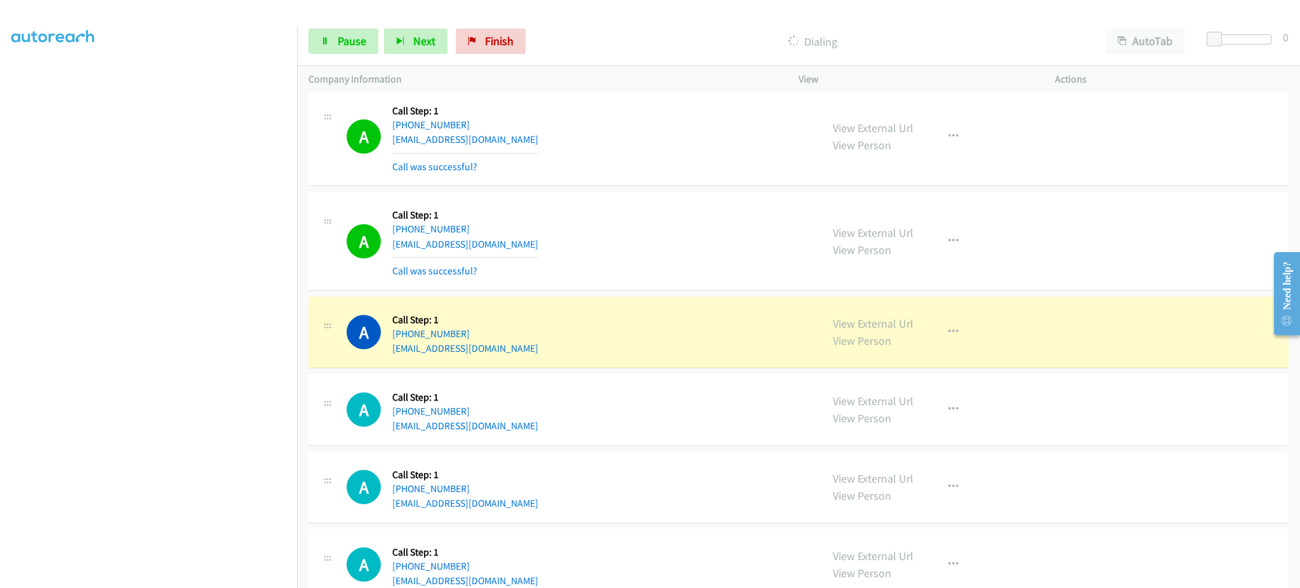
scroll to position [14281, 0]
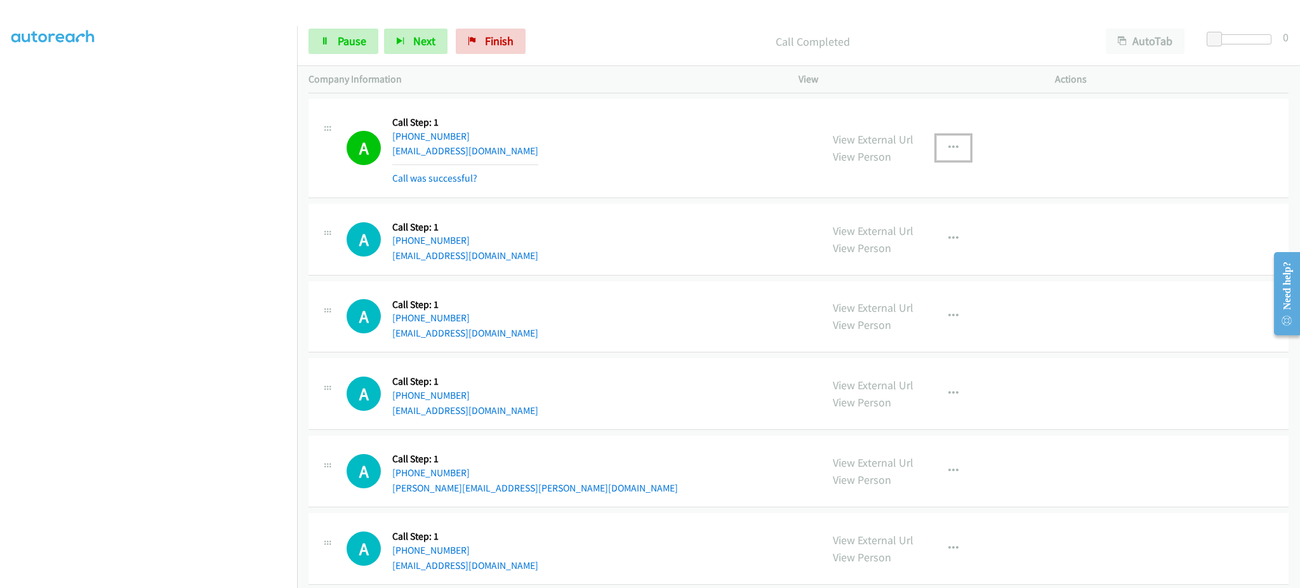
click at [949, 153] on icon "button" at bounding box center [954, 148] width 10 height 10
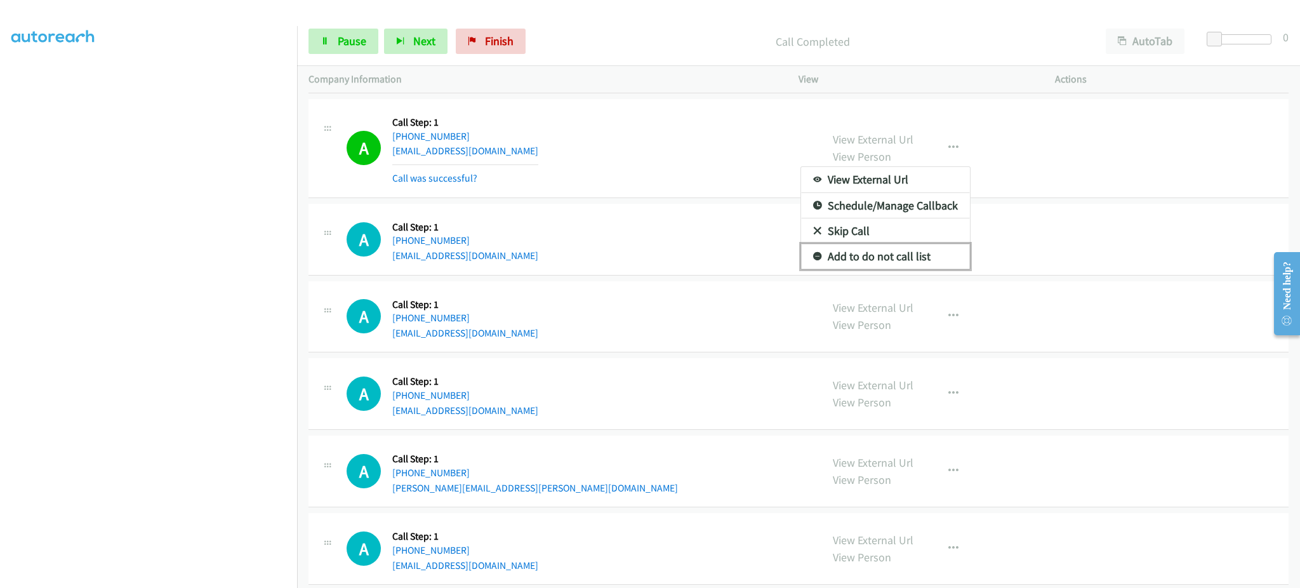
click at [912, 269] on link "Add to do not call list" at bounding box center [885, 256] width 169 height 25
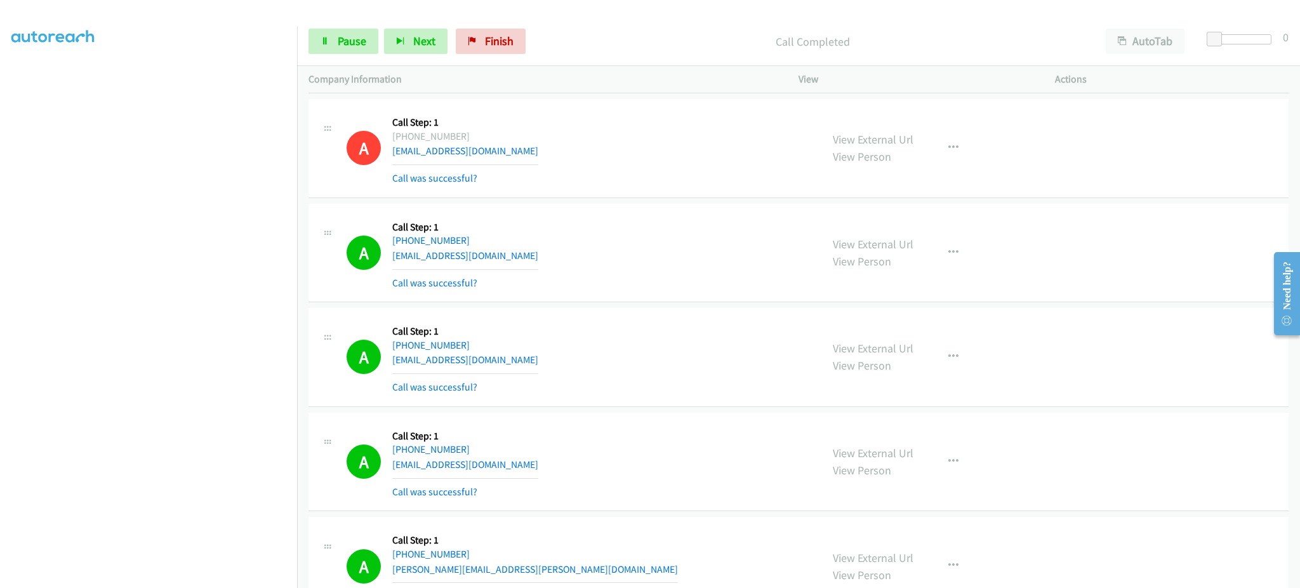
click at [351, 57] on div "Start Calls Pause Next Finish Call Completed AutoTab AutoTab 0" at bounding box center [798, 41] width 1003 height 49
click at [352, 50] on link "Pause" at bounding box center [344, 41] width 70 height 25
click at [363, 50] on link "Start Calls" at bounding box center [354, 41] width 91 height 25
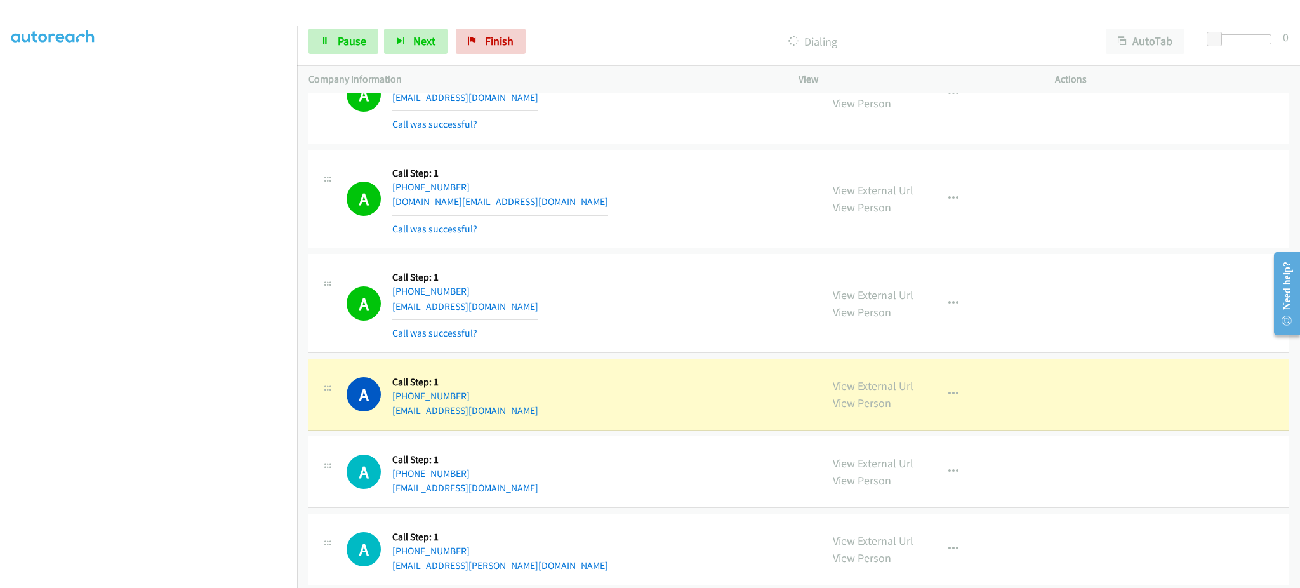
scroll to position [15043, 0]
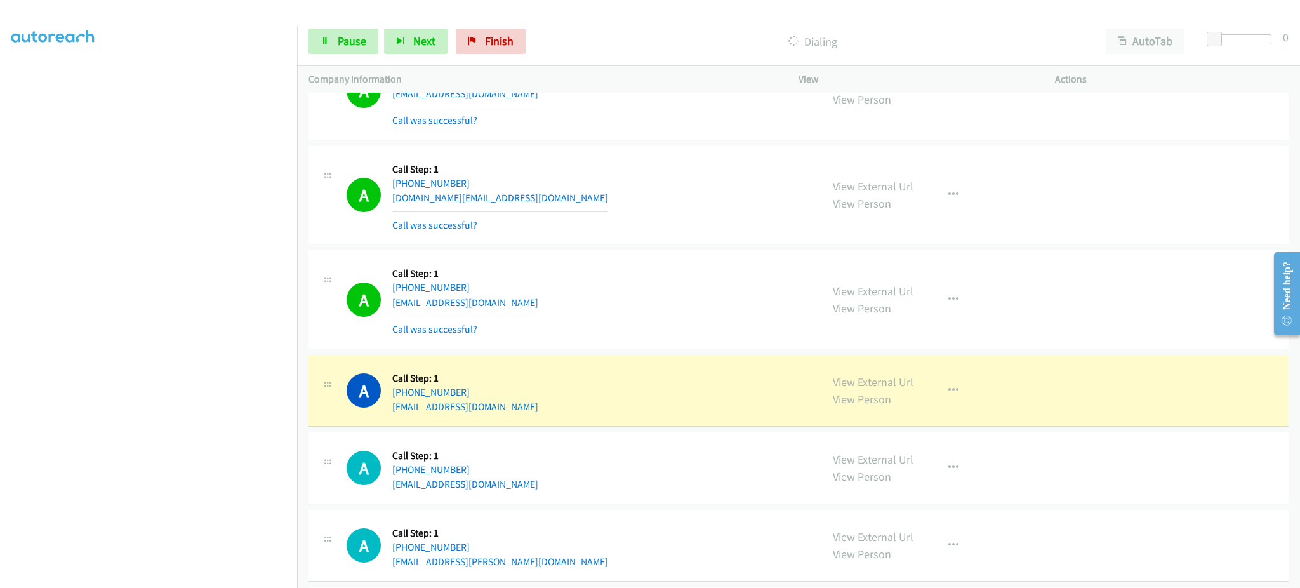
click at [888, 387] on link "View External Url" at bounding box center [873, 382] width 81 height 15
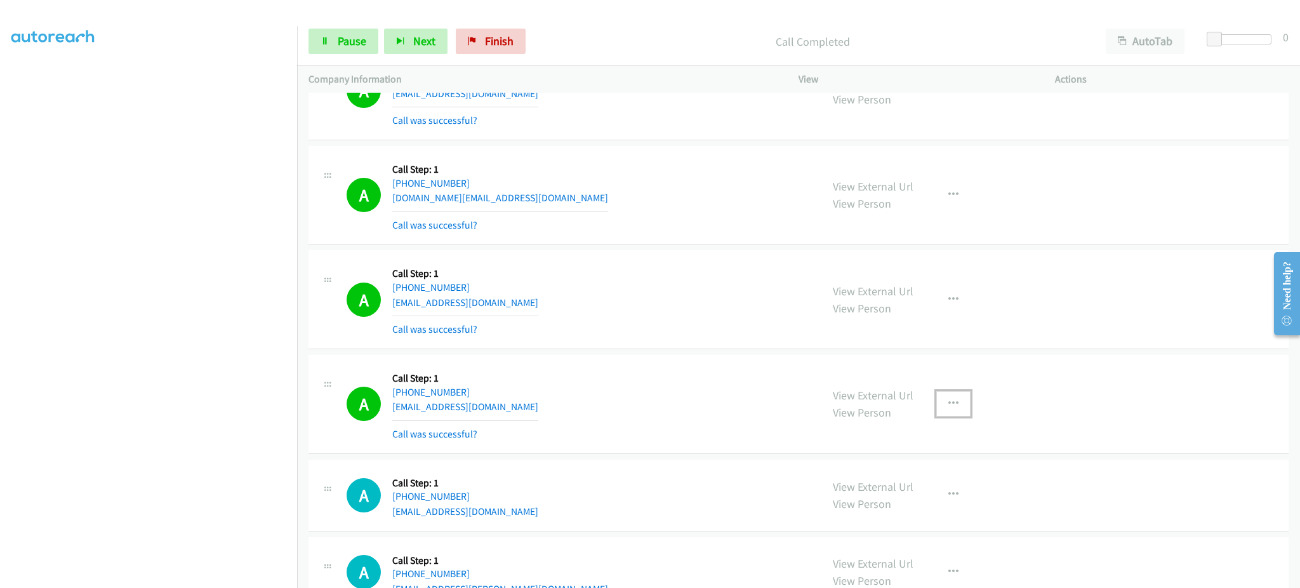
click at [959, 417] on button "button" at bounding box center [954, 403] width 34 height 25
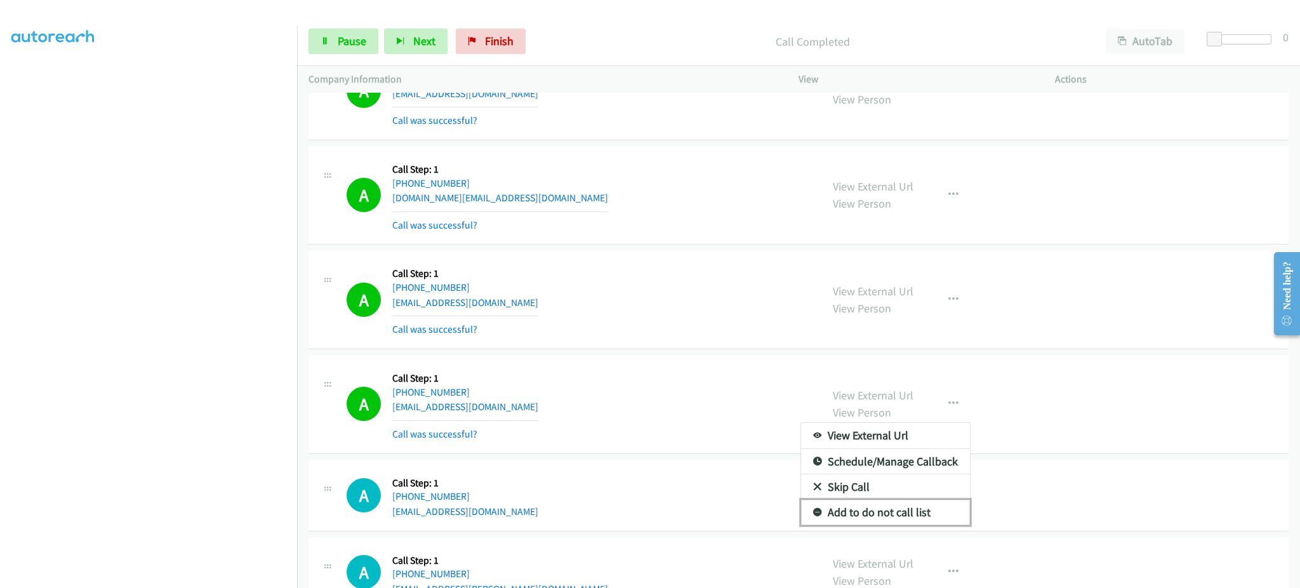
click at [913, 521] on link "Add to do not call list" at bounding box center [885, 512] width 169 height 25
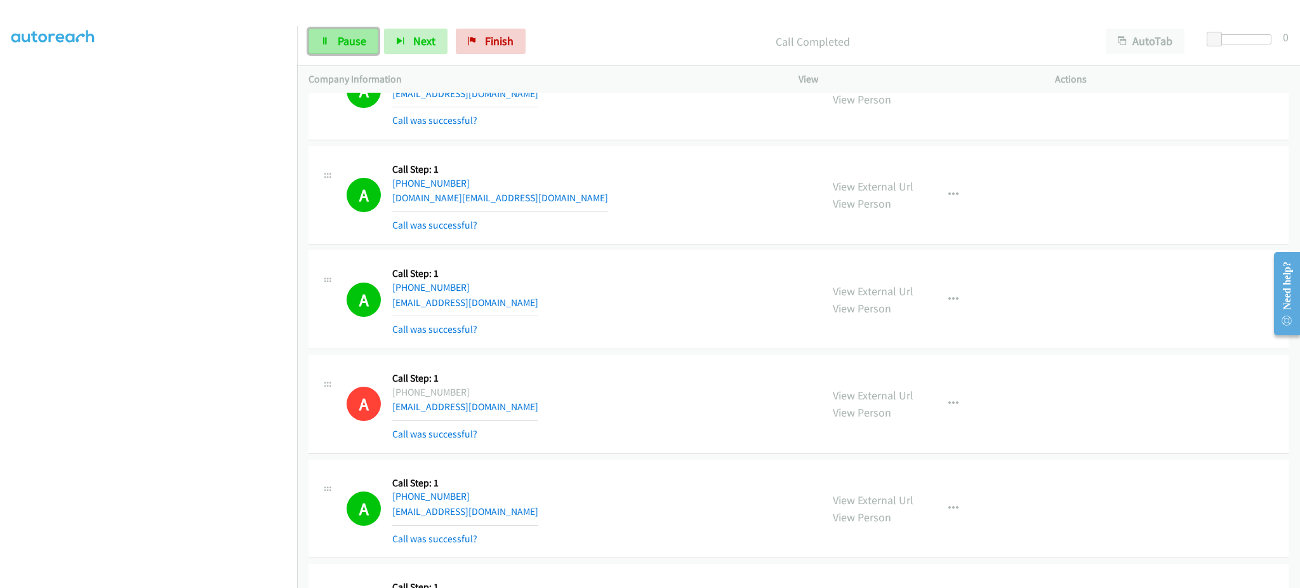
click at [367, 51] on link "Pause" at bounding box center [344, 41] width 70 height 25
click at [340, 47] on span "Start Calls" at bounding box center [363, 41] width 50 height 15
click at [331, 44] on link "Pause" at bounding box center [344, 41] width 70 height 25
click at [359, 41] on span "Start Calls" at bounding box center [363, 41] width 50 height 15
drag, startPoint x: 348, startPoint y: 37, endPoint x: 473, endPoint y: 11, distance: 127.8
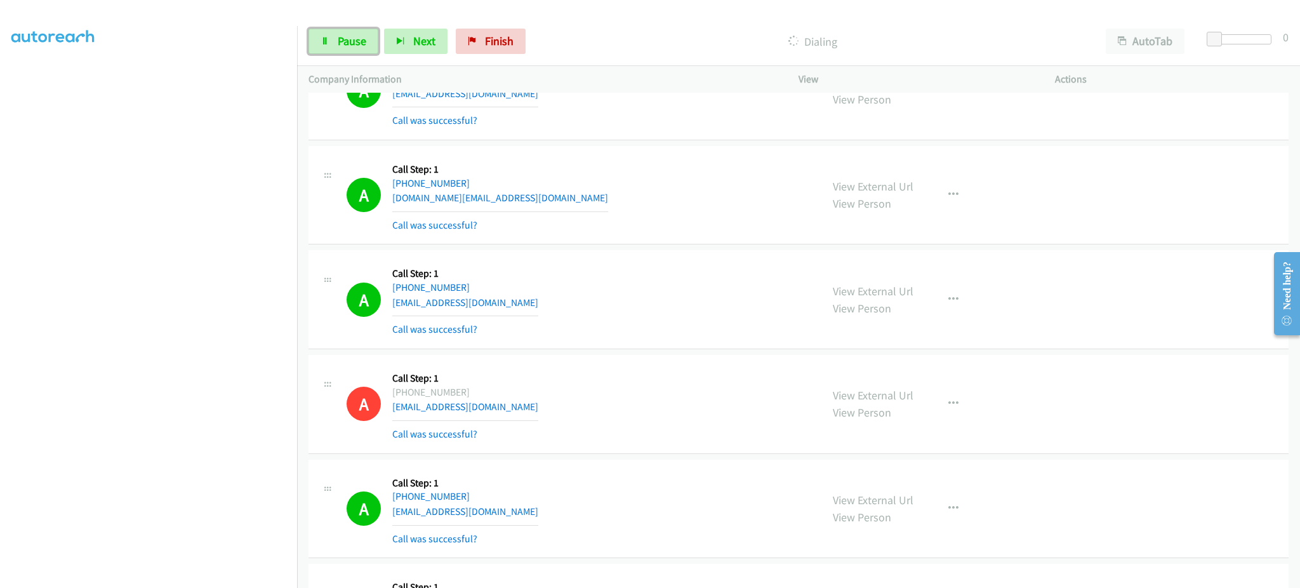
click at [348, 36] on span "Pause" at bounding box center [352, 41] width 29 height 15
